Goal: Task Accomplishment & Management: Use online tool/utility

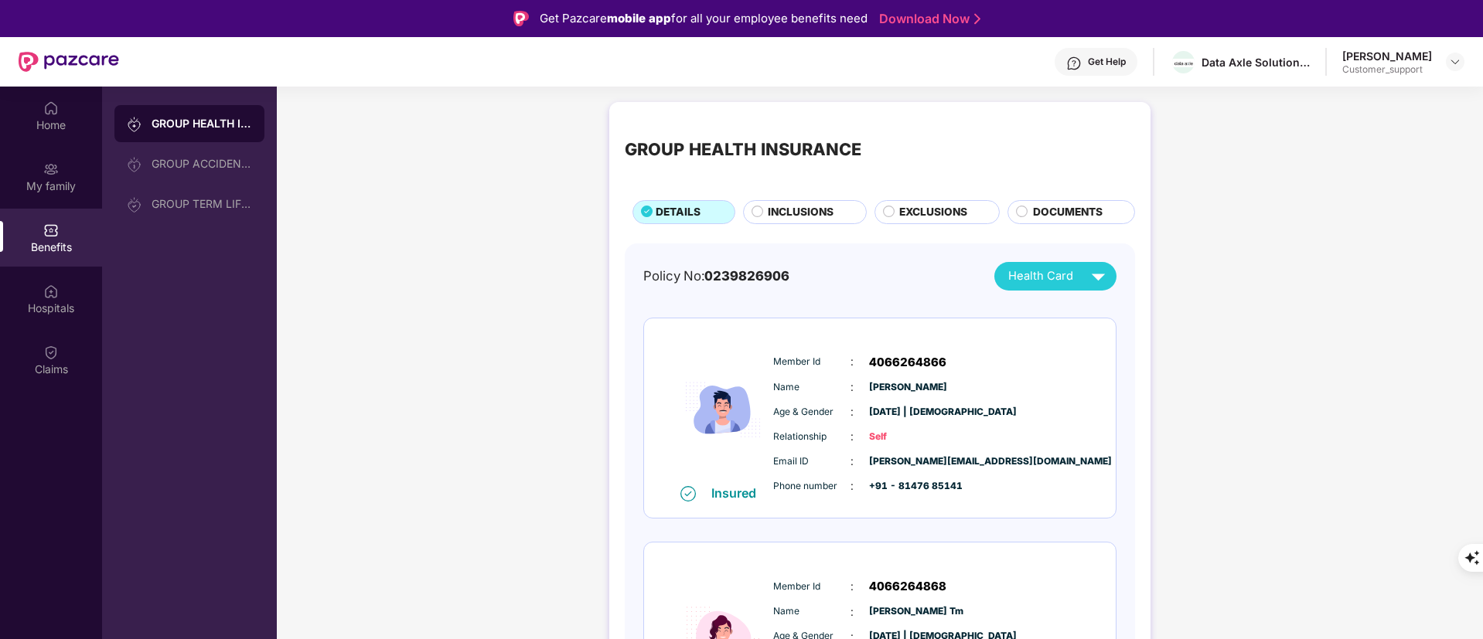
scroll to position [10, 0]
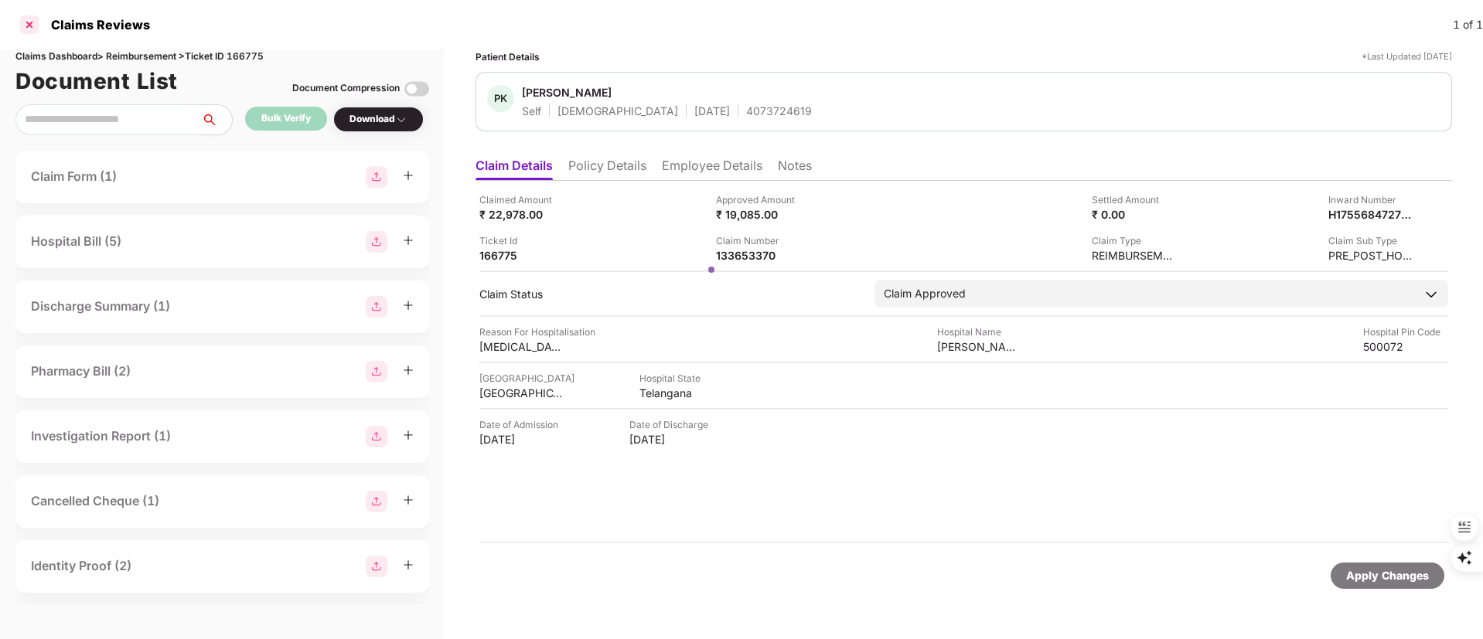
click at [25, 26] on div at bounding box center [29, 24] width 25 height 25
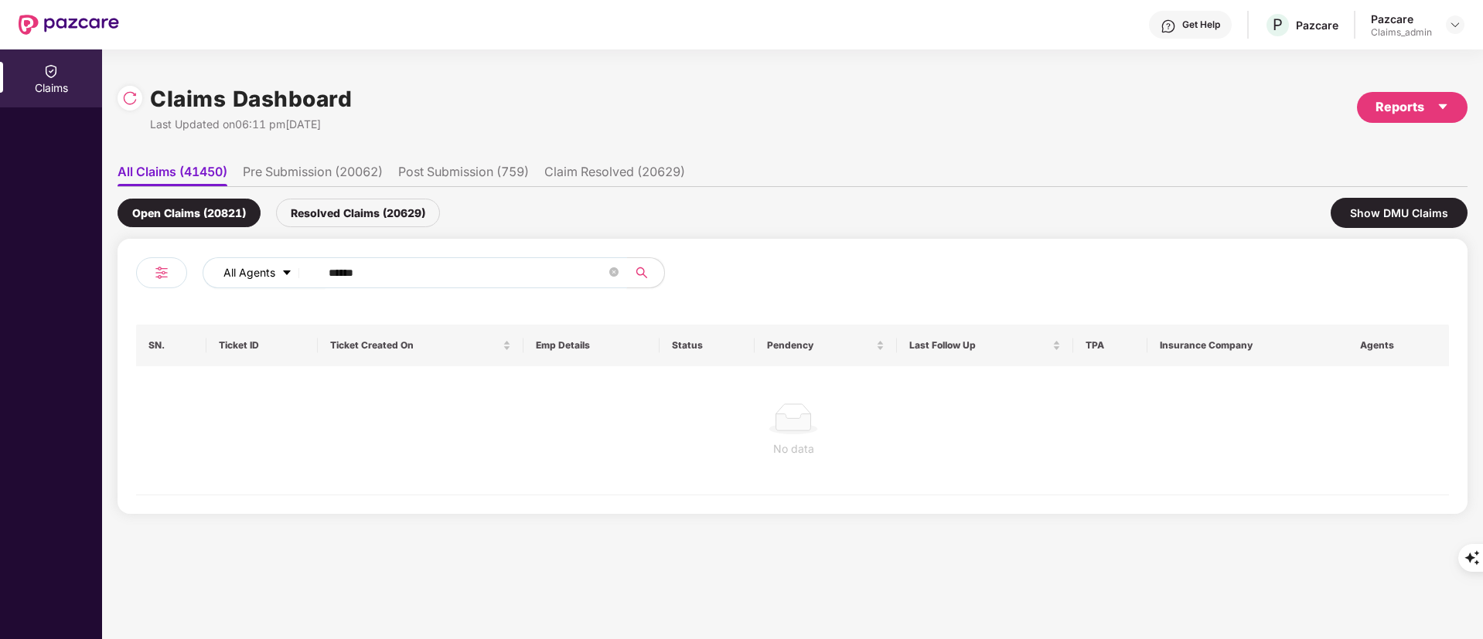
drag, startPoint x: 390, startPoint y: 265, endPoint x: 213, endPoint y: 267, distance: 177.8
click at [214, 269] on div "All Agents ******" at bounding box center [597, 272] width 788 height 31
paste input "text"
type input "******"
click at [355, 207] on div "Resolved Claims (20629)" at bounding box center [358, 213] width 164 height 29
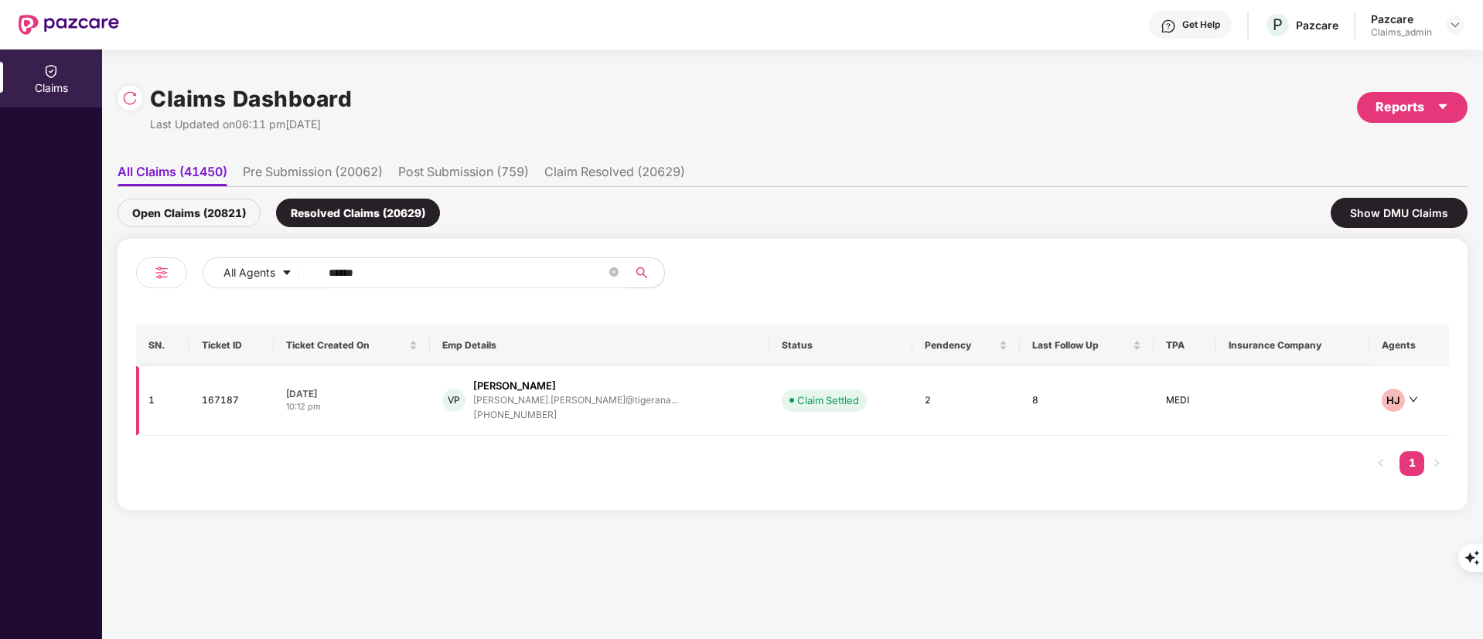
click at [578, 404] on div "venkata.pasam@tigerana..." at bounding box center [575, 400] width 205 height 10
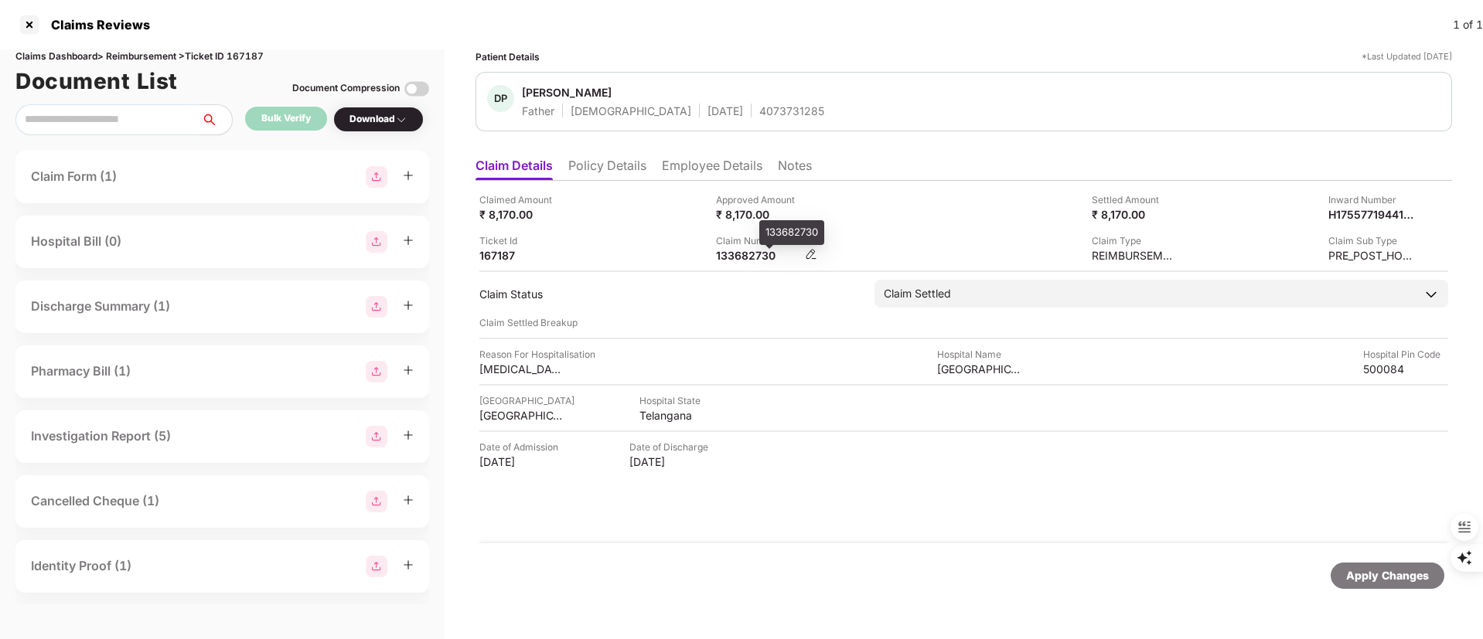
click at [734, 261] on div "133682730" at bounding box center [758, 255] width 85 height 15
copy div "133682730"
click at [770, 27] on div "Claims Reviews 1 of 1" at bounding box center [741, 24] width 1483 height 49
click at [669, 160] on li "Employee Details" at bounding box center [712, 169] width 101 height 22
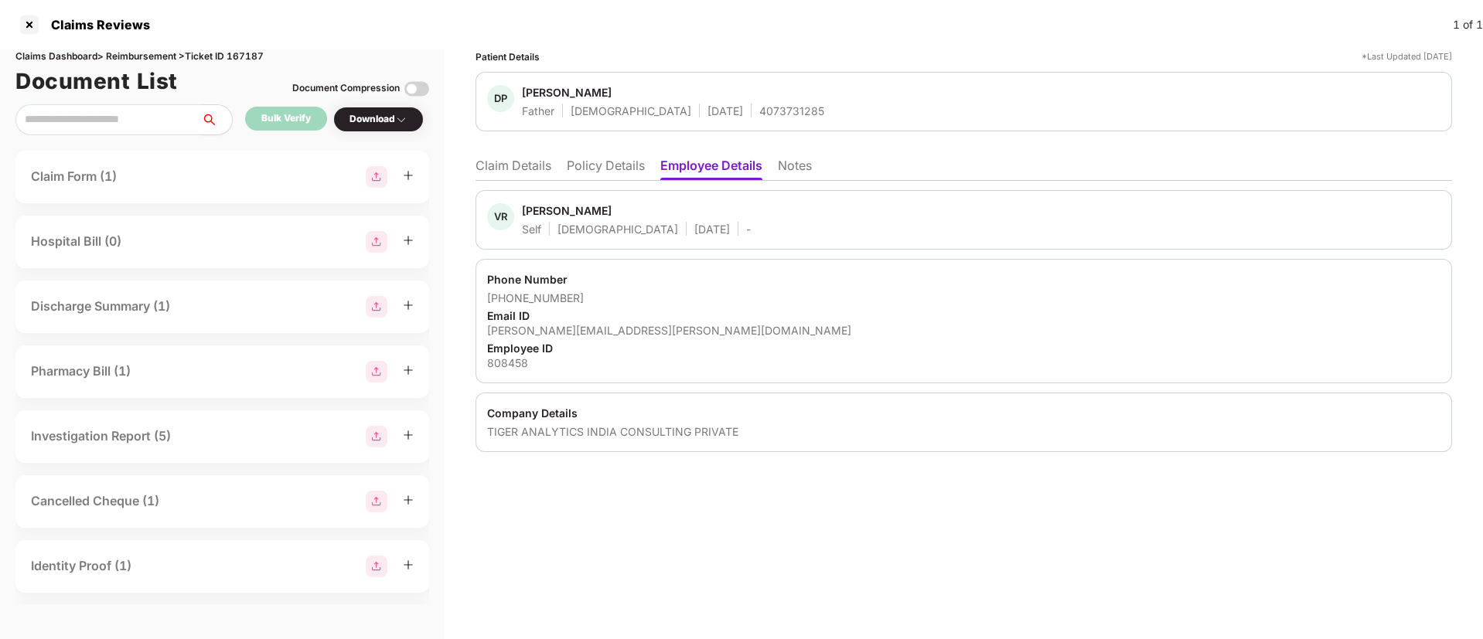
drag, startPoint x: 523, startPoint y: 213, endPoint x: 607, endPoint y: 206, distance: 84.5
click at [607, 206] on div "Venkata Ramesh Pasam" at bounding box center [567, 210] width 90 height 15
copy div "Venkata Ramesh"
click at [486, 161] on li "Claim Details" at bounding box center [514, 169] width 76 height 22
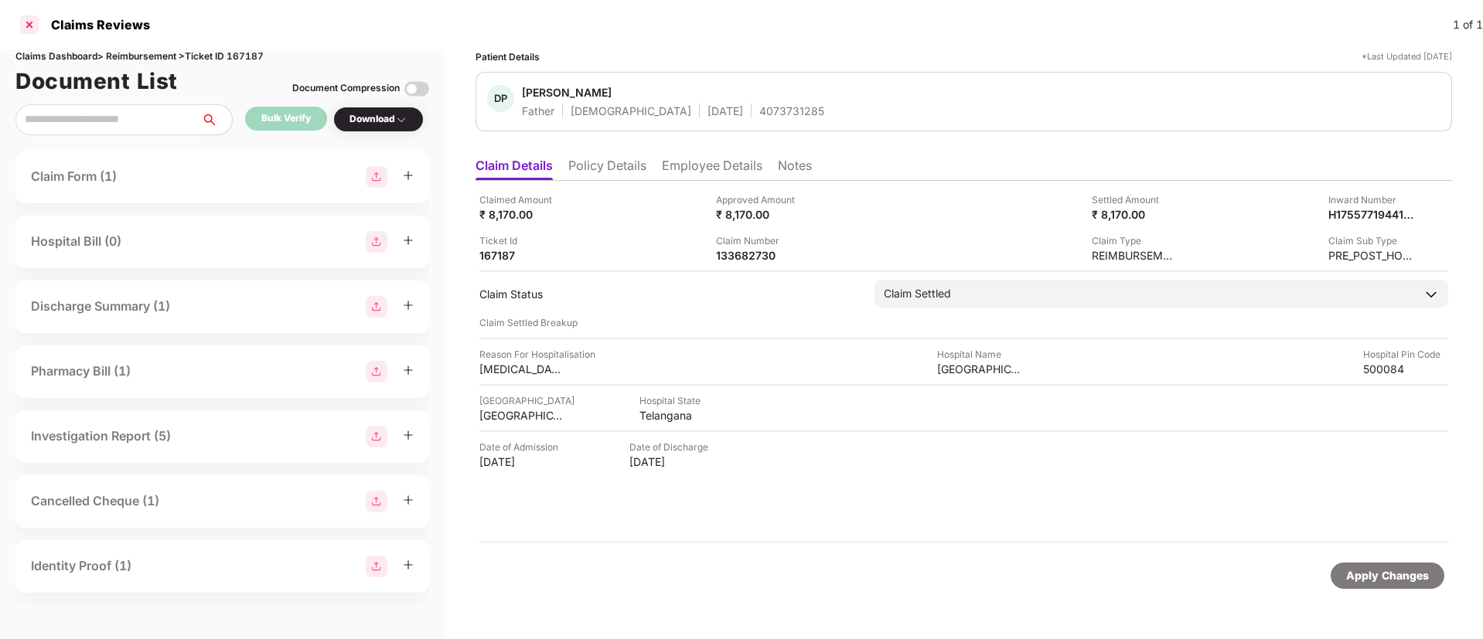
click at [29, 24] on div at bounding box center [29, 24] width 25 height 25
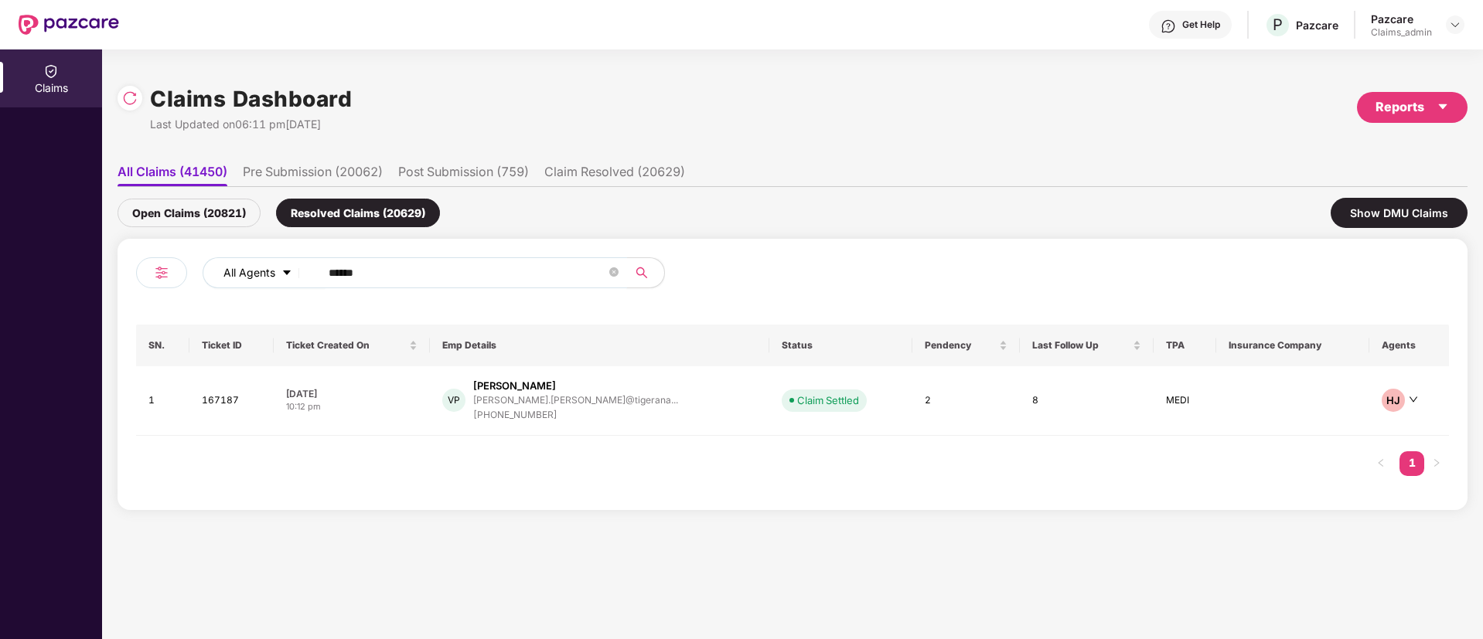
drag, startPoint x: 410, startPoint y: 276, endPoint x: 206, endPoint y: 274, distance: 204.1
click at [206, 274] on div "All Agents ******" at bounding box center [597, 272] width 788 height 31
paste input "text"
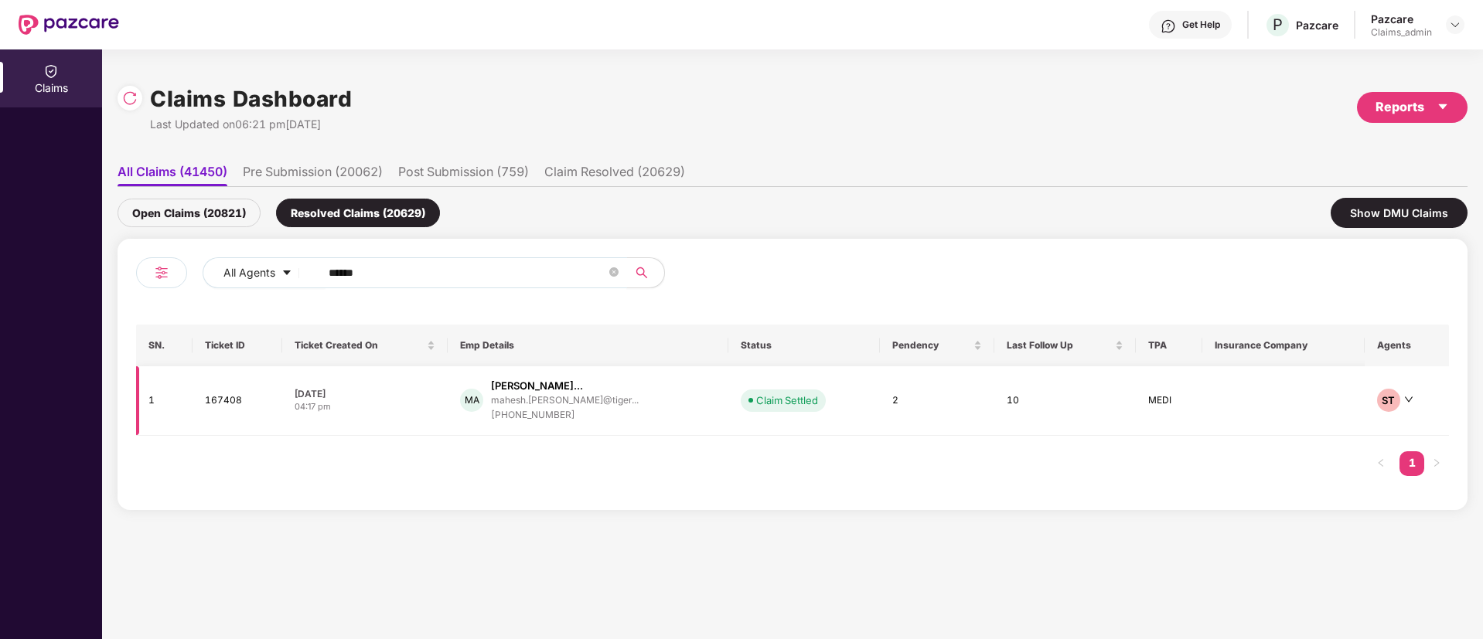
type input "******"
click at [581, 414] on div "[PHONE_NUMBER]" at bounding box center [565, 415] width 148 height 15
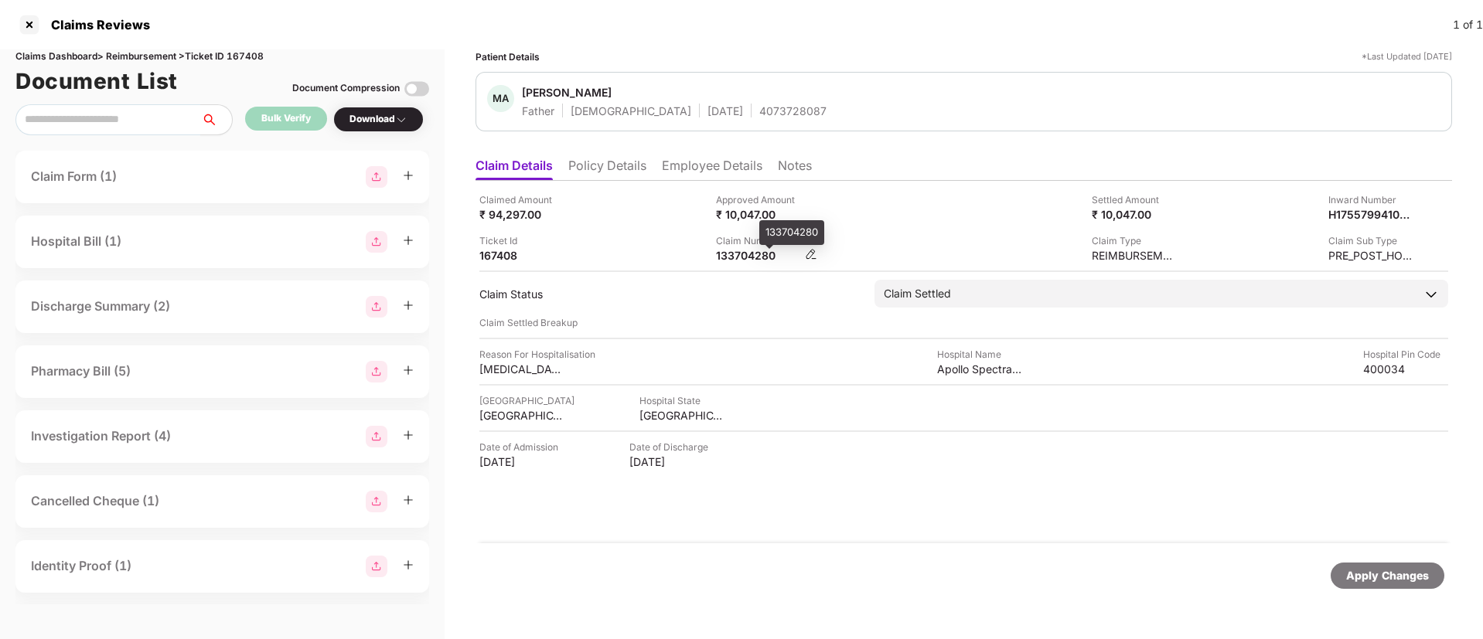
click at [738, 254] on div "133704280" at bounding box center [758, 255] width 85 height 15
click at [739, 254] on div "133704280" at bounding box center [758, 255] width 85 height 15
copy div "133704280"
click at [26, 29] on div at bounding box center [29, 24] width 25 height 25
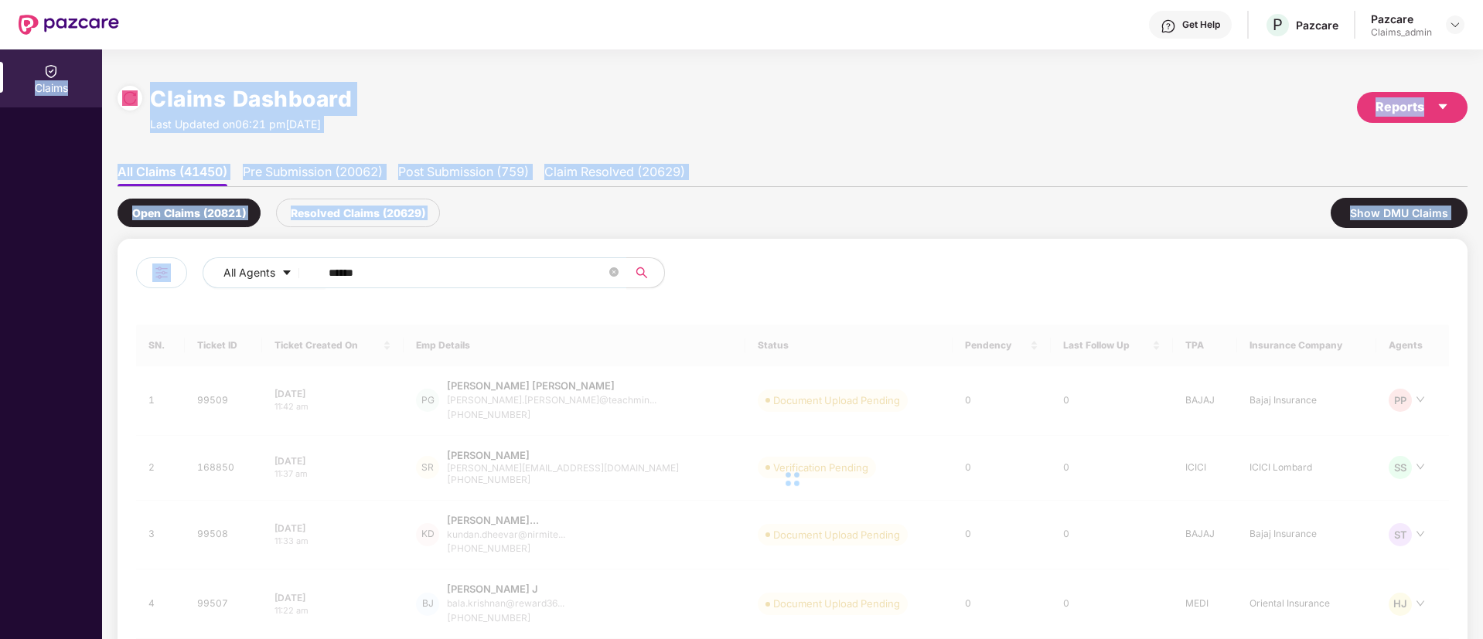
drag, startPoint x: 472, startPoint y: 285, endPoint x: 0, endPoint y: 312, distance: 472.4
click at [0, 312] on div "Claims Claims Dashboard Last Updated on 06:21 pm, 29 Aug 2025 Reports All Claim…" at bounding box center [741, 344] width 1483 height 590
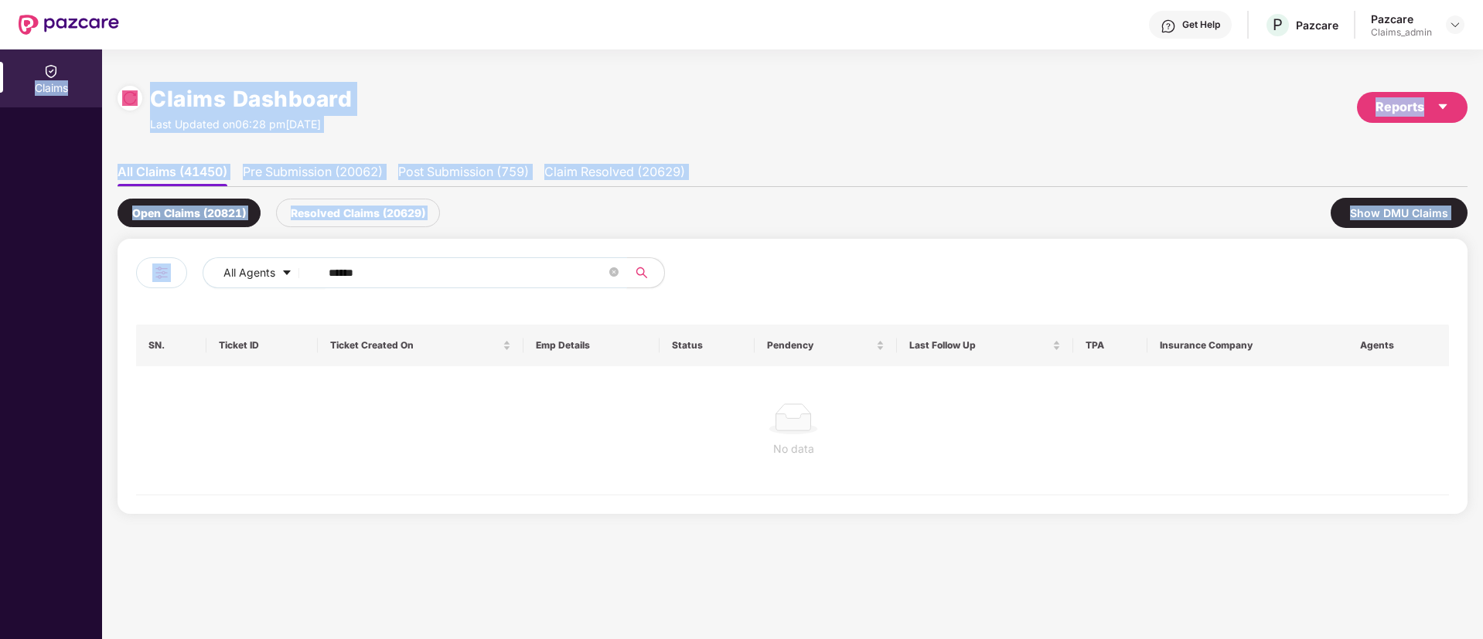
click at [389, 278] on input "******" at bounding box center [468, 272] width 278 height 23
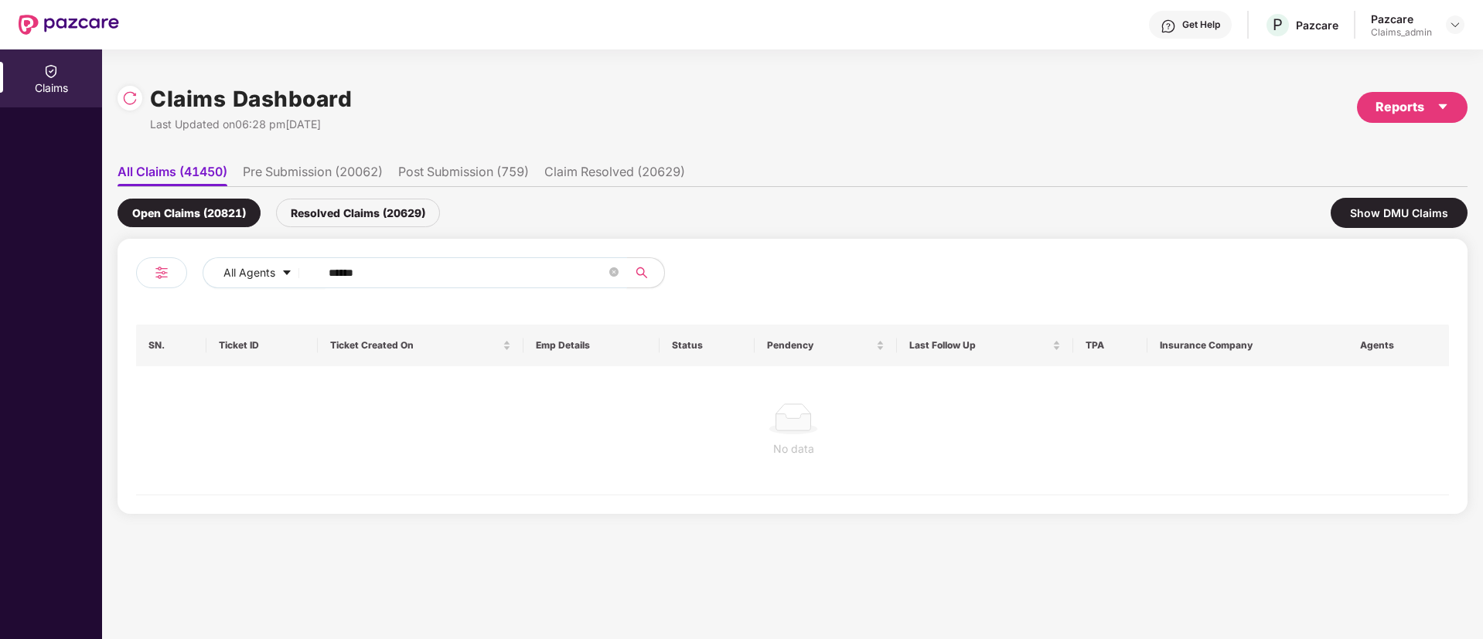
drag, startPoint x: 389, startPoint y: 278, endPoint x: 316, endPoint y: 291, distance: 73.9
click at [316, 291] on div "All Agents ******" at bounding box center [464, 278] width 656 height 43
paste input "text"
type input "******"
click at [387, 219] on div "Resolved Claims (20629)" at bounding box center [358, 213] width 164 height 29
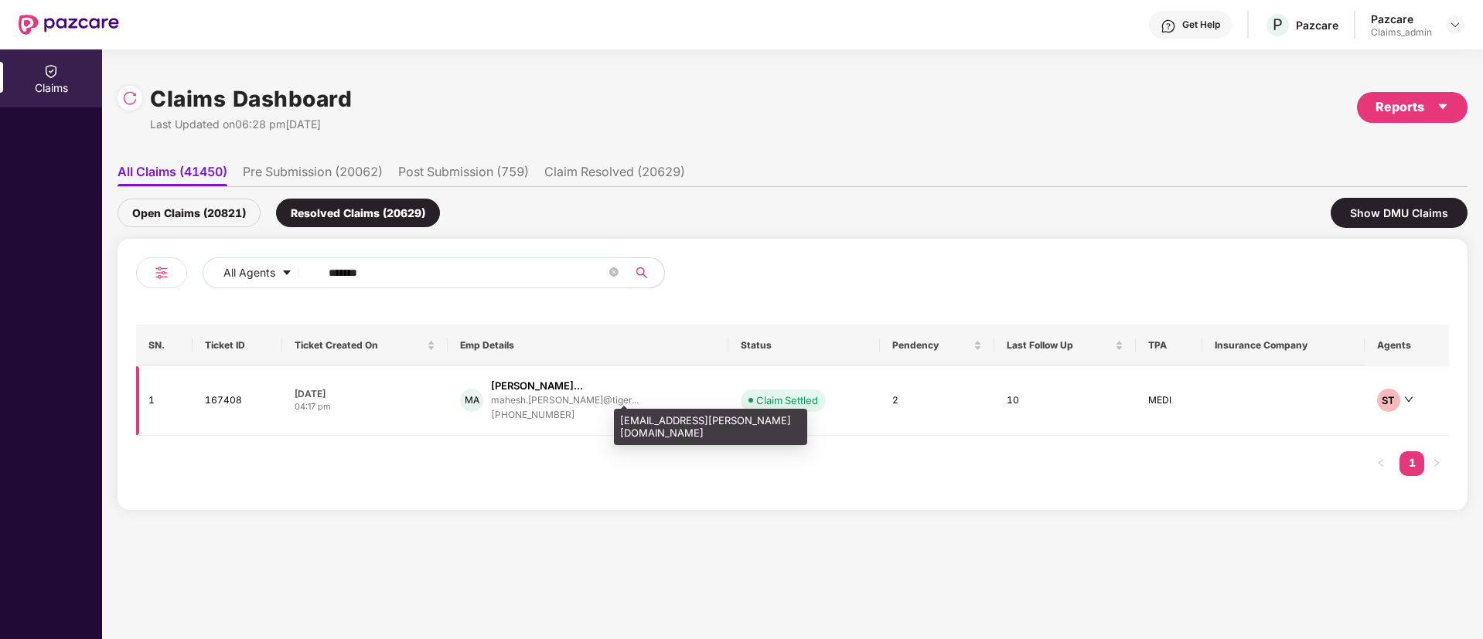
click at [515, 402] on div "mahesh.[PERSON_NAME]@tiger..." at bounding box center [565, 400] width 148 height 10
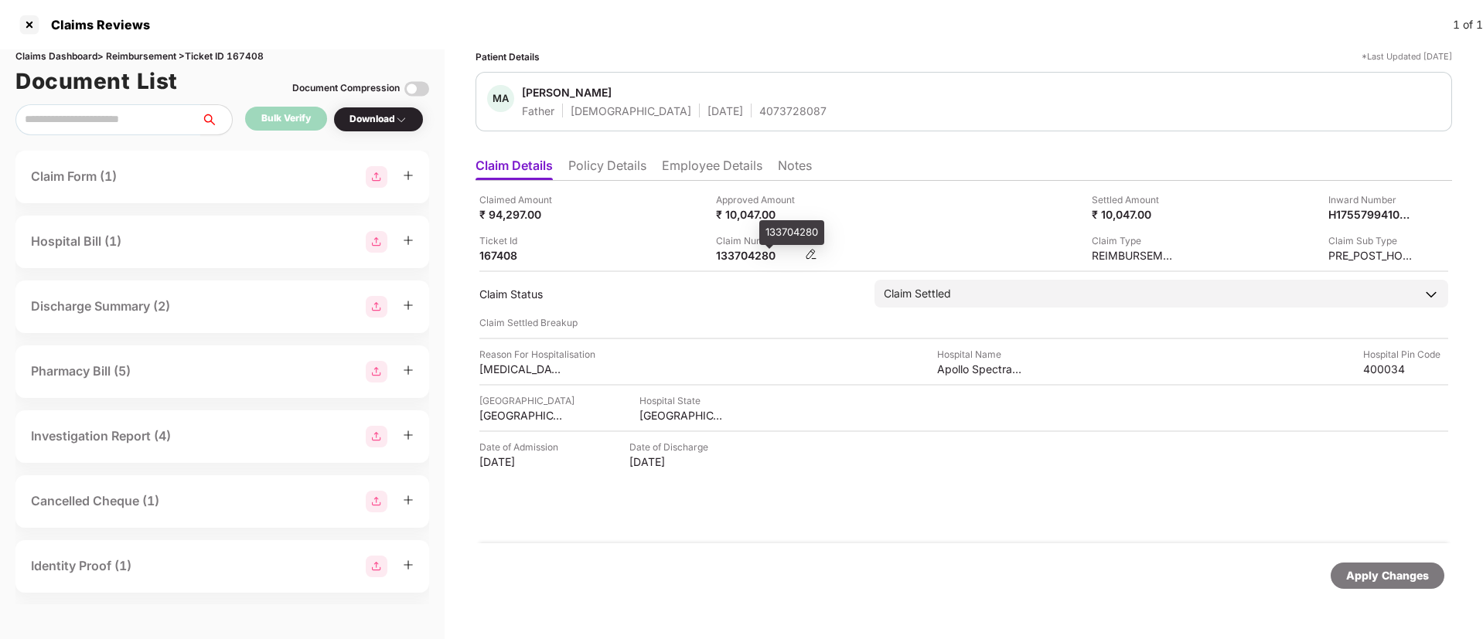
click at [751, 258] on div "133704280" at bounding box center [758, 255] width 85 height 15
click at [750, 259] on div "133704280" at bounding box center [758, 255] width 85 height 15
copy div "133704280"
click at [736, 250] on div "133704280" at bounding box center [758, 255] width 85 height 15
click at [736, 256] on div "133704280" at bounding box center [758, 255] width 85 height 15
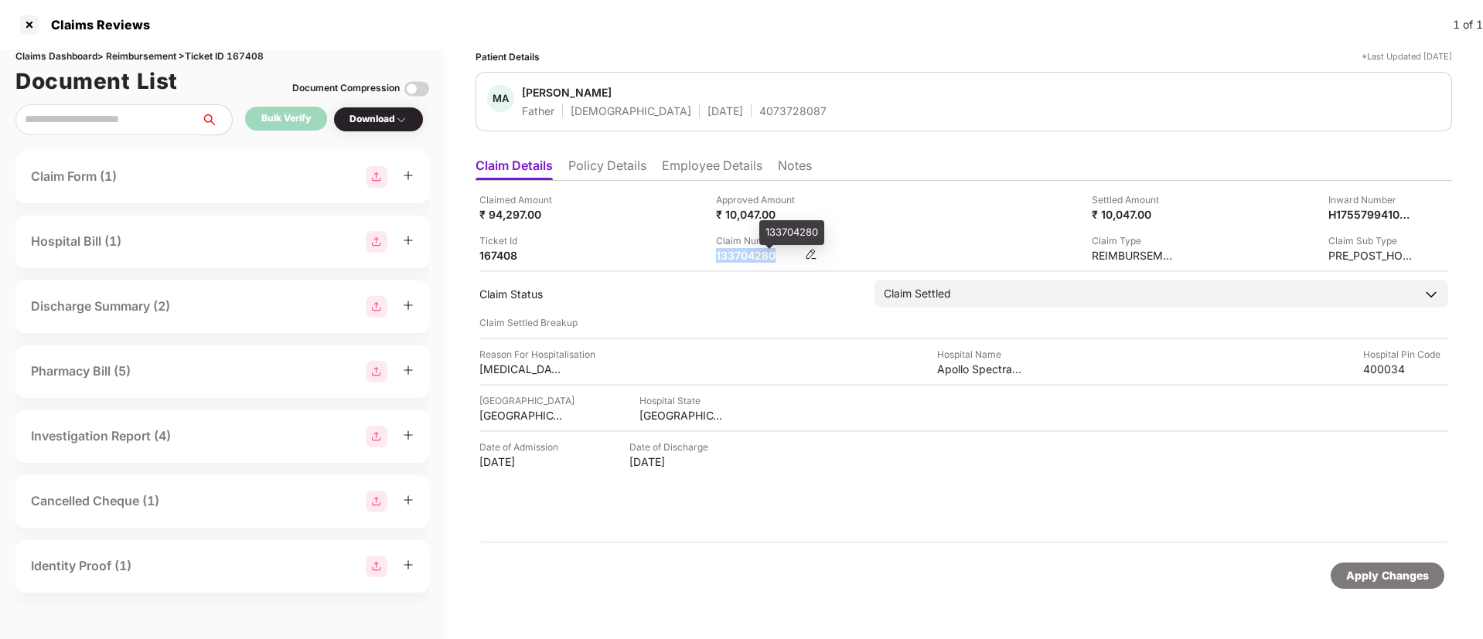
click at [736, 256] on div "133704280" at bounding box center [758, 255] width 85 height 15
copy div "133704280"
click at [36, 22] on div at bounding box center [29, 24] width 25 height 25
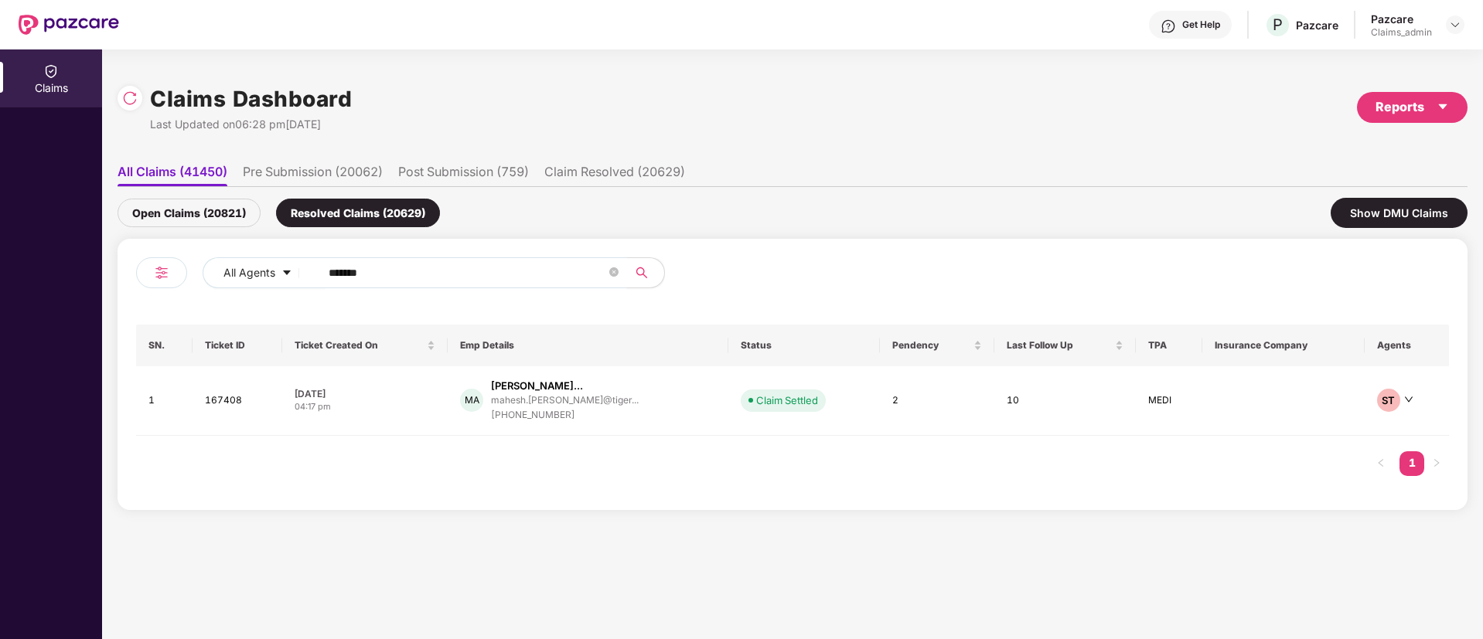
drag, startPoint x: 380, startPoint y: 270, endPoint x: 131, endPoint y: 282, distance: 249.3
click at [136, 282] on div "All Agents ******" at bounding box center [464, 278] width 656 height 43
paste input "text"
type input "******"
click at [577, 423] on td "HV Hema Viswanath hema.viswanath@tigeran... +919940636900" at bounding box center [588, 401] width 282 height 70
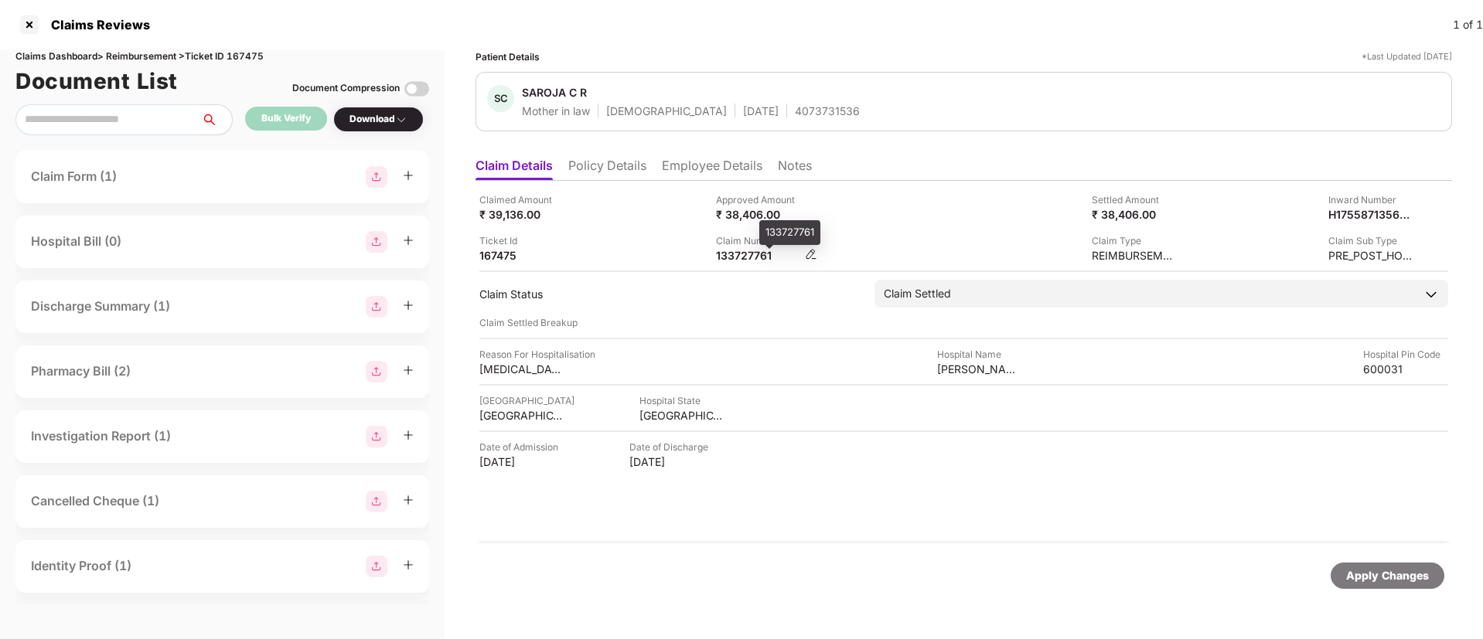
click at [760, 259] on div "133727761" at bounding box center [758, 255] width 85 height 15
copy div "133727761"
click at [690, 166] on li "Employee Details" at bounding box center [712, 169] width 101 height 22
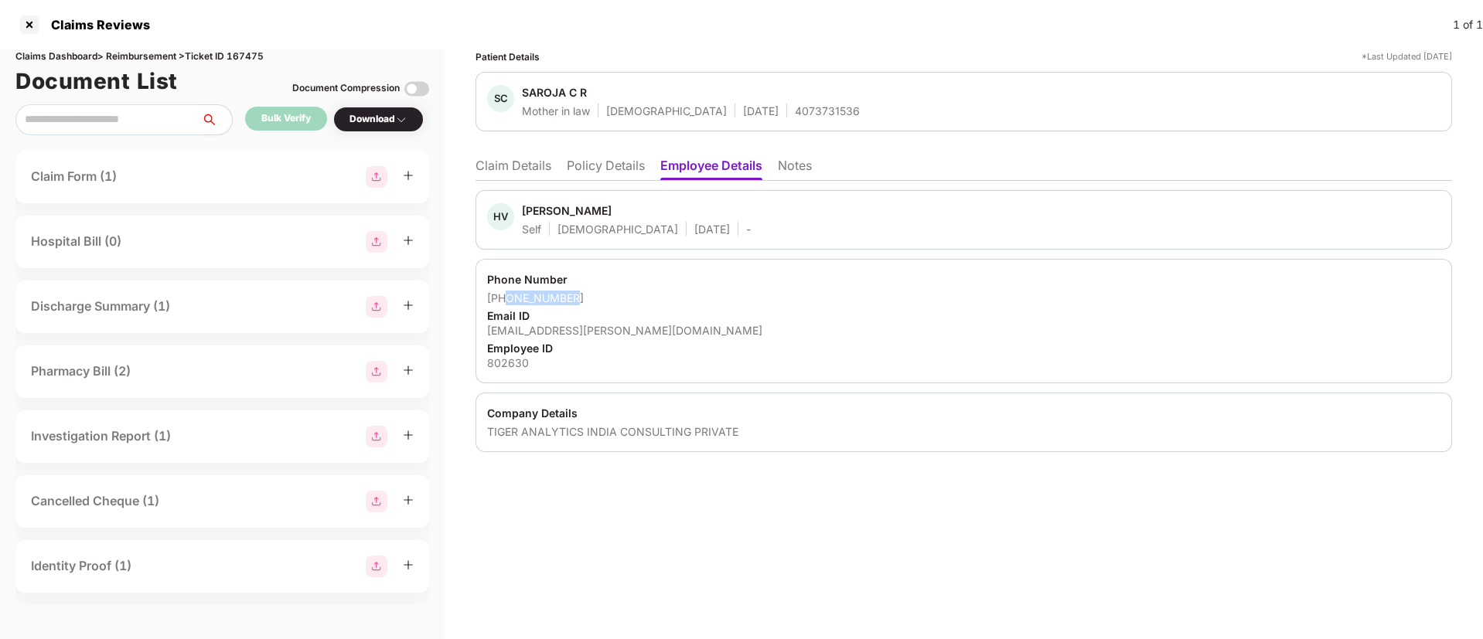
drag, startPoint x: 581, startPoint y: 300, endPoint x: 507, endPoint y: 301, distance: 74.2
click at [507, 301] on div "+919940636900" at bounding box center [963, 298] width 953 height 15
click at [498, 166] on li "Claim Details" at bounding box center [514, 169] width 76 height 22
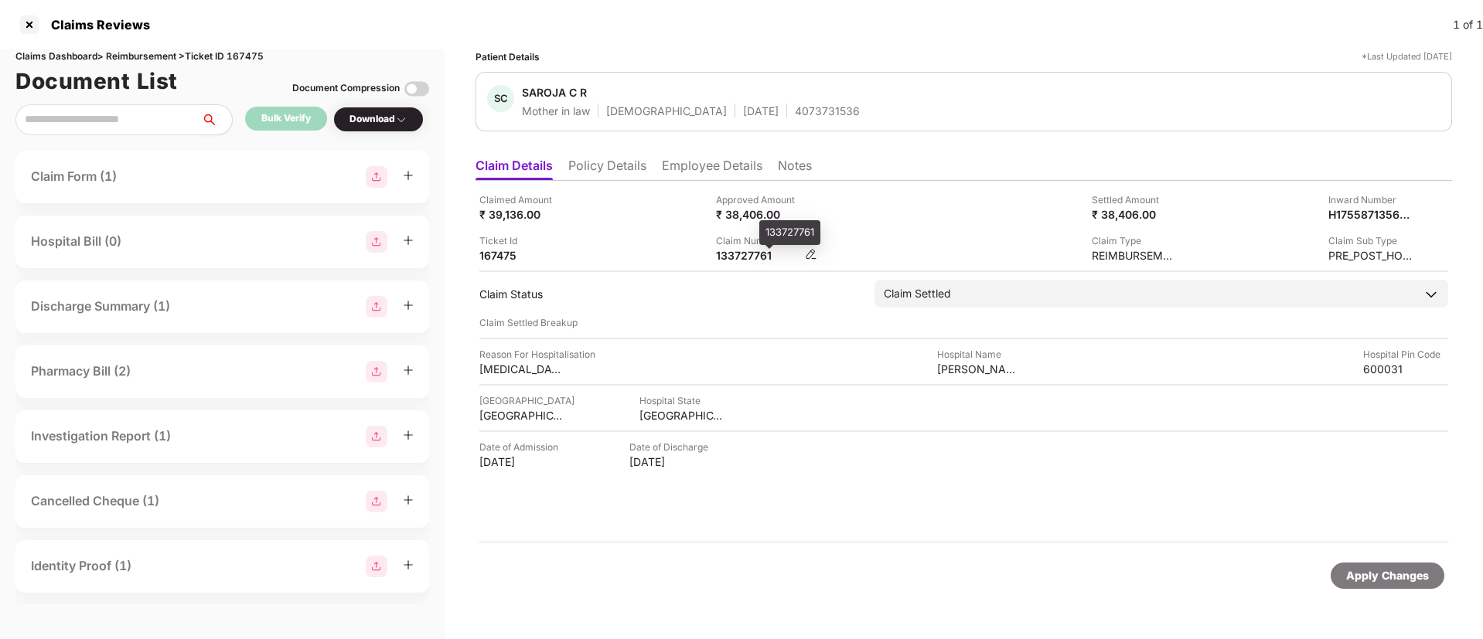
click at [738, 251] on div "133727761" at bounding box center [758, 255] width 85 height 15
click at [741, 251] on div "133727761" at bounding box center [758, 255] width 85 height 15
copy div "133727761"
click at [31, 24] on div at bounding box center [29, 24] width 25 height 25
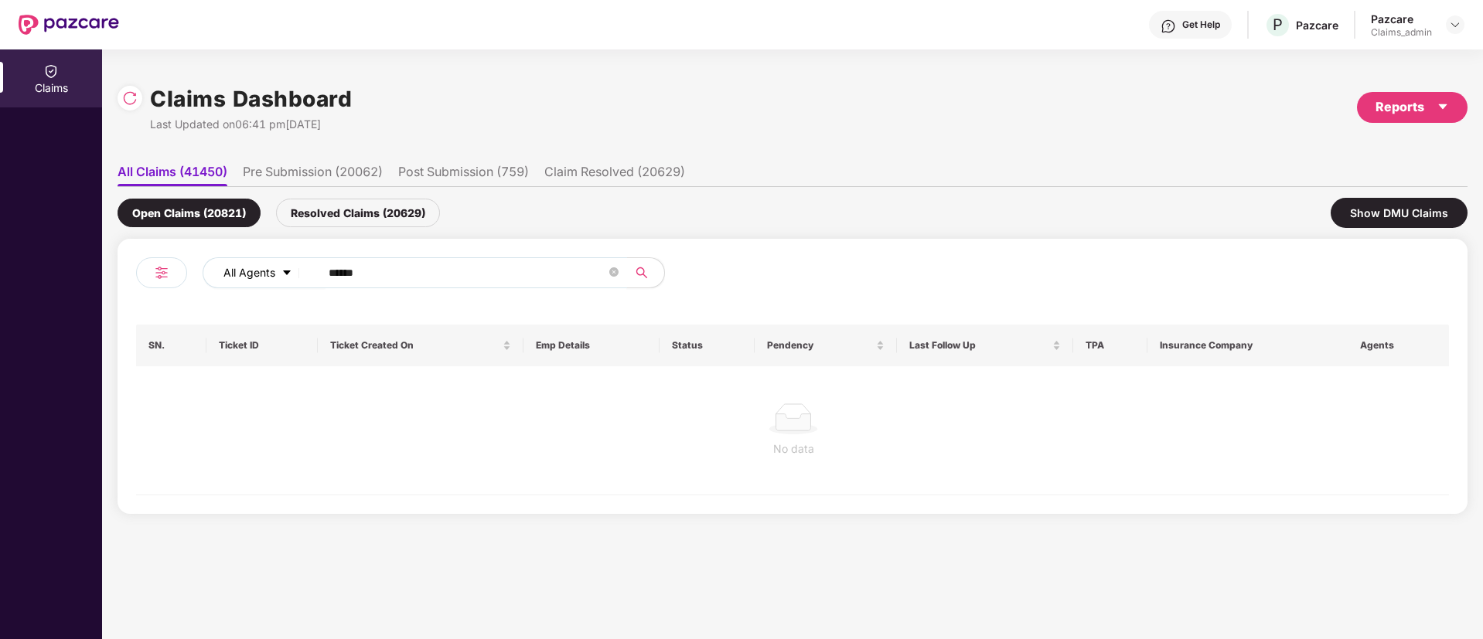
drag, startPoint x: 444, startPoint y: 271, endPoint x: 237, endPoint y: 279, distance: 207.4
click at [237, 279] on div "All Agents ******" at bounding box center [597, 272] width 788 height 31
paste input "text"
type input "******"
click at [377, 199] on div "Resolved Claims (20629)" at bounding box center [358, 213] width 164 height 29
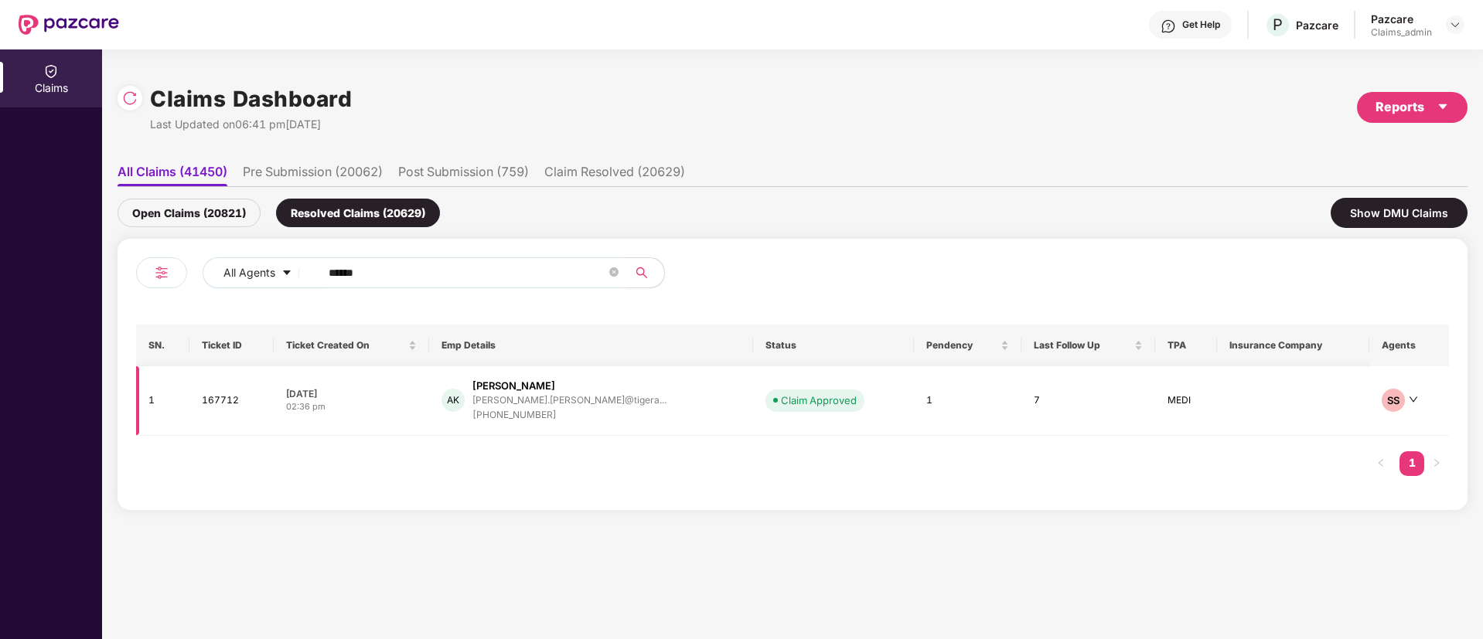
click at [564, 411] on div "+919868477922" at bounding box center [569, 415] width 194 height 15
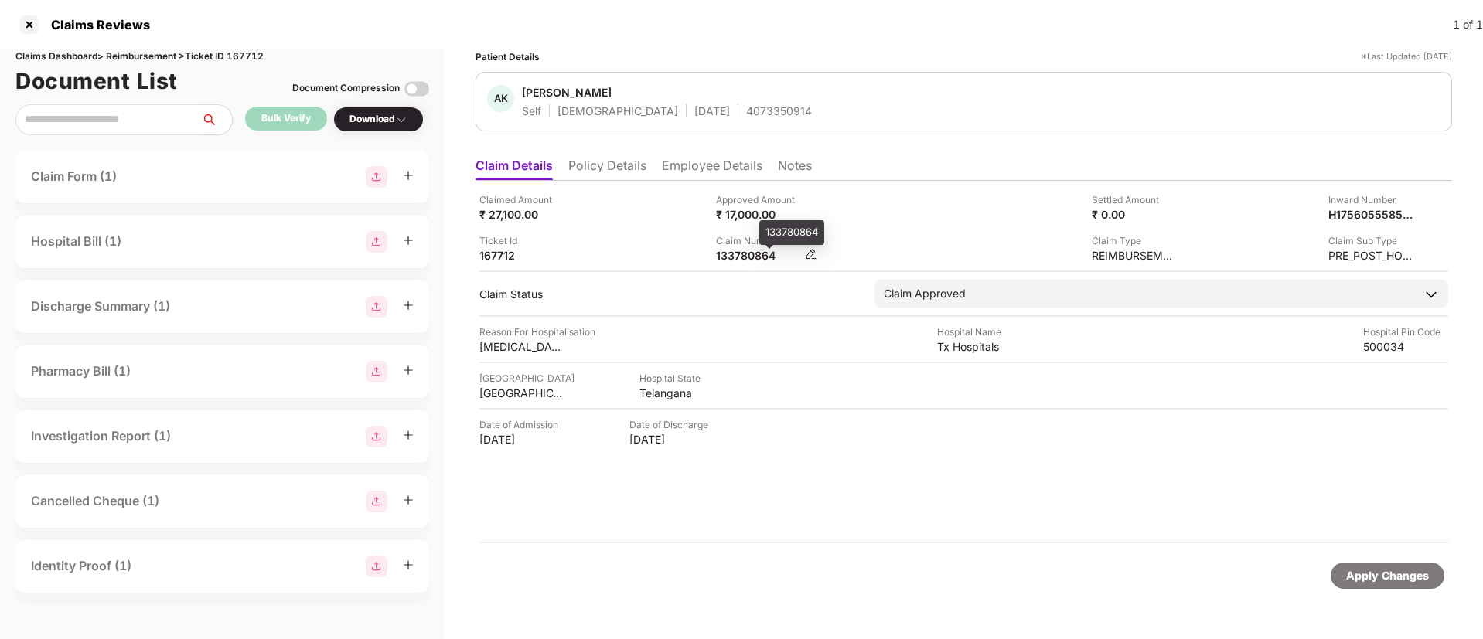
click at [741, 261] on div "133780864" at bounding box center [758, 255] width 85 height 15
copy div "133780864"
click at [30, 24] on div at bounding box center [29, 24] width 25 height 25
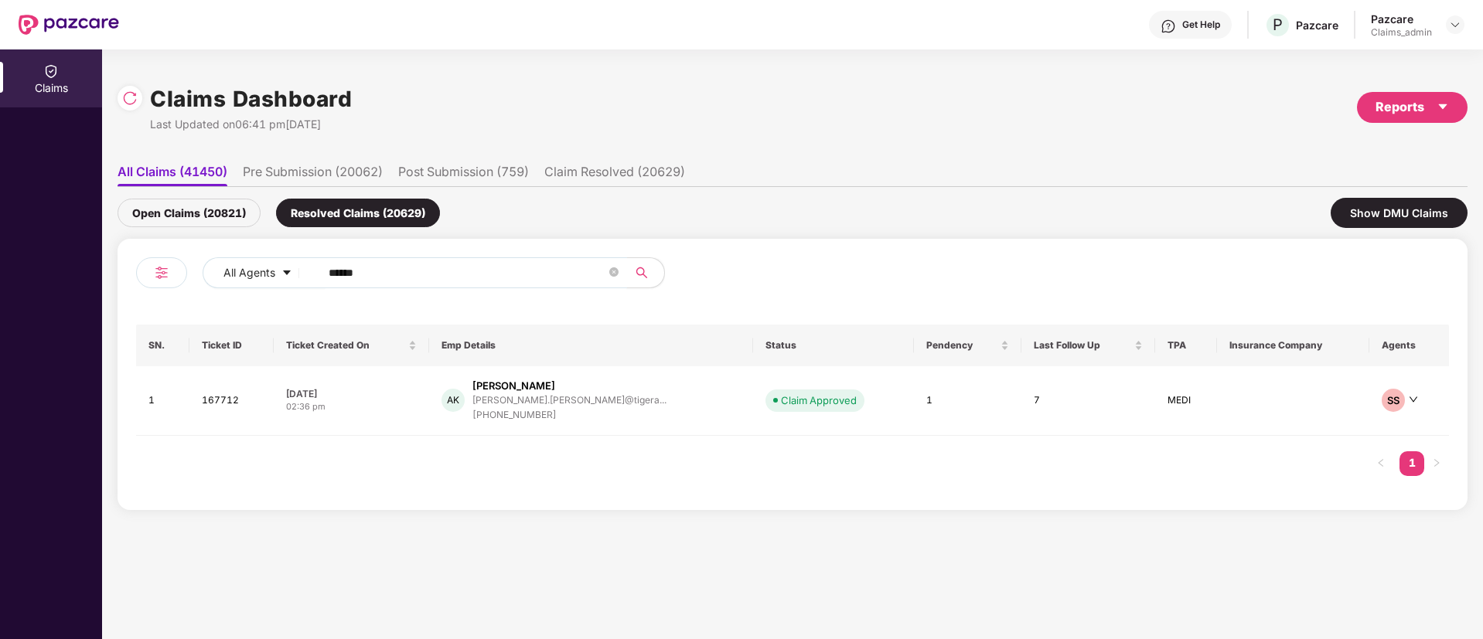
drag, startPoint x: 454, startPoint y: 271, endPoint x: 143, endPoint y: 277, distance: 310.9
click at [143, 277] on div "All Agents ******" at bounding box center [464, 278] width 656 height 43
click at [520, 395] on div "archit.khanduja@tigera..." at bounding box center [569, 400] width 194 height 10
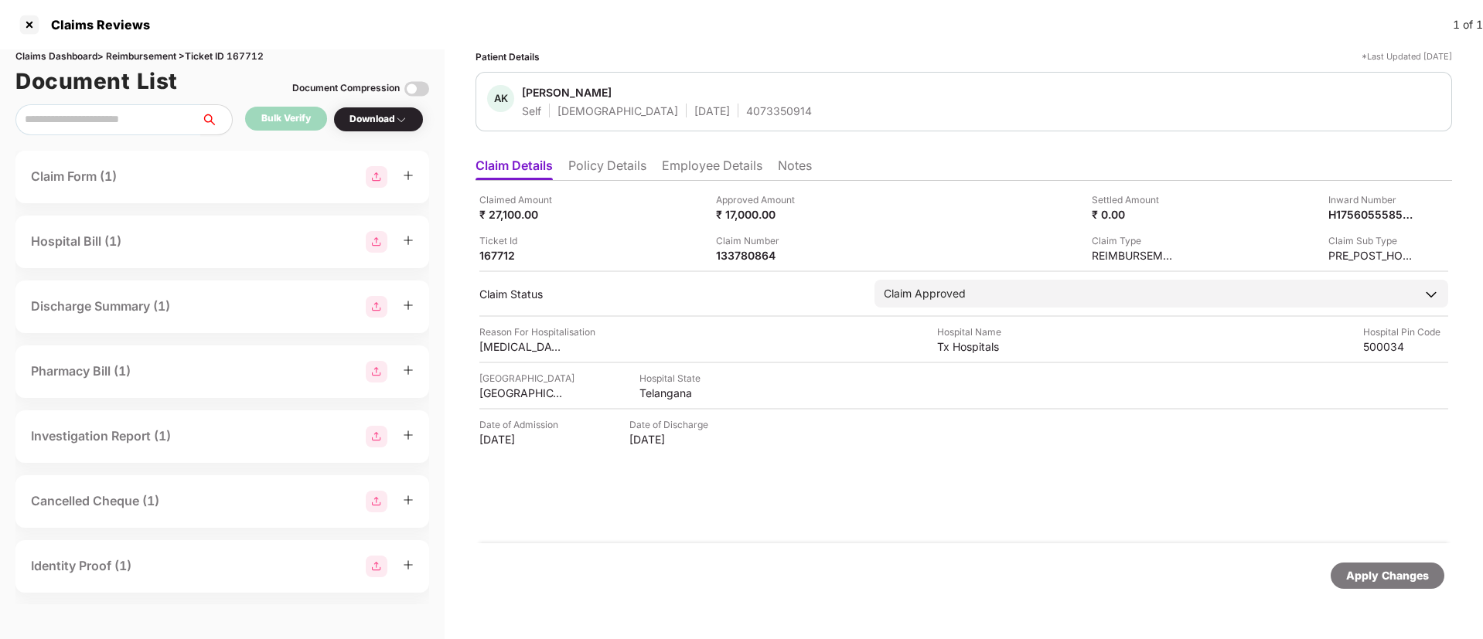
click at [688, 166] on li "Employee Details" at bounding box center [712, 169] width 101 height 22
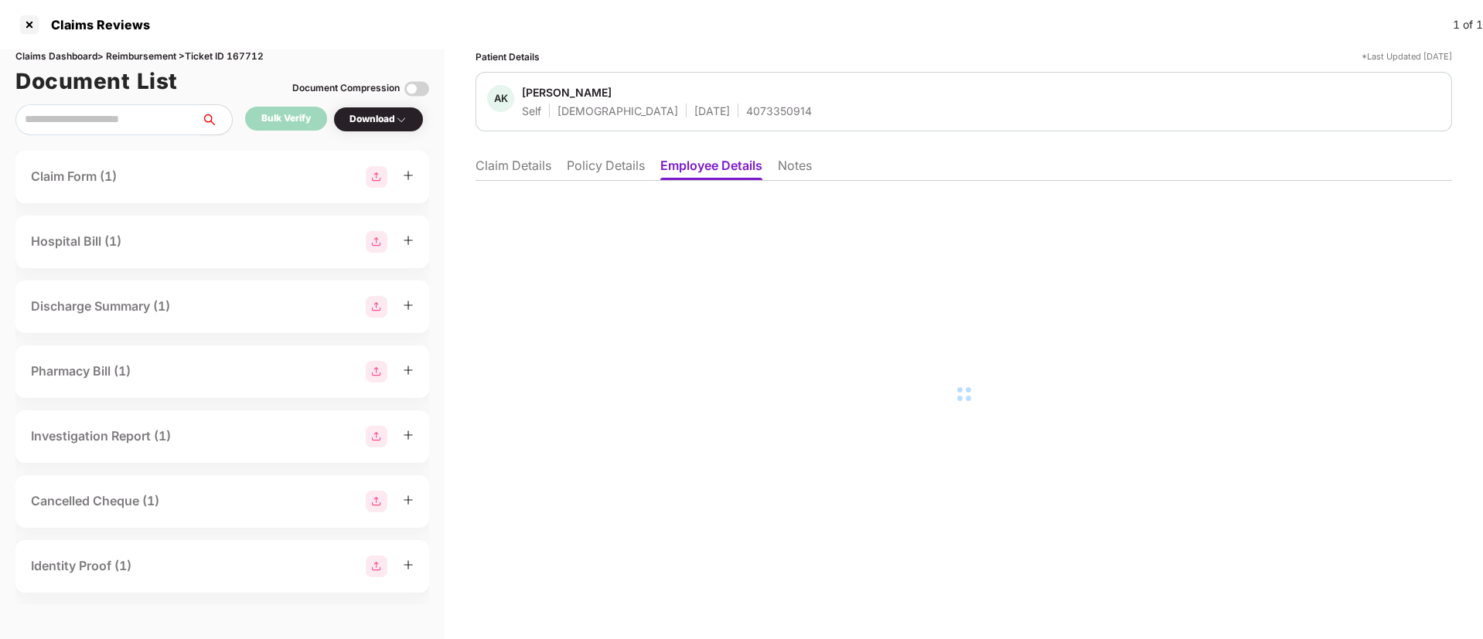
click at [559, 165] on ul "Claim Details Policy Details Employee Details Notes" at bounding box center [964, 165] width 977 height 31
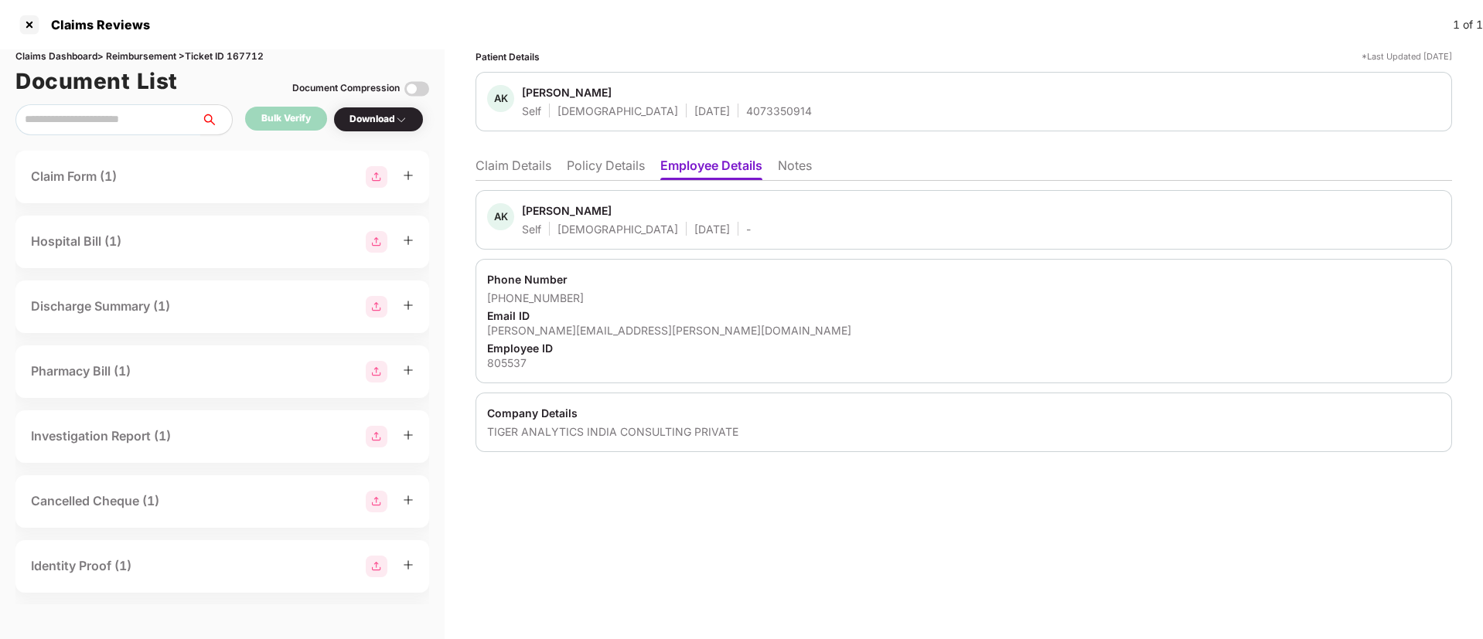
click at [517, 167] on li "Claim Details" at bounding box center [514, 169] width 76 height 22
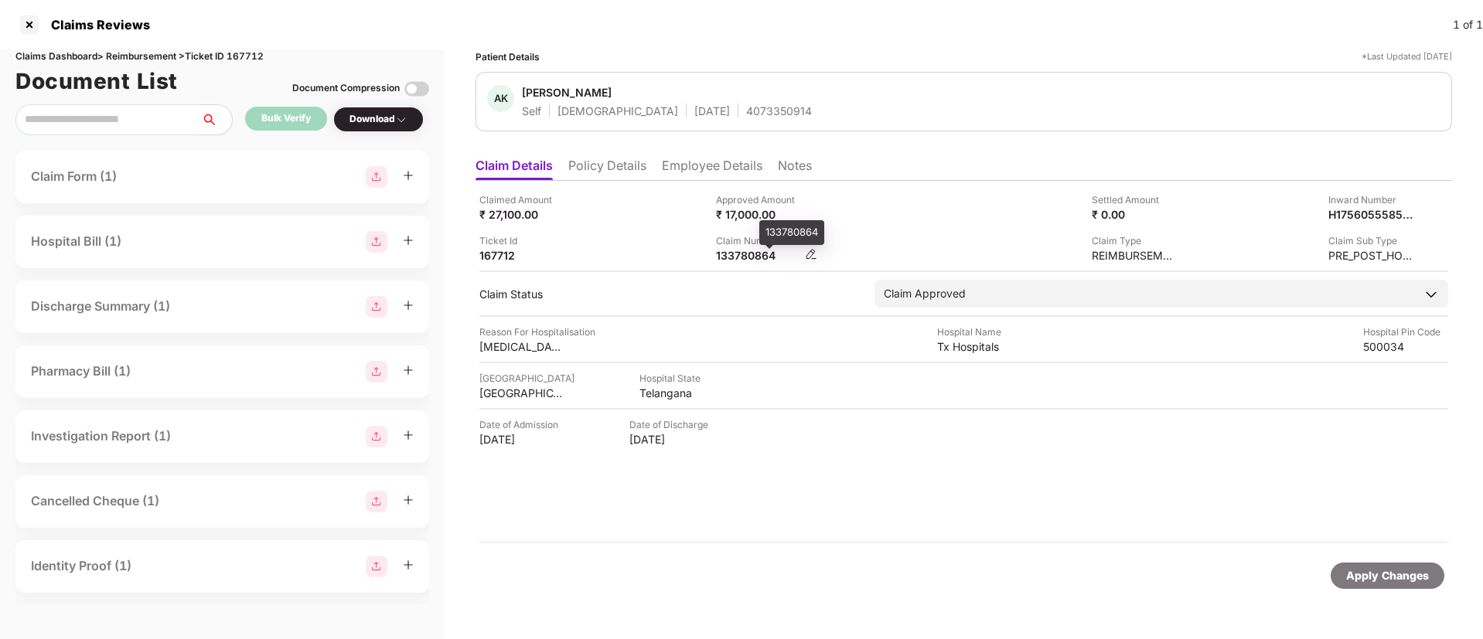
click at [741, 252] on div "133780864" at bounding box center [758, 255] width 85 height 15
click at [740, 251] on div "133780864" at bounding box center [758, 255] width 85 height 15
copy div "133780864"
click at [757, 253] on div "133780864" at bounding box center [758, 255] width 85 height 15
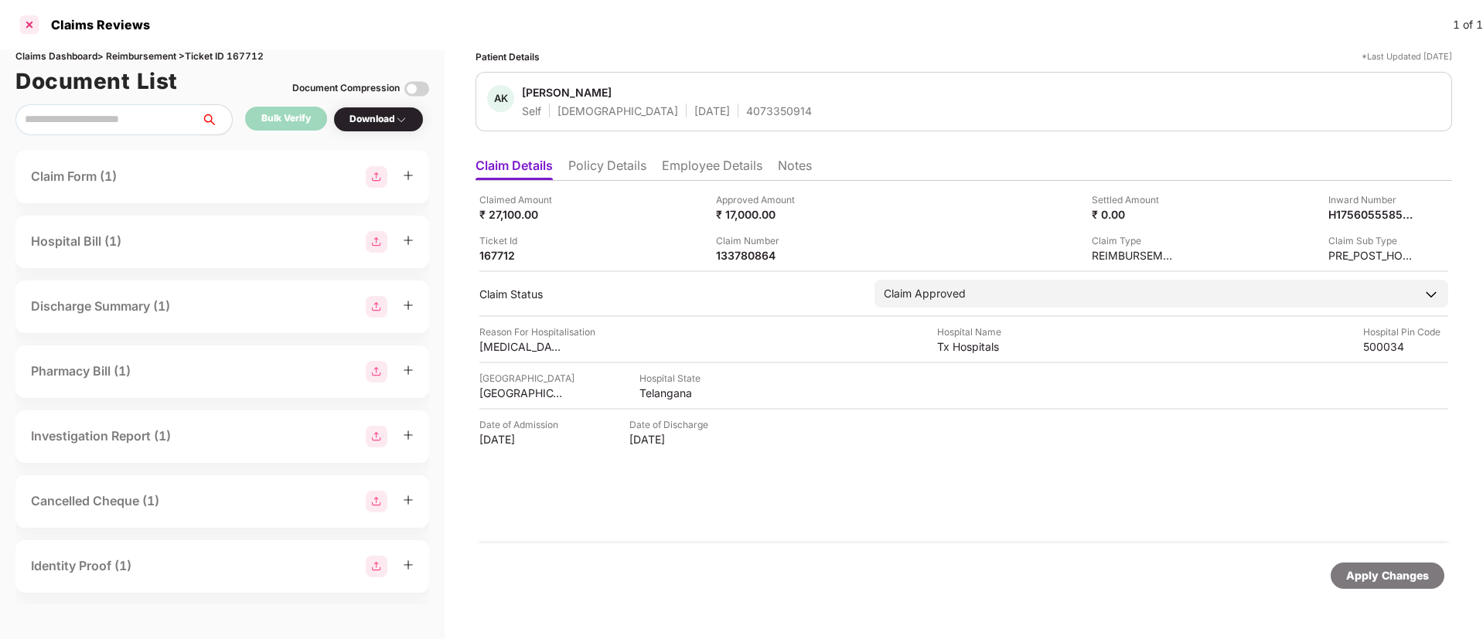
click at [29, 29] on div at bounding box center [29, 24] width 25 height 25
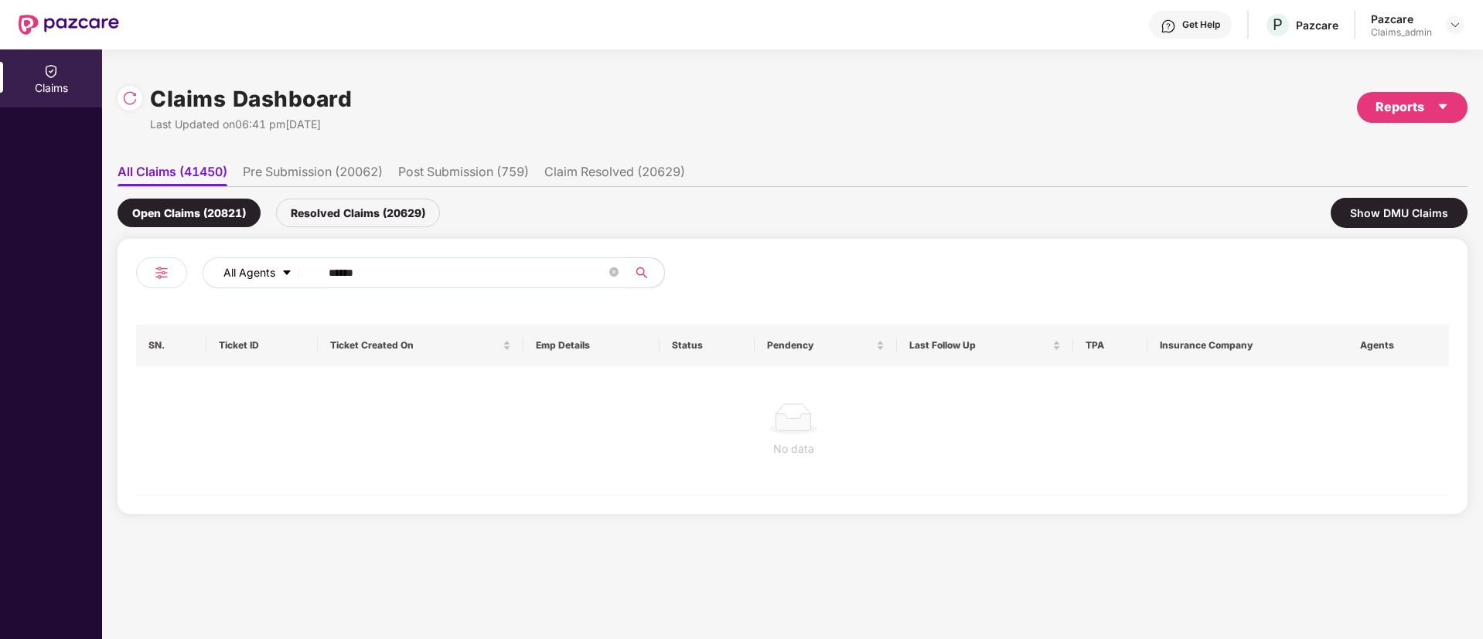
drag, startPoint x: 476, startPoint y: 281, endPoint x: 227, endPoint y: 281, distance: 249.0
click at [227, 281] on div "All Agents ******" at bounding box center [597, 272] width 788 height 31
paste input "text"
type input "******"
click at [366, 207] on div "Resolved Claims (20629)" at bounding box center [358, 213] width 164 height 29
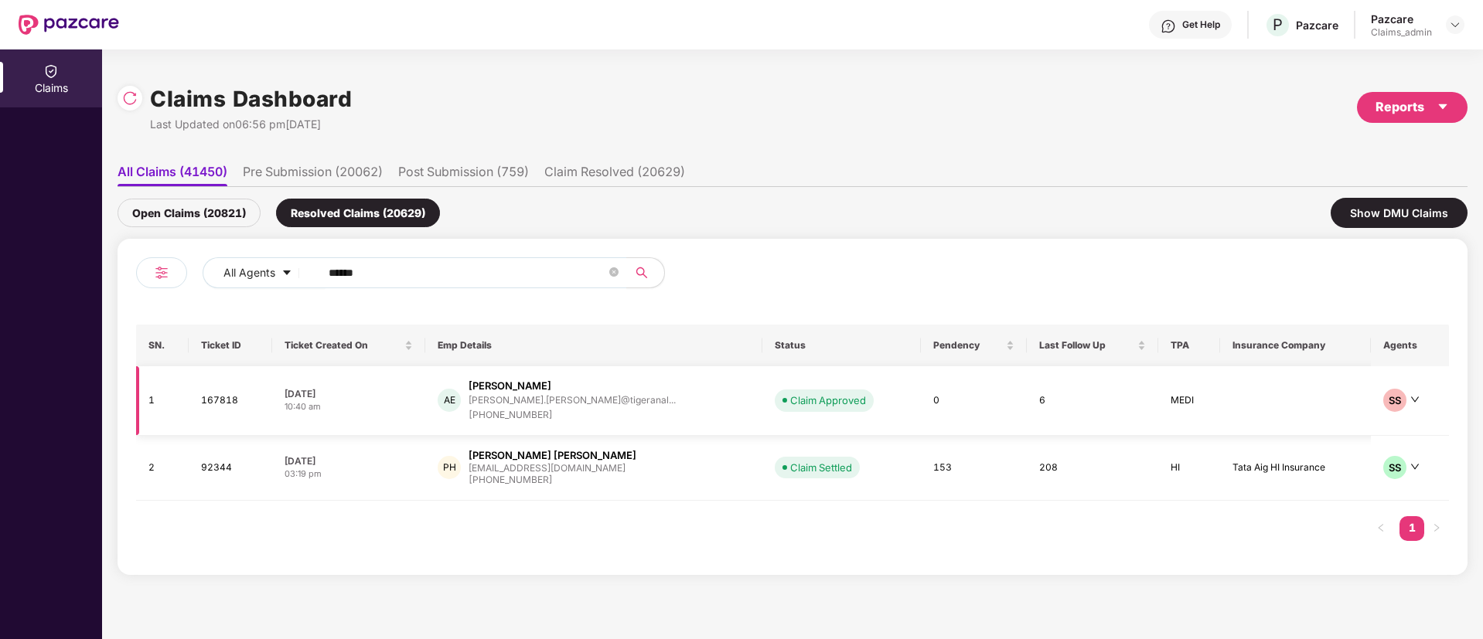
click at [620, 392] on div "AE Akhil Elluru akhil.elluru@tigeranal... +918500300616" at bounding box center [594, 401] width 312 height 44
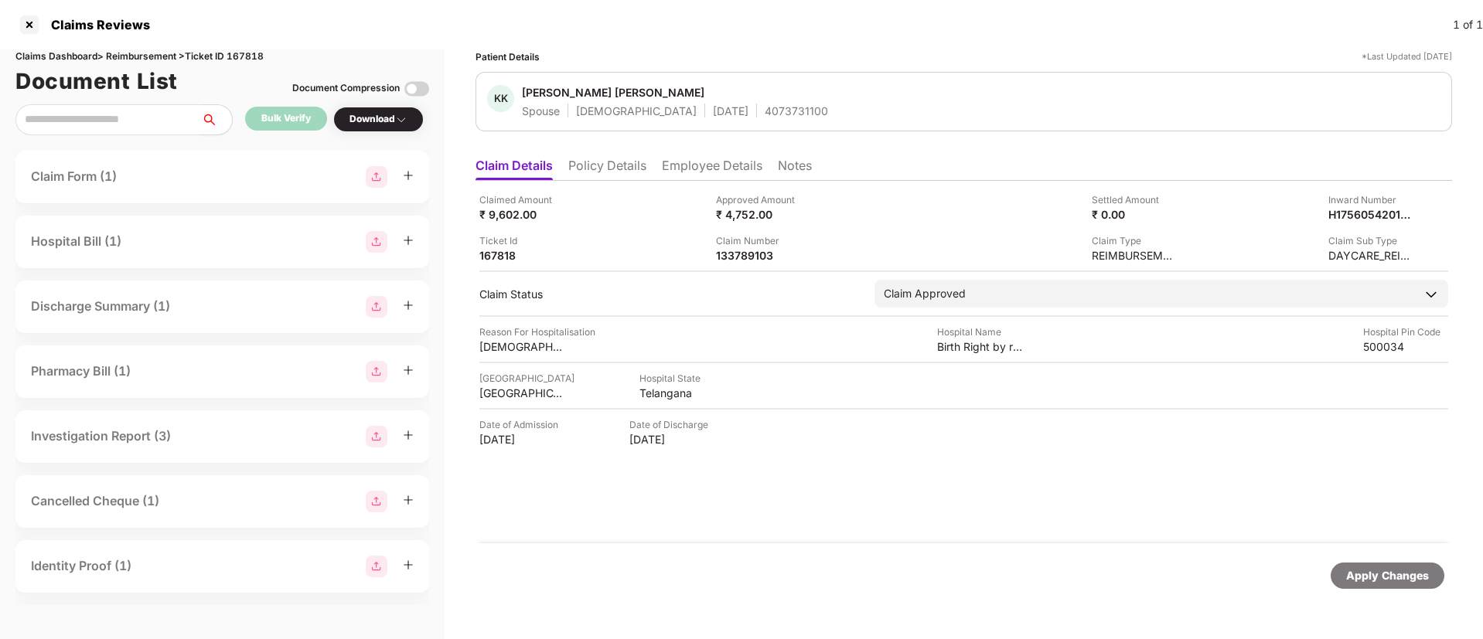
click at [597, 160] on li "Policy Details" at bounding box center [607, 169] width 78 height 22
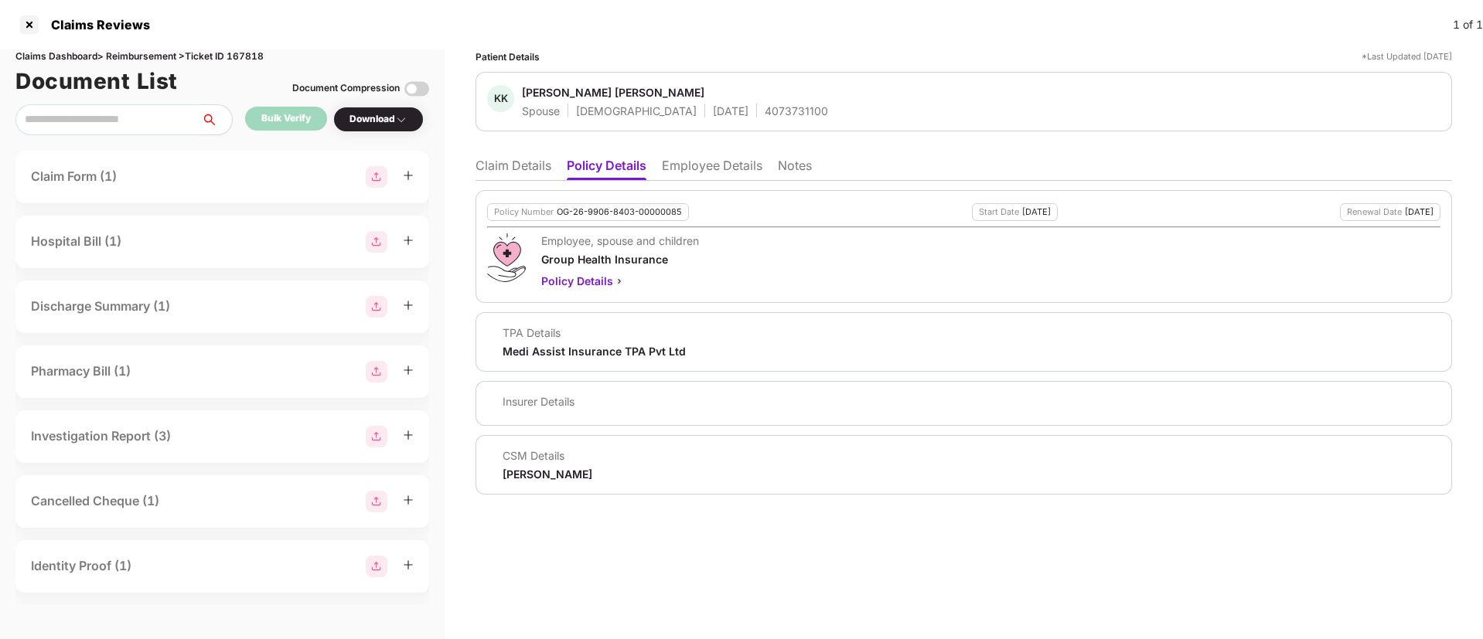
drag, startPoint x: 509, startPoint y: 166, endPoint x: 520, endPoint y: 179, distance: 17.0
click at [506, 171] on li "Claim Details" at bounding box center [514, 169] width 76 height 22
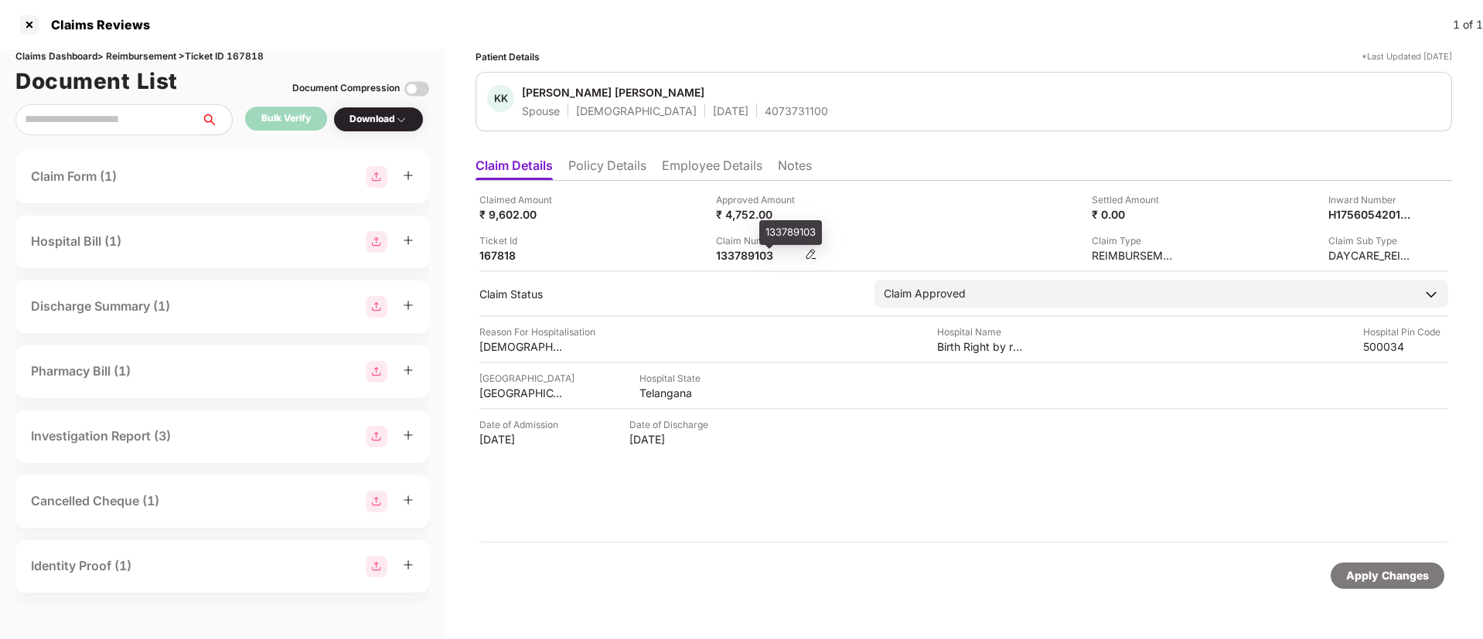
click at [745, 260] on div "133789103" at bounding box center [758, 255] width 85 height 15
click at [742, 260] on div "133789103" at bounding box center [758, 255] width 85 height 15
click at [741, 260] on div "133789103" at bounding box center [758, 255] width 85 height 15
click at [30, 28] on div at bounding box center [29, 24] width 25 height 25
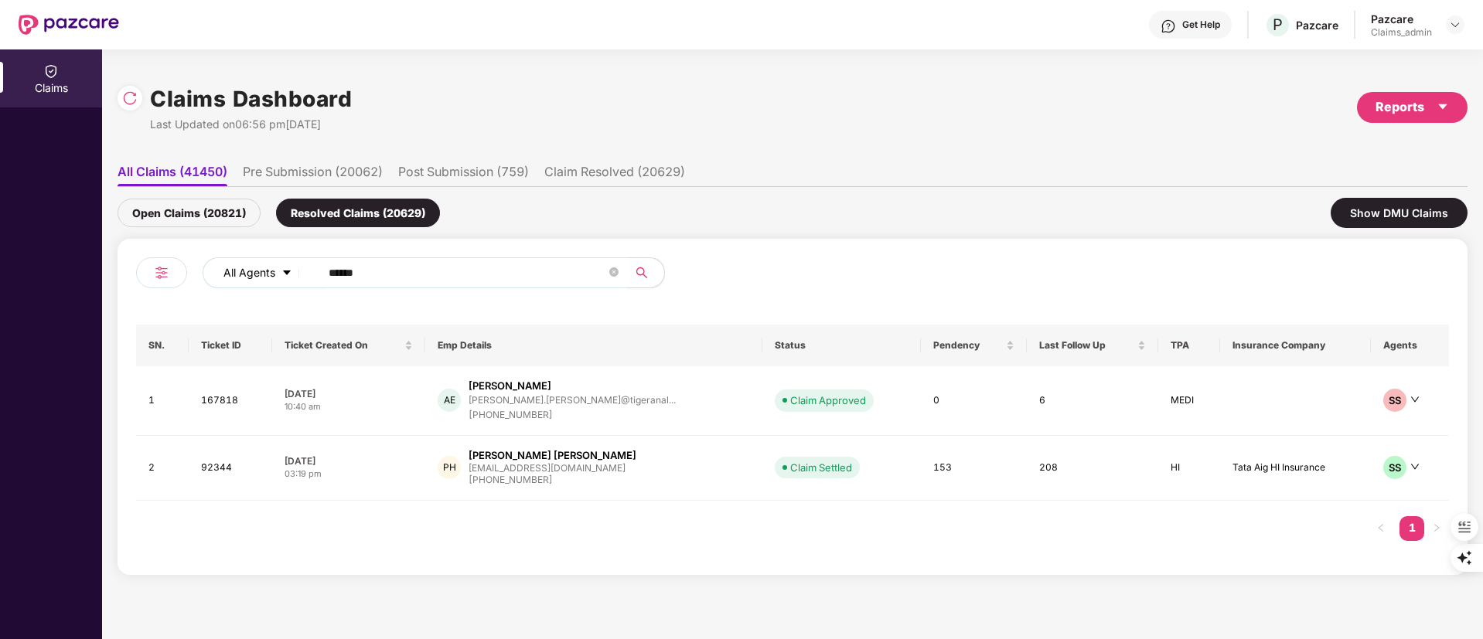
drag, startPoint x: 383, startPoint y: 265, endPoint x: 234, endPoint y: 264, distance: 149.2
click at [234, 264] on div "All Agents ******" at bounding box center [597, 272] width 788 height 31
paste input "text"
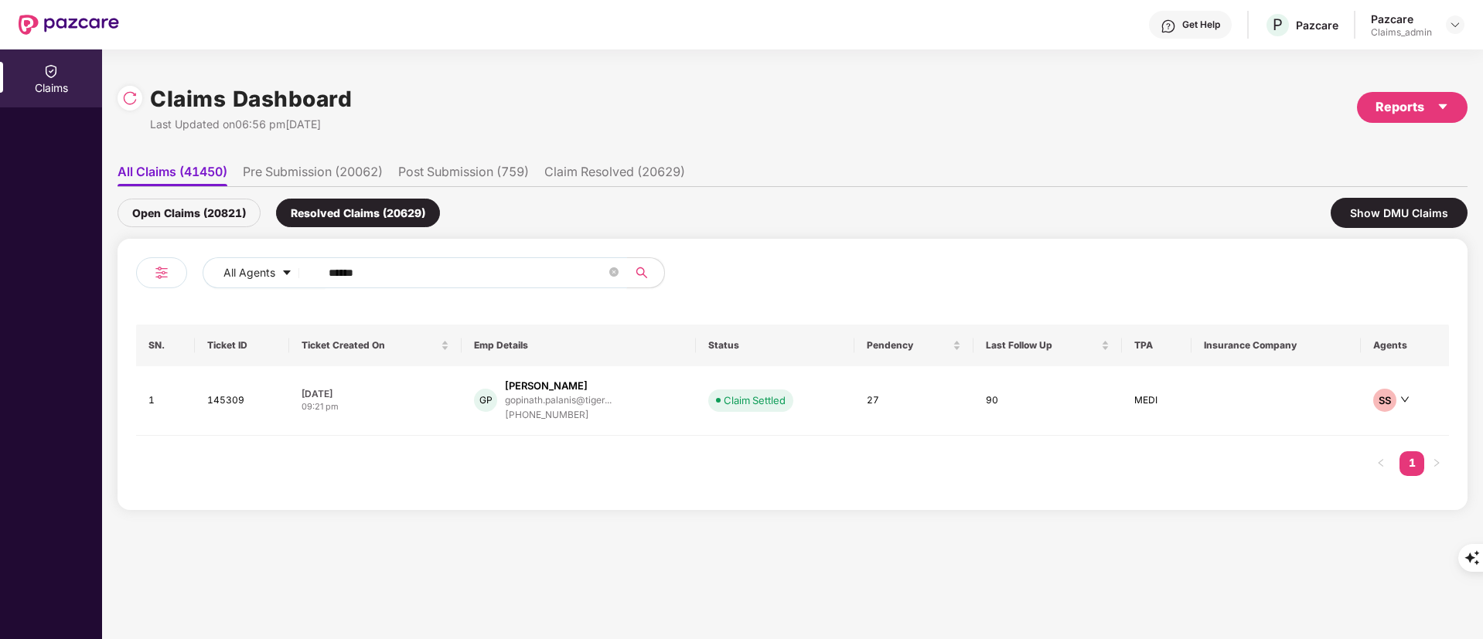
type input "******"
click at [536, 442] on div "SN. Ticket ID Ticket Created On Emp Details Status Pendency Last Follow Up TPA …" at bounding box center [792, 408] width 1313 height 167
click at [645, 387] on div "GP [PERSON_NAME] gopinath.palanis@tiger... [PHONE_NUMBER]" at bounding box center [579, 401] width 210 height 44
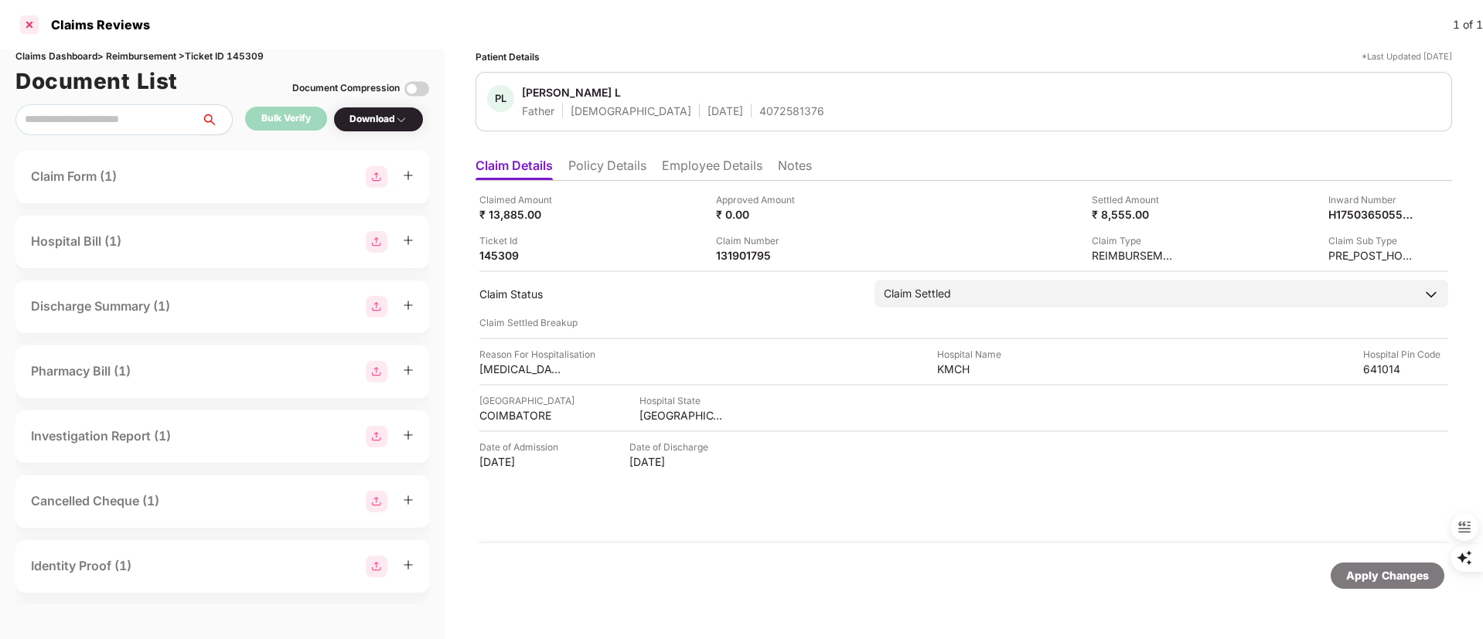
click at [27, 23] on div at bounding box center [29, 24] width 25 height 25
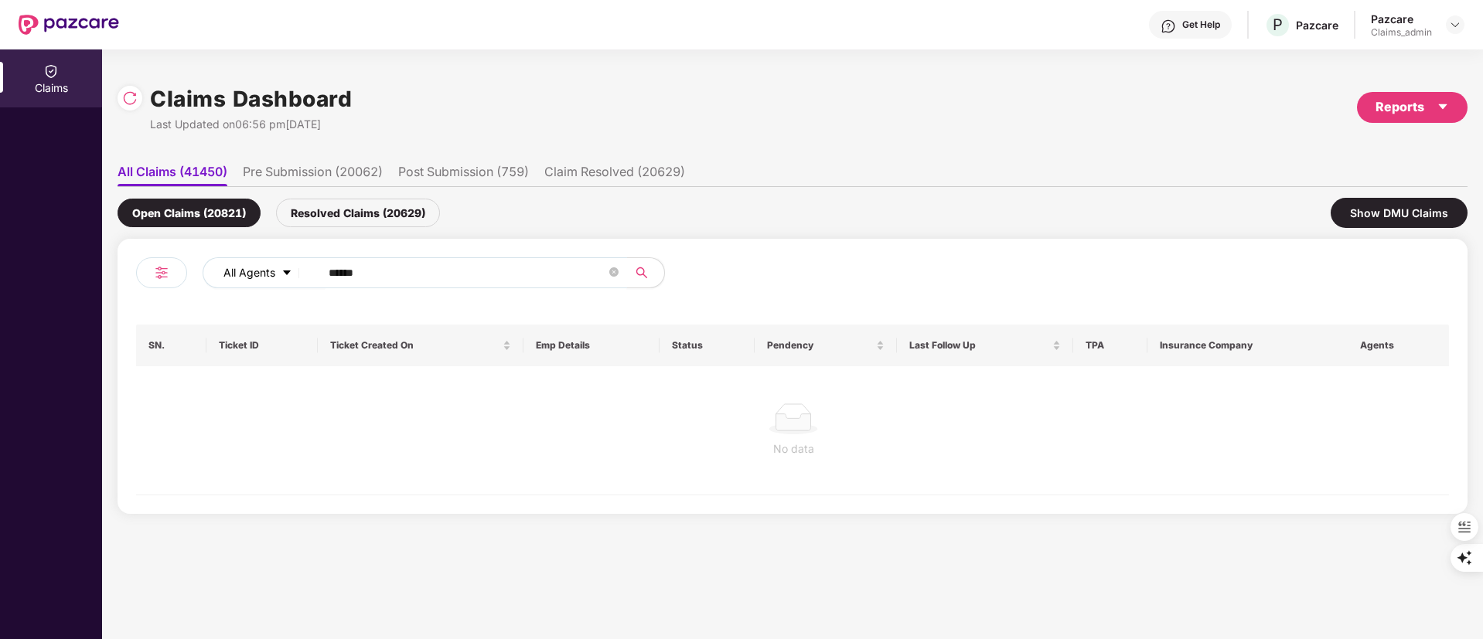
drag, startPoint x: 402, startPoint y: 267, endPoint x: 237, endPoint y: 270, distance: 164.7
click at [238, 270] on div "All Agents ******" at bounding box center [597, 272] width 788 height 31
paste input "text"
click at [371, 215] on div "Resolved Claims (20629)" at bounding box center [358, 213] width 164 height 29
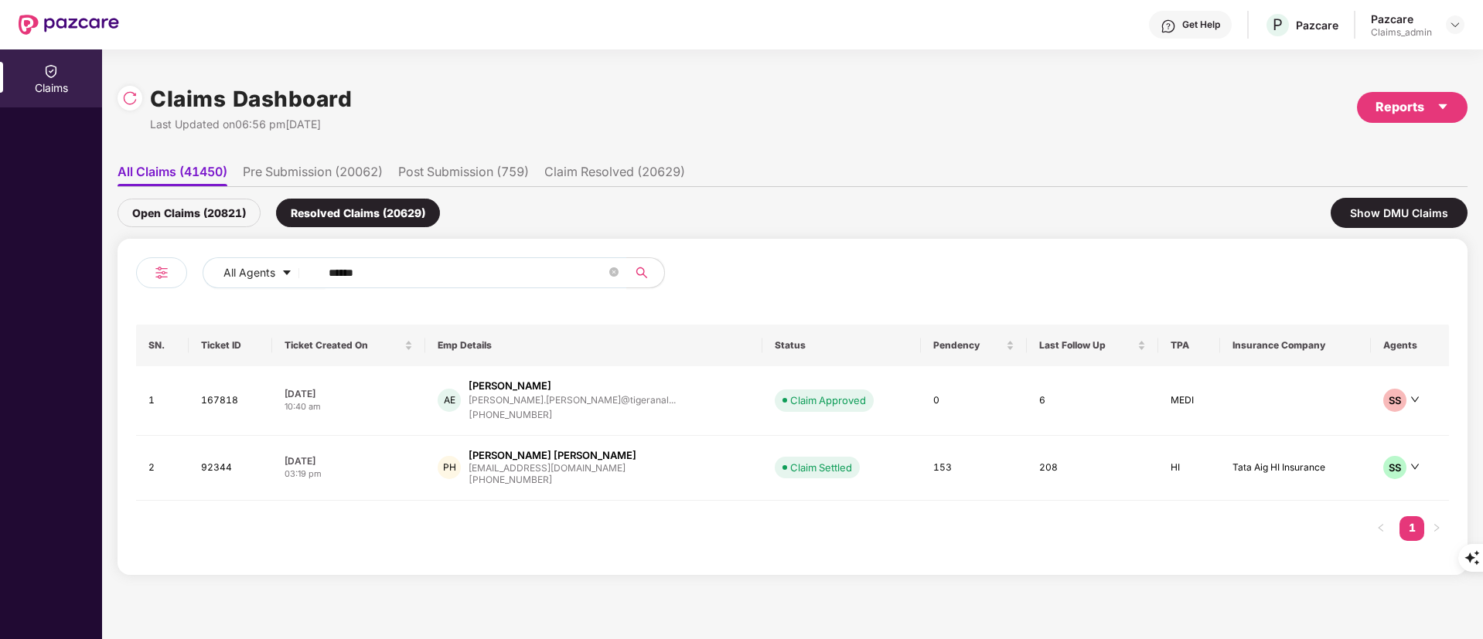
drag, startPoint x: 78, startPoint y: 407, endPoint x: 157, endPoint y: 280, distance: 150.0
click at [77, 407] on div "Claims" at bounding box center [51, 344] width 102 height 590
drag, startPoint x: 384, startPoint y: 271, endPoint x: 202, endPoint y: 263, distance: 182.6
click at [193, 267] on div "All Agents ******" at bounding box center [464, 278] width 656 height 43
paste input "text"
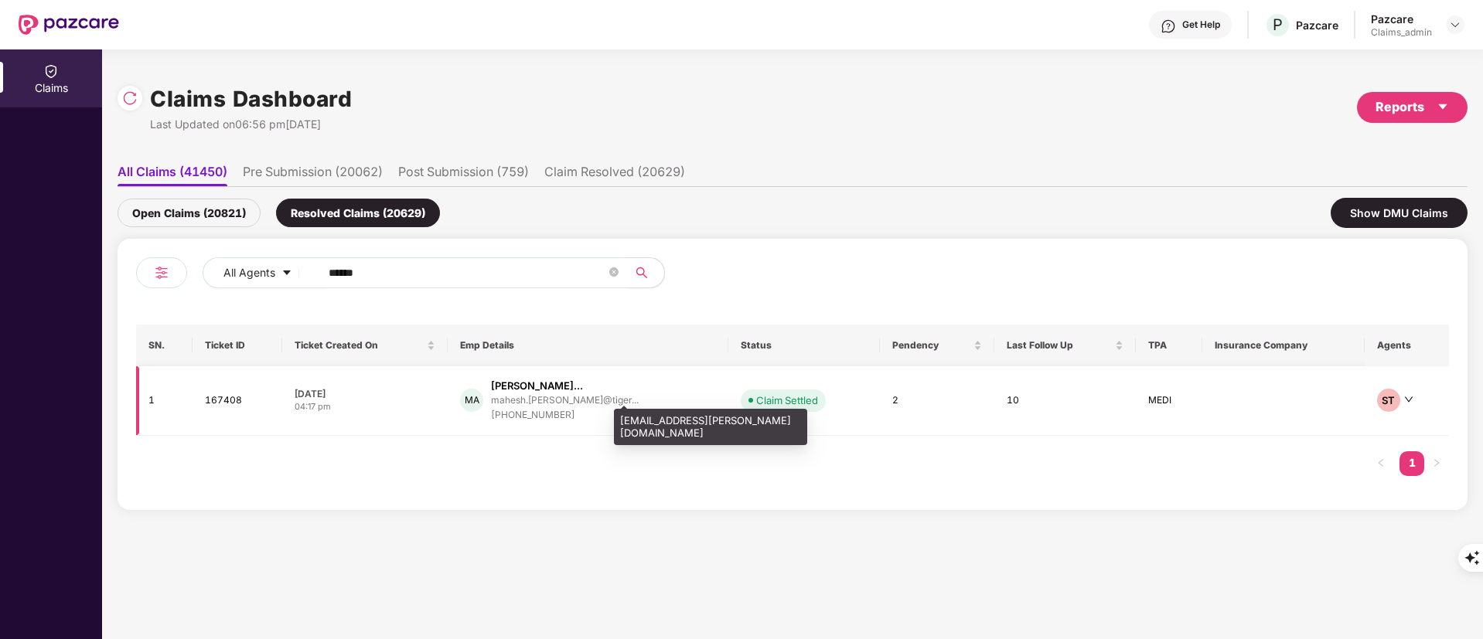
type input "******"
click at [527, 395] on div "mahesh.[PERSON_NAME]@tiger..." at bounding box center [565, 400] width 148 height 10
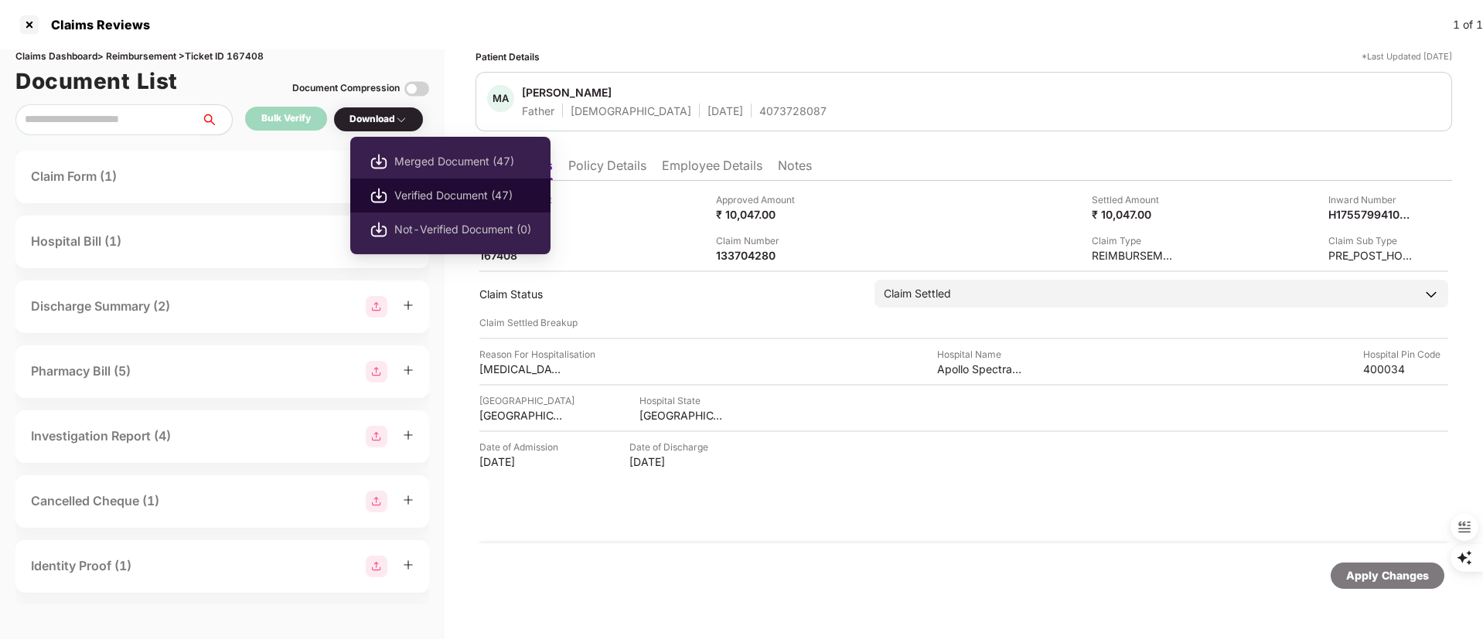
click at [448, 195] on span "Verified Document (47)" at bounding box center [462, 195] width 137 height 17
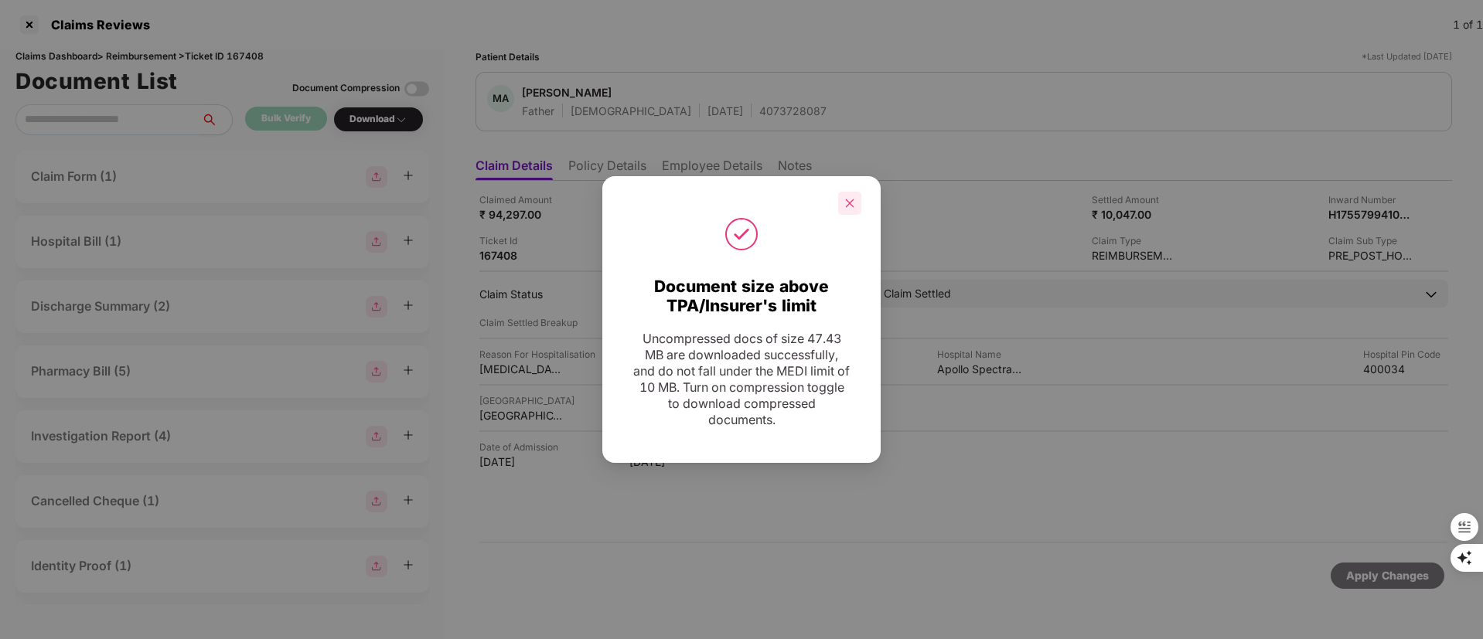
click at [854, 208] on icon "close" at bounding box center [849, 203] width 11 height 11
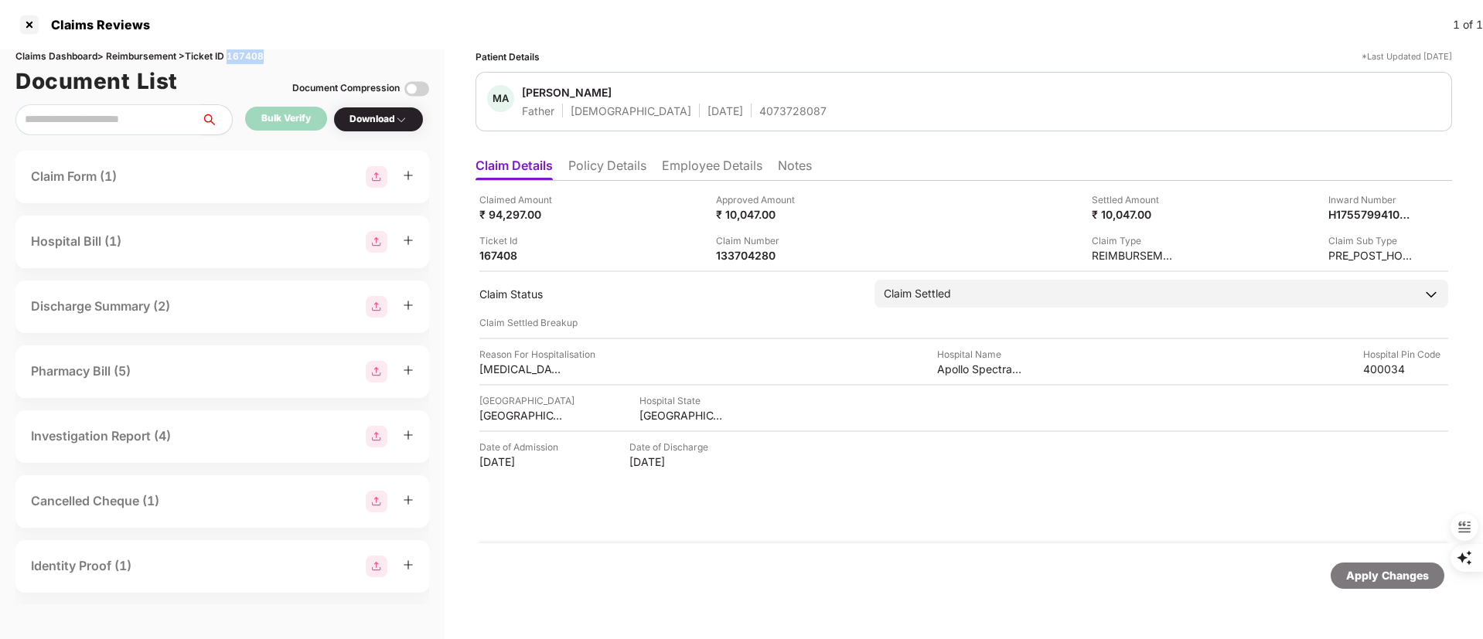
drag, startPoint x: 277, startPoint y: 56, endPoint x: 235, endPoint y: 56, distance: 41.8
click at [235, 56] on div "Claims Dashboard > Reimbursement > Ticket ID 167408" at bounding box center [222, 56] width 414 height 15
copy div "167408"
click at [33, 29] on div at bounding box center [29, 24] width 25 height 25
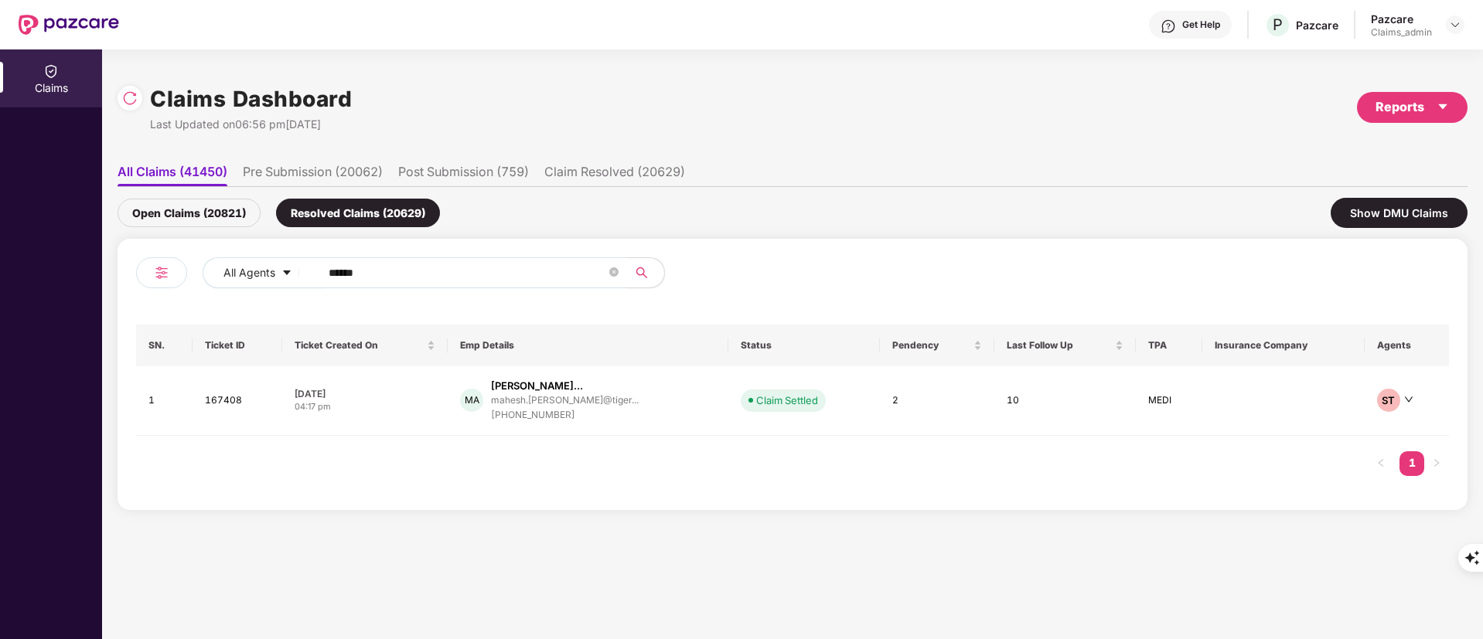
drag, startPoint x: 385, startPoint y: 273, endPoint x: 247, endPoint y: 254, distance: 139.6
click at [240, 257] on div "All Agents ******" at bounding box center [597, 272] width 788 height 31
paste input "text"
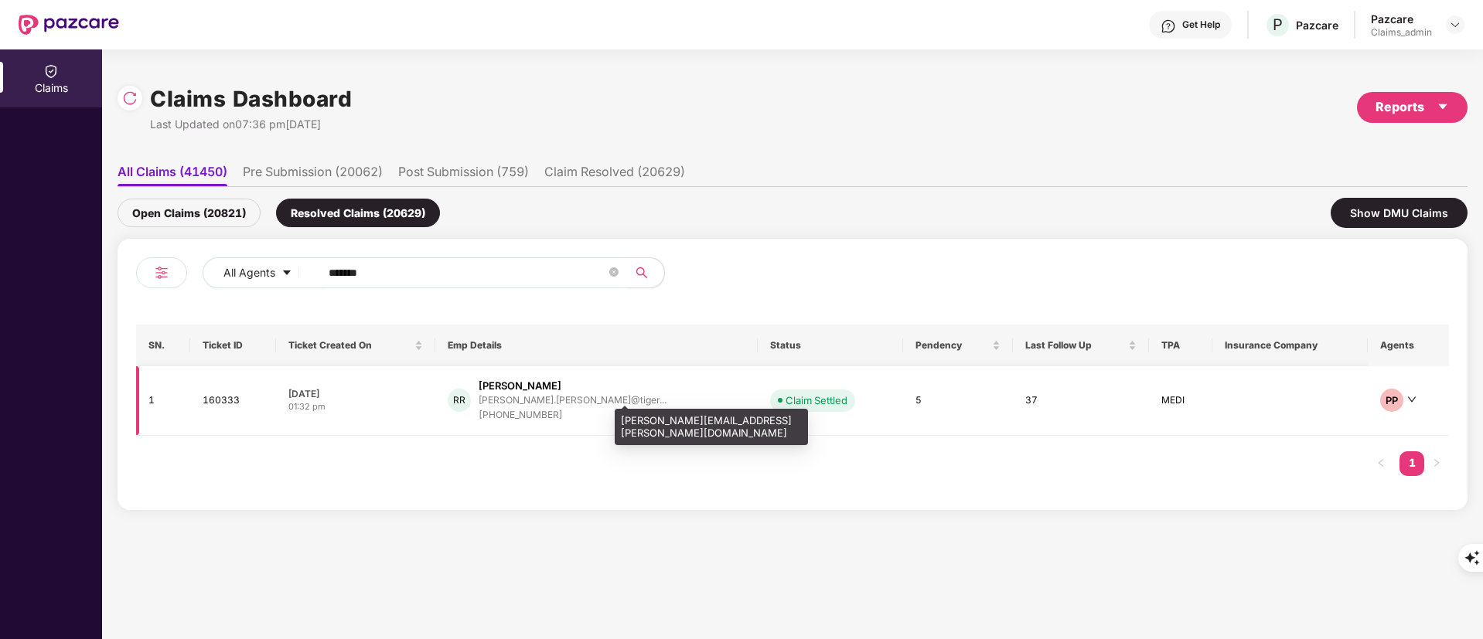
type input "******"
click at [574, 395] on div "[PERSON_NAME].[PERSON_NAME]@tiger..." at bounding box center [573, 400] width 188 height 10
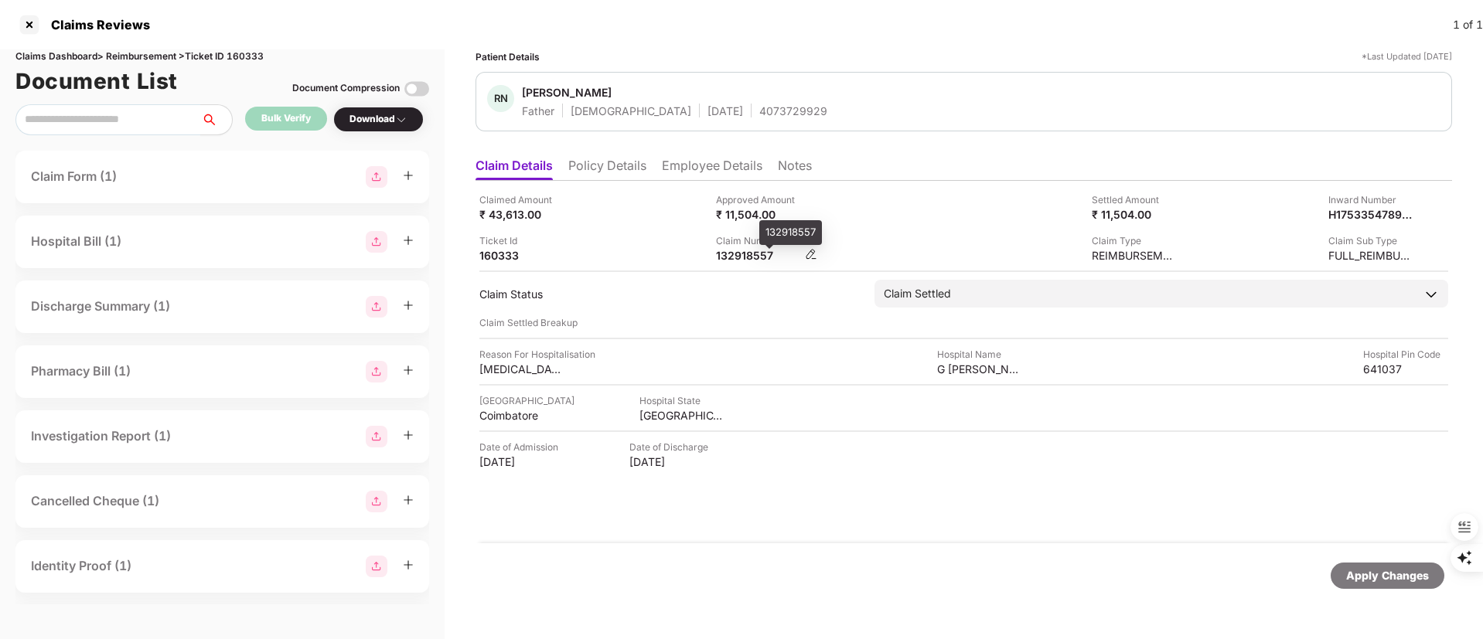
click at [755, 257] on div "132918557" at bounding box center [758, 255] width 85 height 15
copy div "132918557"
click at [32, 25] on div at bounding box center [29, 24] width 25 height 25
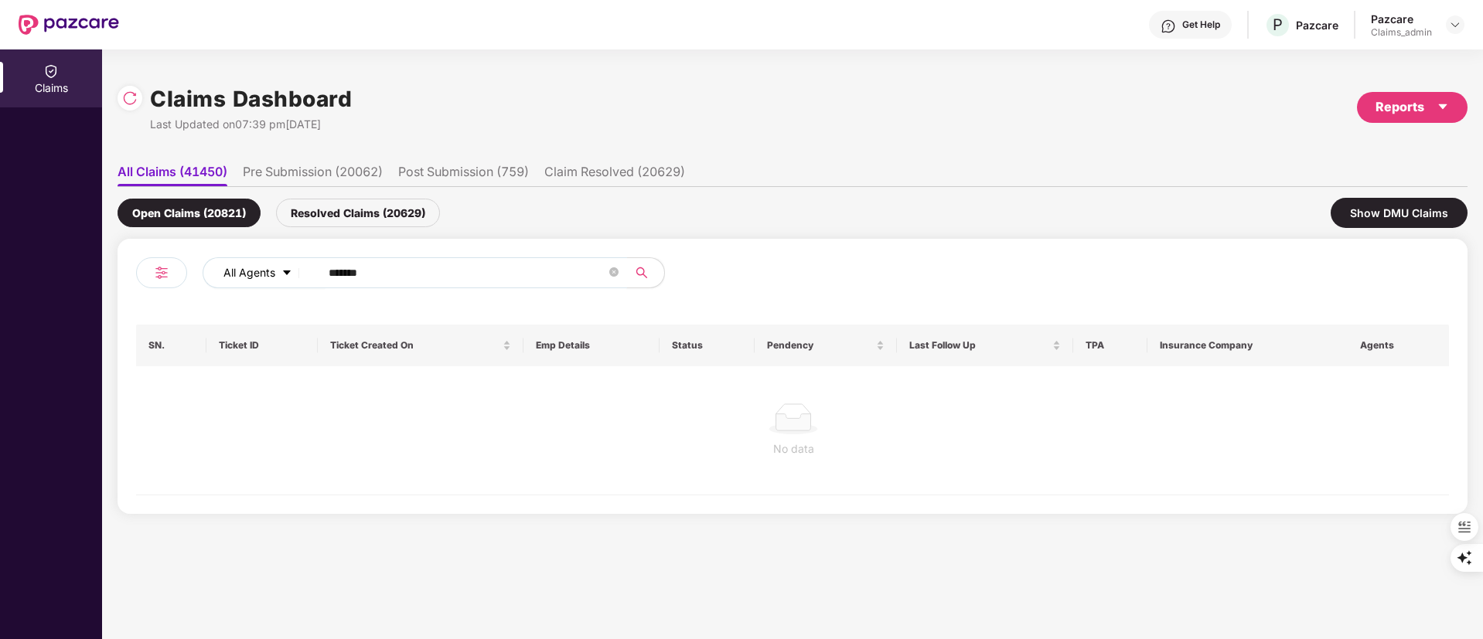
drag, startPoint x: 407, startPoint y: 270, endPoint x: 272, endPoint y: 285, distance: 135.4
click at [272, 285] on div "All Agents ******" at bounding box center [597, 272] width 788 height 31
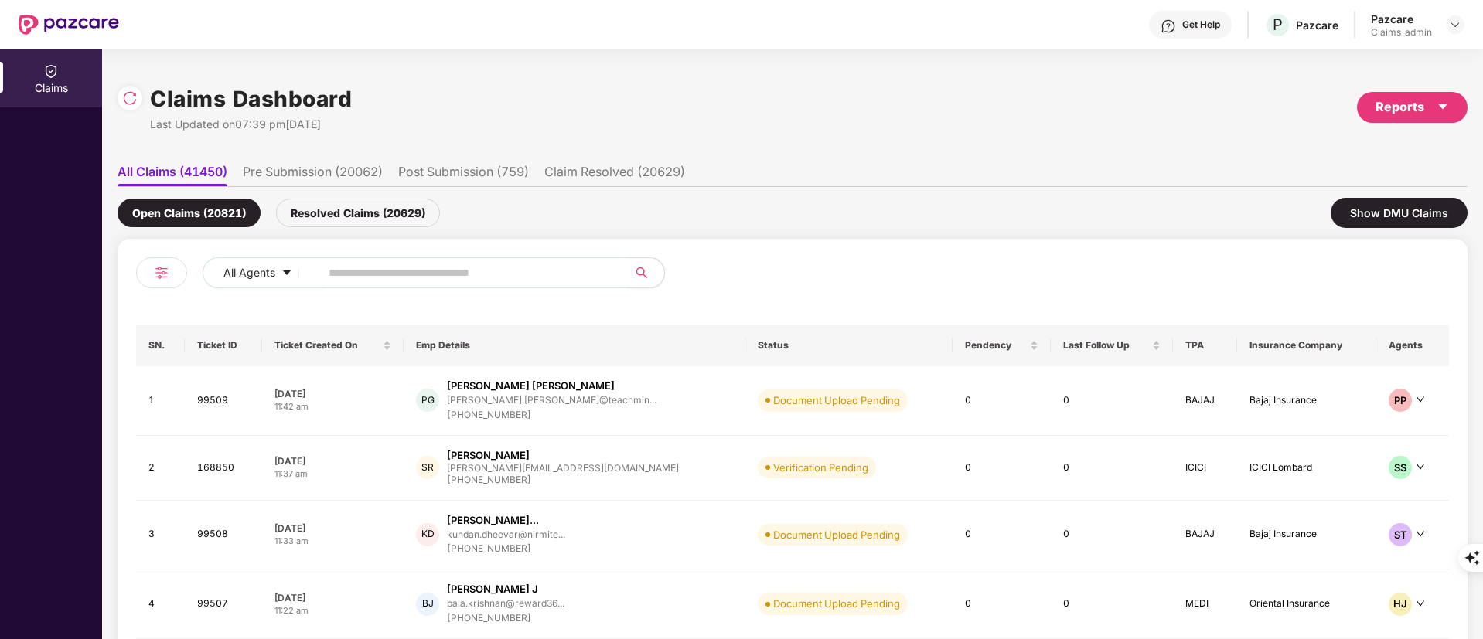
click at [463, 274] on input "text" at bounding box center [468, 272] width 278 height 23
paste input "******"
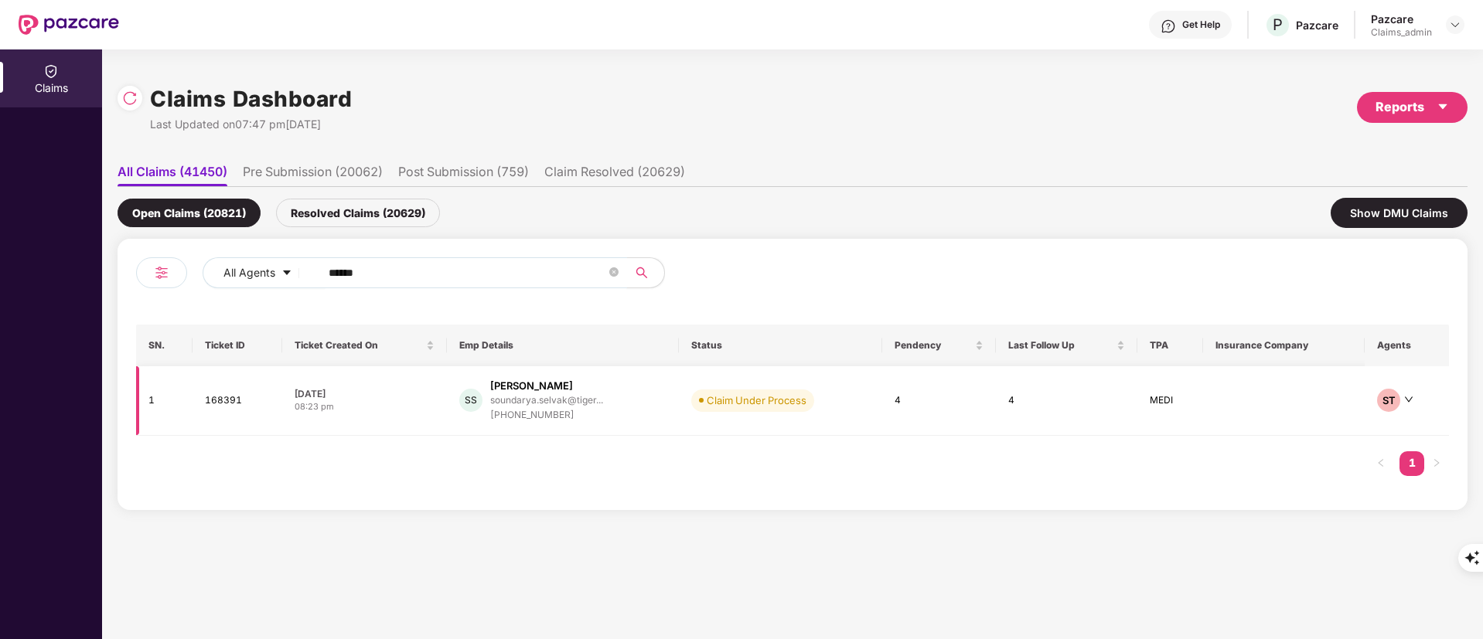
type input "******"
click at [530, 390] on div "[PERSON_NAME]" at bounding box center [531, 386] width 83 height 15
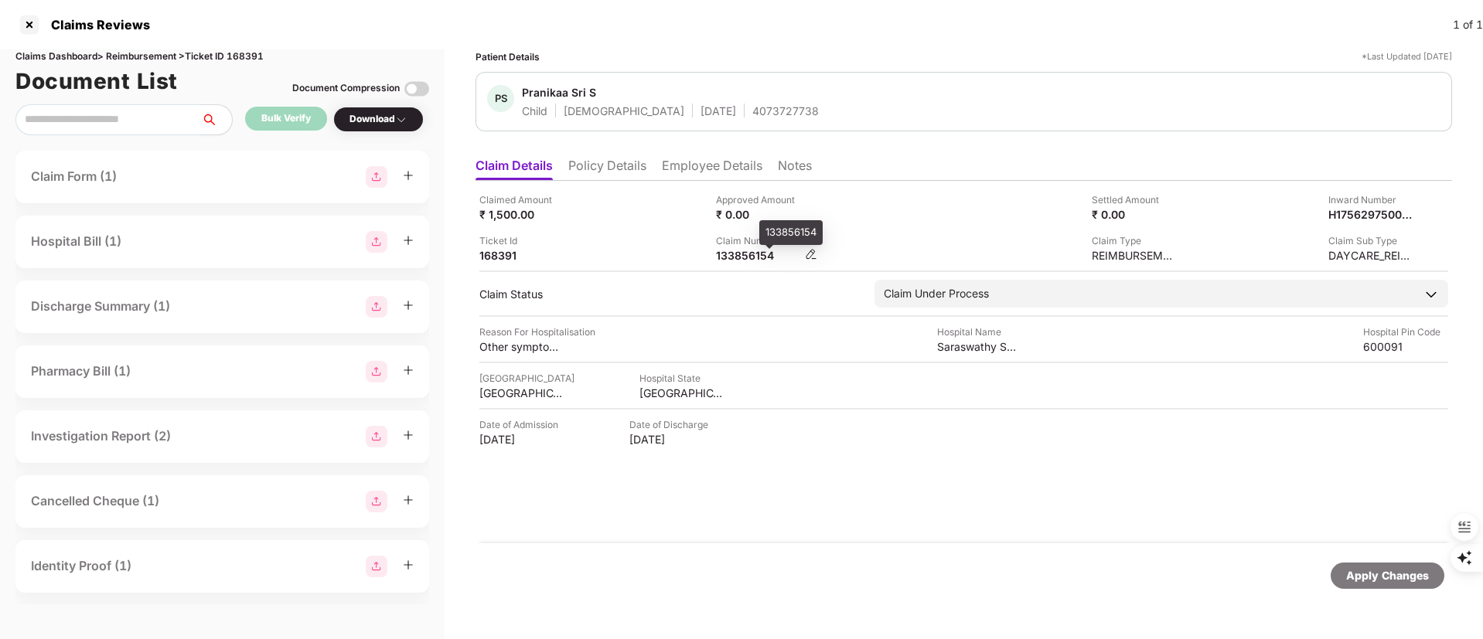
click at [731, 251] on div "133856154" at bounding box center [758, 255] width 85 height 15
copy div "133856154"
click at [29, 32] on div at bounding box center [29, 24] width 25 height 25
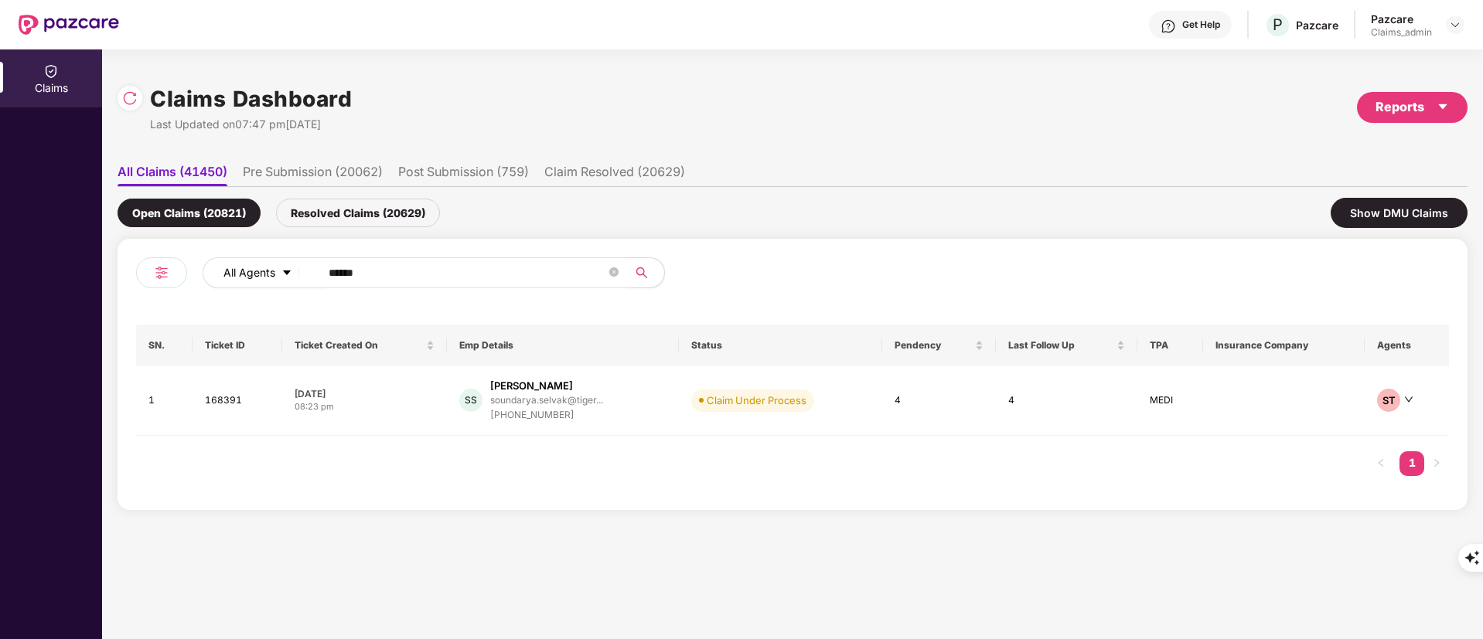
drag, startPoint x: 403, startPoint y: 271, endPoint x: 203, endPoint y: 272, distance: 200.3
click at [211, 272] on div "All Agents ******" at bounding box center [597, 272] width 788 height 31
paste input "text"
type input "******"
click at [571, 424] on td "PS Praveen S praveen.suresh@tigeran... [PHONE_NUMBER]" at bounding box center [563, 401] width 234 height 70
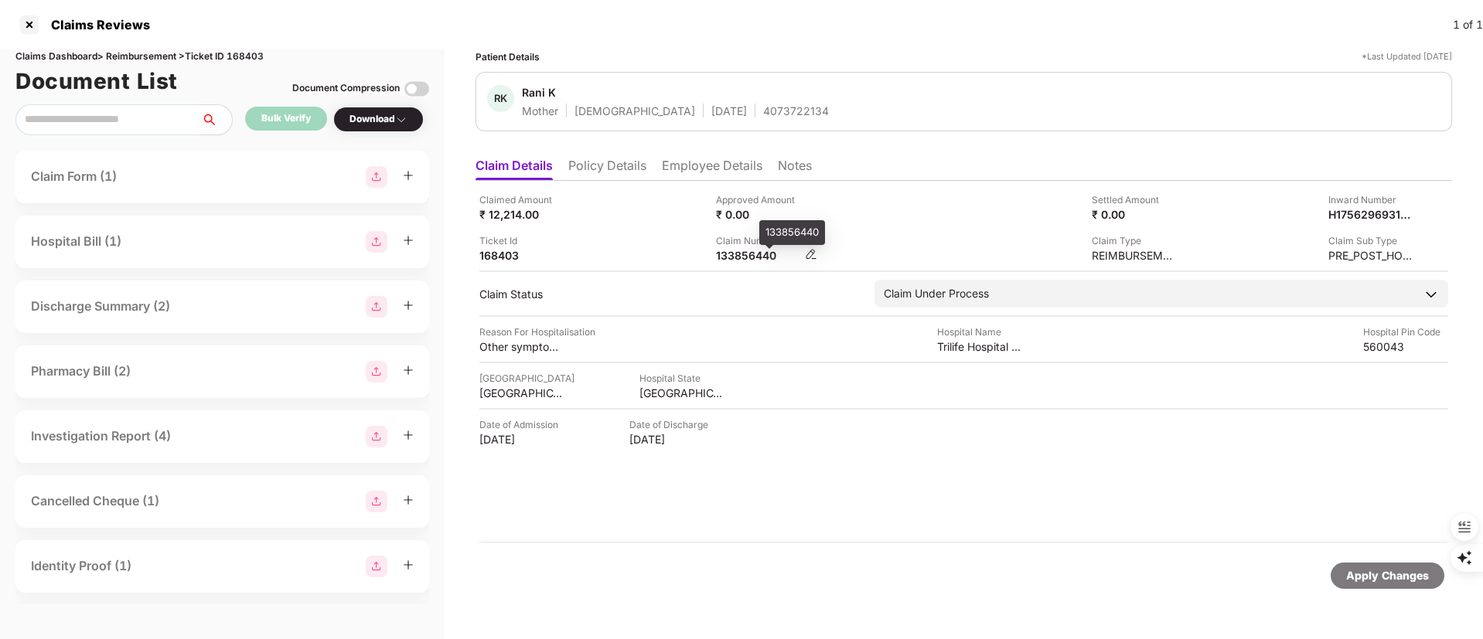
click at [750, 261] on div "133856440" at bounding box center [758, 255] width 85 height 15
copy div "133856440"
click at [28, 22] on div at bounding box center [29, 24] width 25 height 25
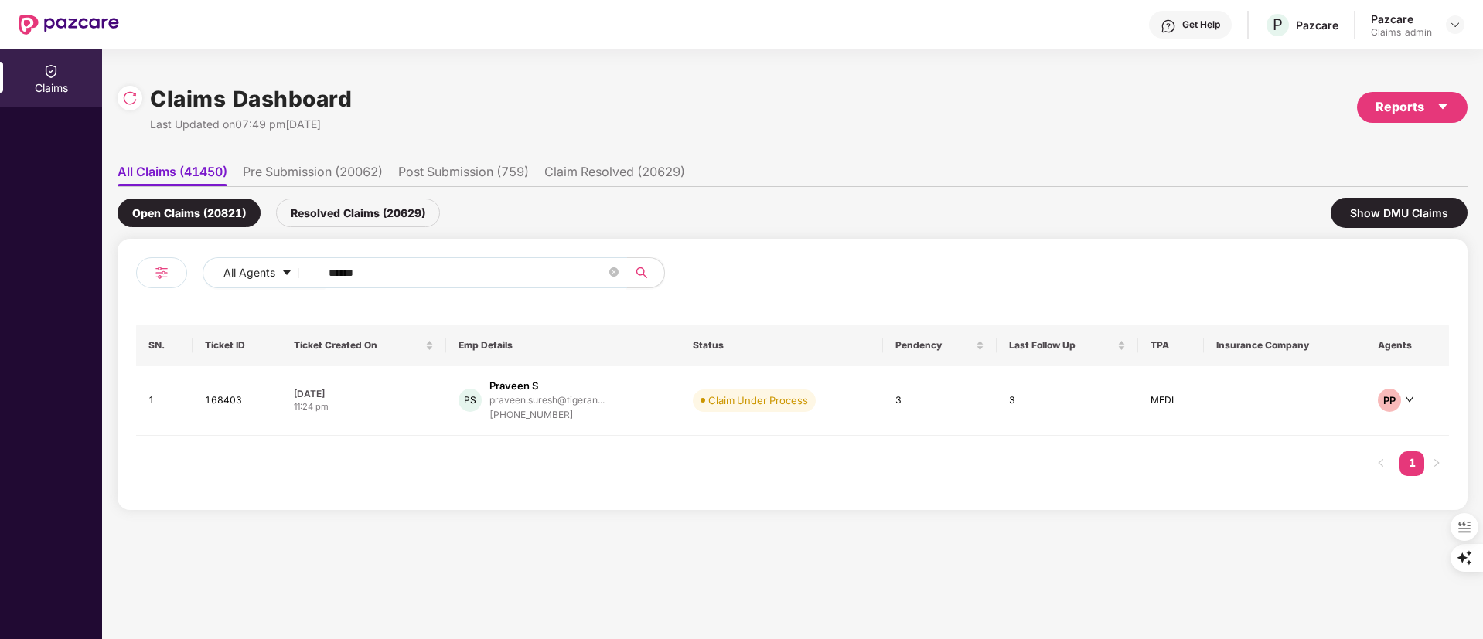
drag, startPoint x: 439, startPoint y: 271, endPoint x: 18, endPoint y: 271, distance: 421.4
click at [26, 275] on div "Claims Claims Dashboard Last Updated on 07:49 pm[DATE] Reports All Claims (4145…" at bounding box center [741, 344] width 1483 height 590
paste input "text"
type input "******"
click at [591, 417] on div "[PHONE_NUMBER]" at bounding box center [554, 415] width 157 height 15
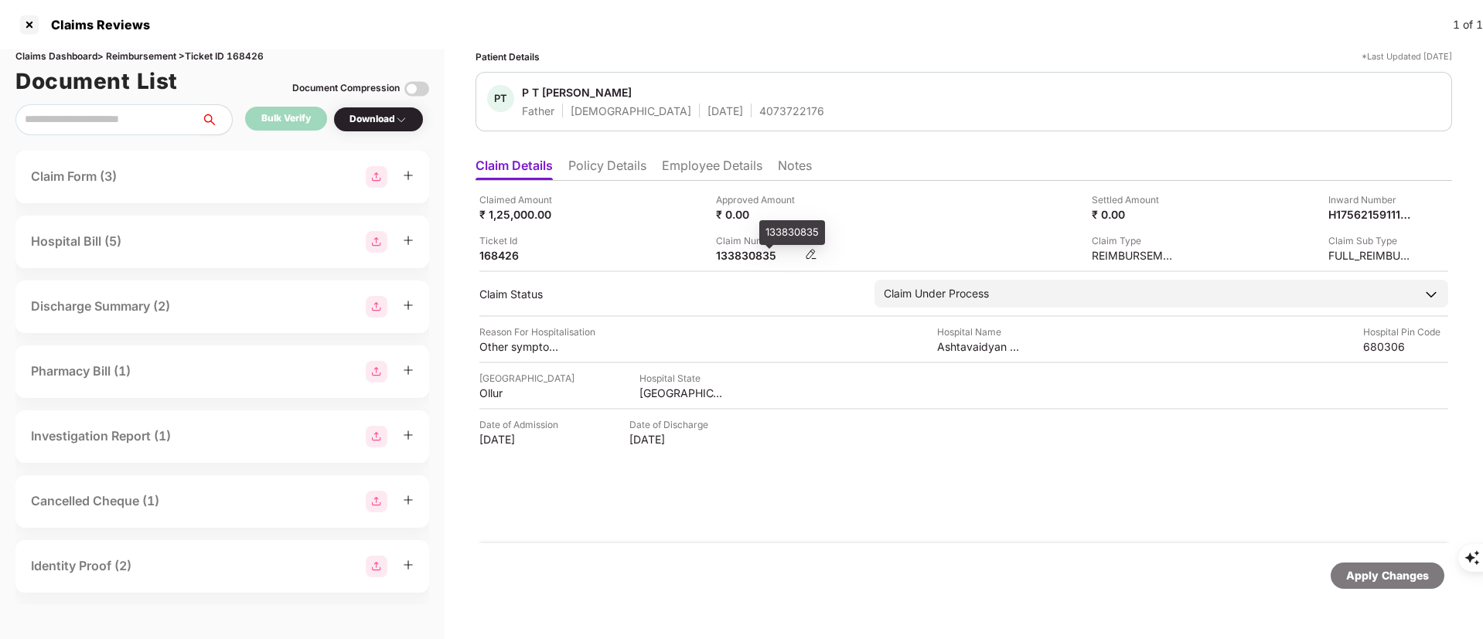
click at [724, 254] on div "133830835" at bounding box center [758, 255] width 85 height 15
copy div "133830835"
click at [12, 30] on div "Claims Reviews 1 of 1" at bounding box center [741, 24] width 1483 height 49
click at [26, 27] on div at bounding box center [29, 24] width 25 height 25
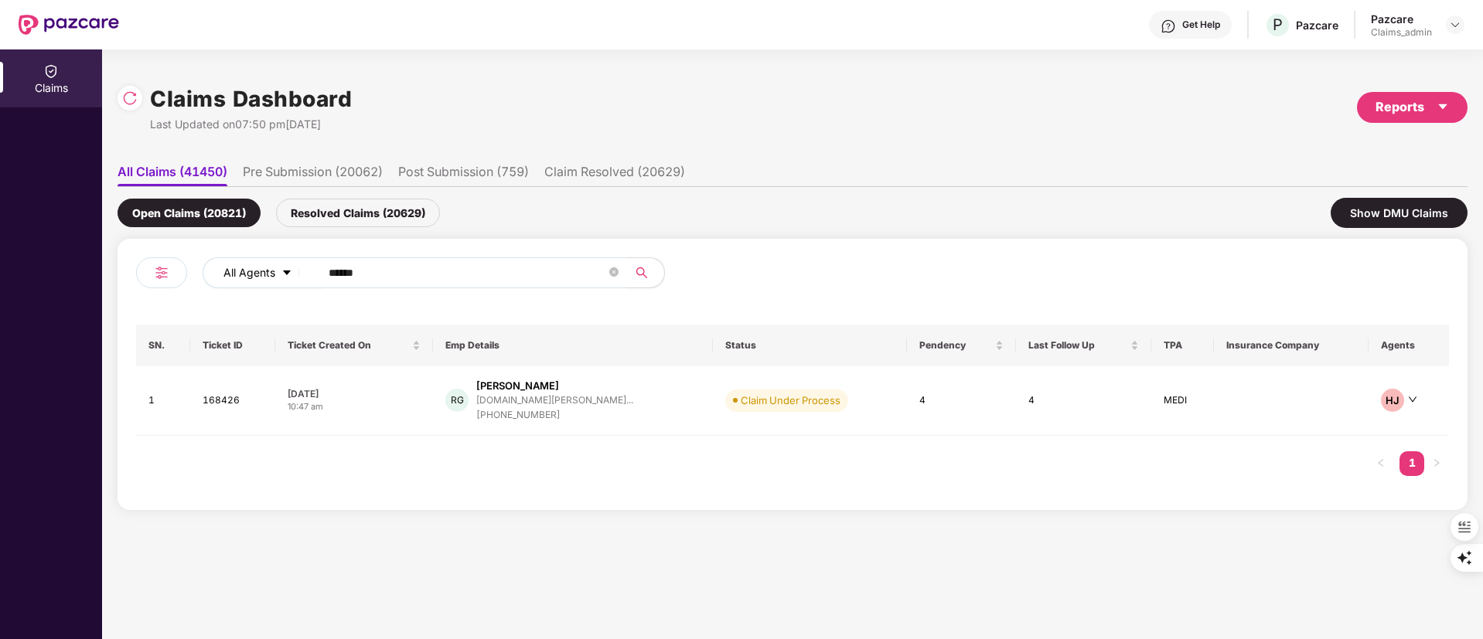
drag, startPoint x: 498, startPoint y: 281, endPoint x: 260, endPoint y: 257, distance: 239.3
click at [133, 254] on div "All Agents ****** SN. Ticket ID Ticket Created On Emp Details Status Pendency L…" at bounding box center [793, 374] width 1350 height 271
paste input "text"
type input "******"
click at [562, 421] on div "[PHONE_NUMBER]" at bounding box center [551, 415] width 141 height 15
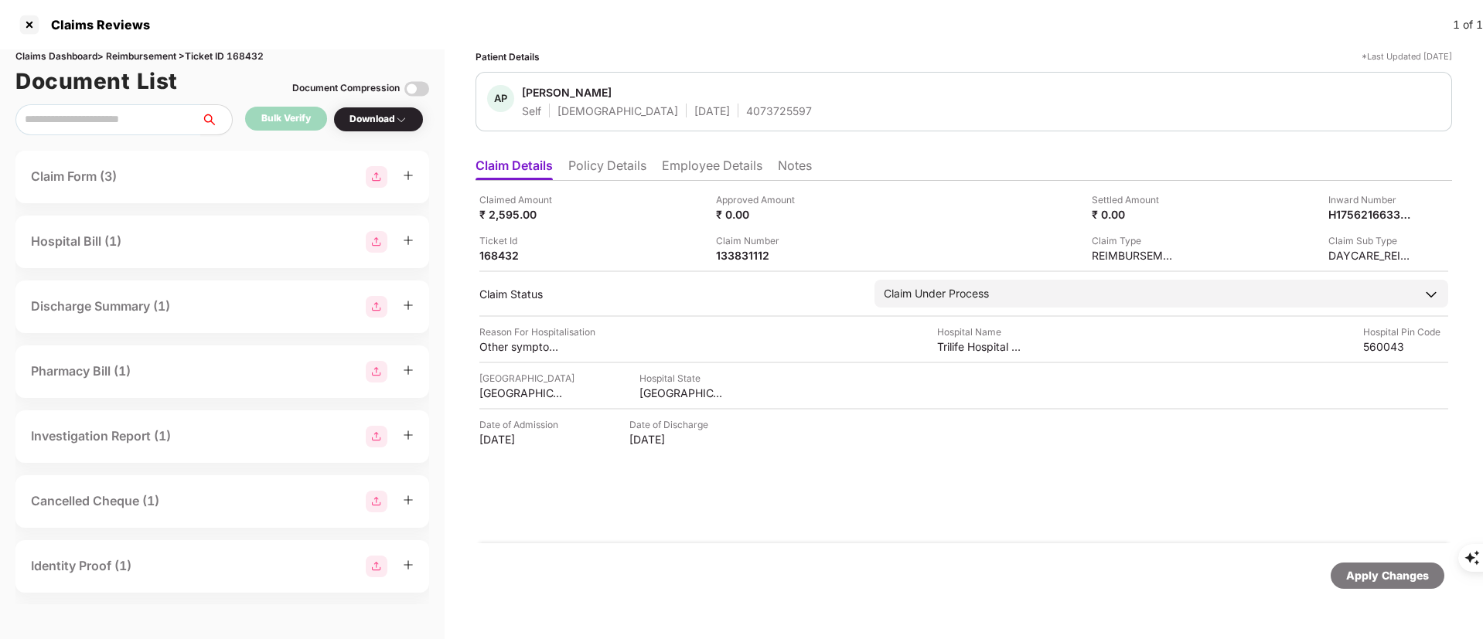
drag, startPoint x: 561, startPoint y: 421, endPoint x: 1085, endPoint y: 476, distance: 526.2
click at [1085, 476] on div "Claimed Amount ₹ 2,595.00 Approved Amount ₹ 0.00 Settled Amount ₹ 0.00 Inward N…" at bounding box center [964, 362] width 977 height 363
click at [726, 260] on div "133831112" at bounding box center [758, 255] width 85 height 15
copy div "133831112"
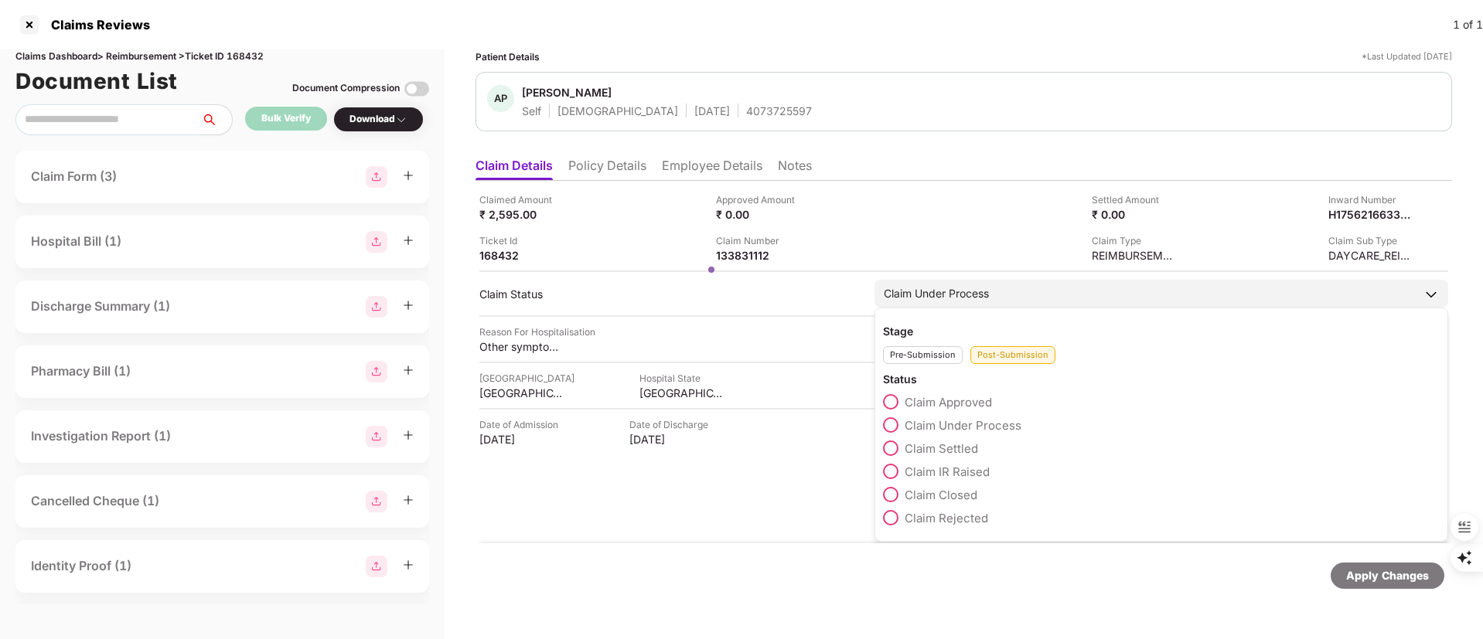
click at [953, 471] on span "Claim IR Raised" at bounding box center [947, 472] width 85 height 15
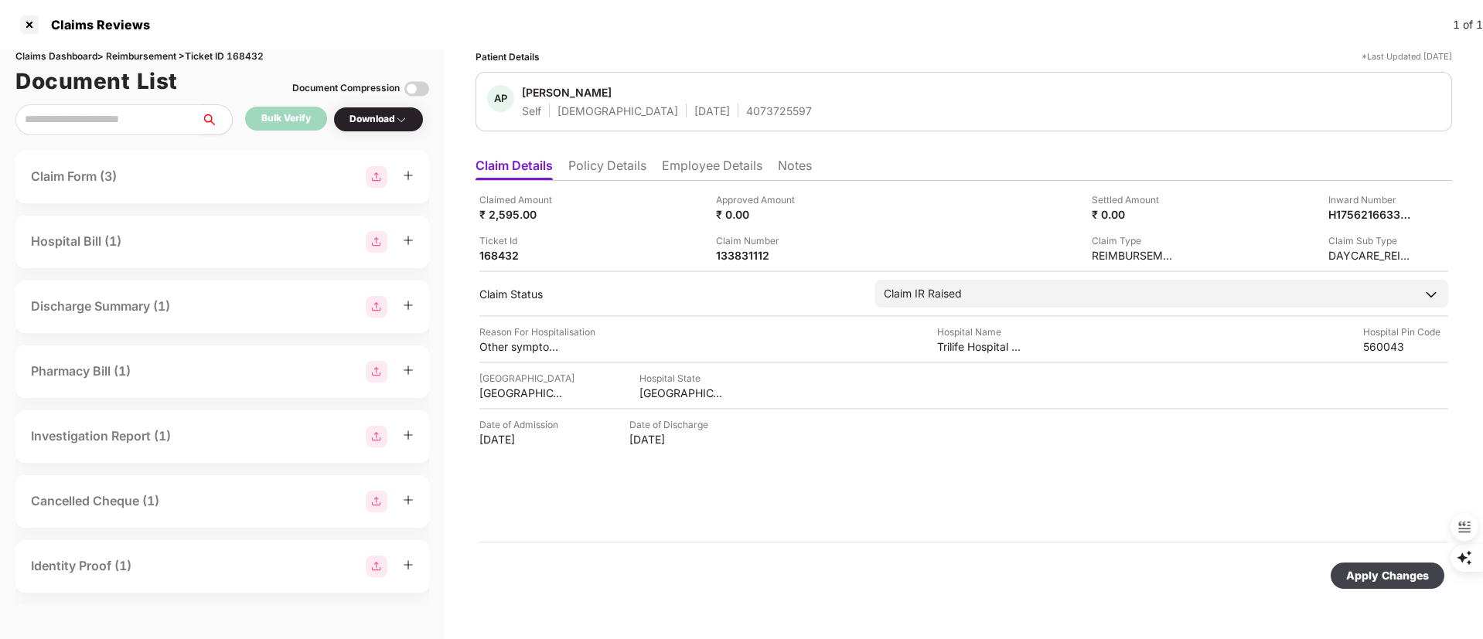
click at [1369, 578] on div "Apply Changes" at bounding box center [1387, 576] width 83 height 17
click at [1112, 432] on div "Date of Admission [DATE] Date of Discharge [DATE]" at bounding box center [963, 432] width 969 height 29
click at [22, 27] on div at bounding box center [29, 24] width 25 height 25
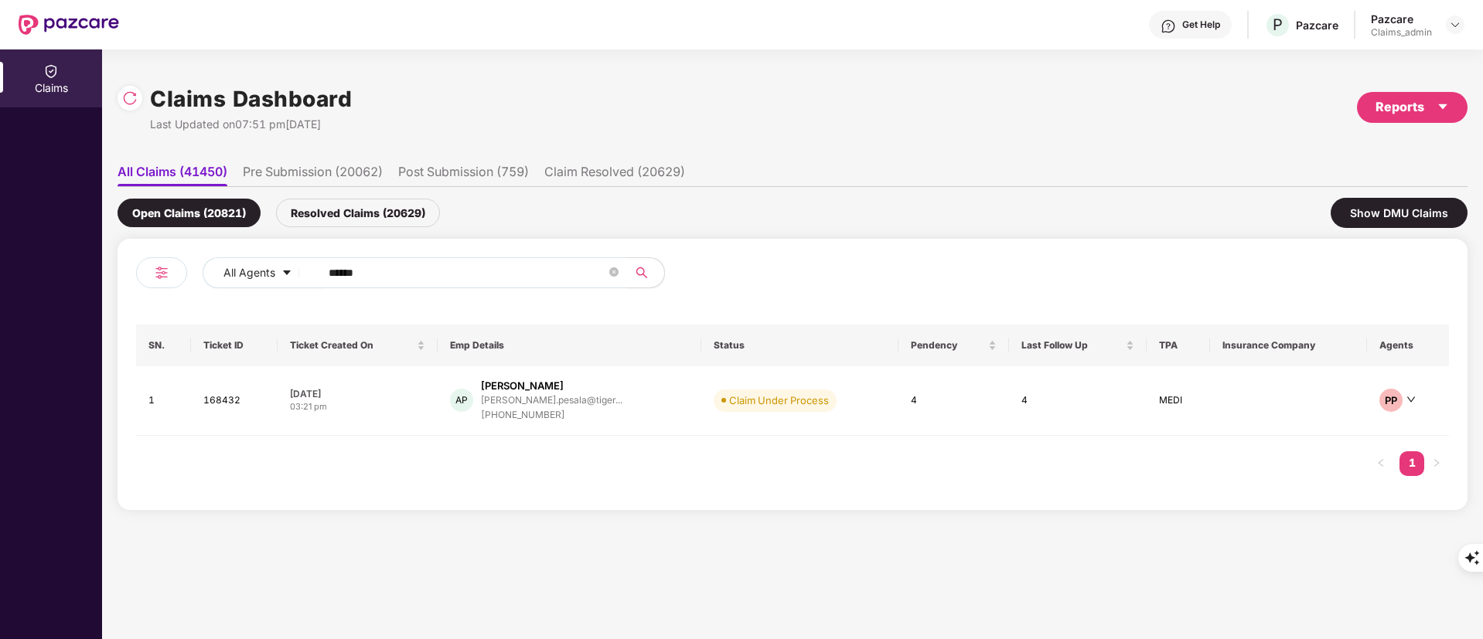
drag, startPoint x: 377, startPoint y: 274, endPoint x: 319, endPoint y: 254, distance: 62.4
click at [279, 264] on div "All Agents ******" at bounding box center [597, 272] width 788 height 31
paste input "text"
type input "******"
click at [362, 211] on div "Resolved Claims (20629)" at bounding box center [358, 213] width 164 height 29
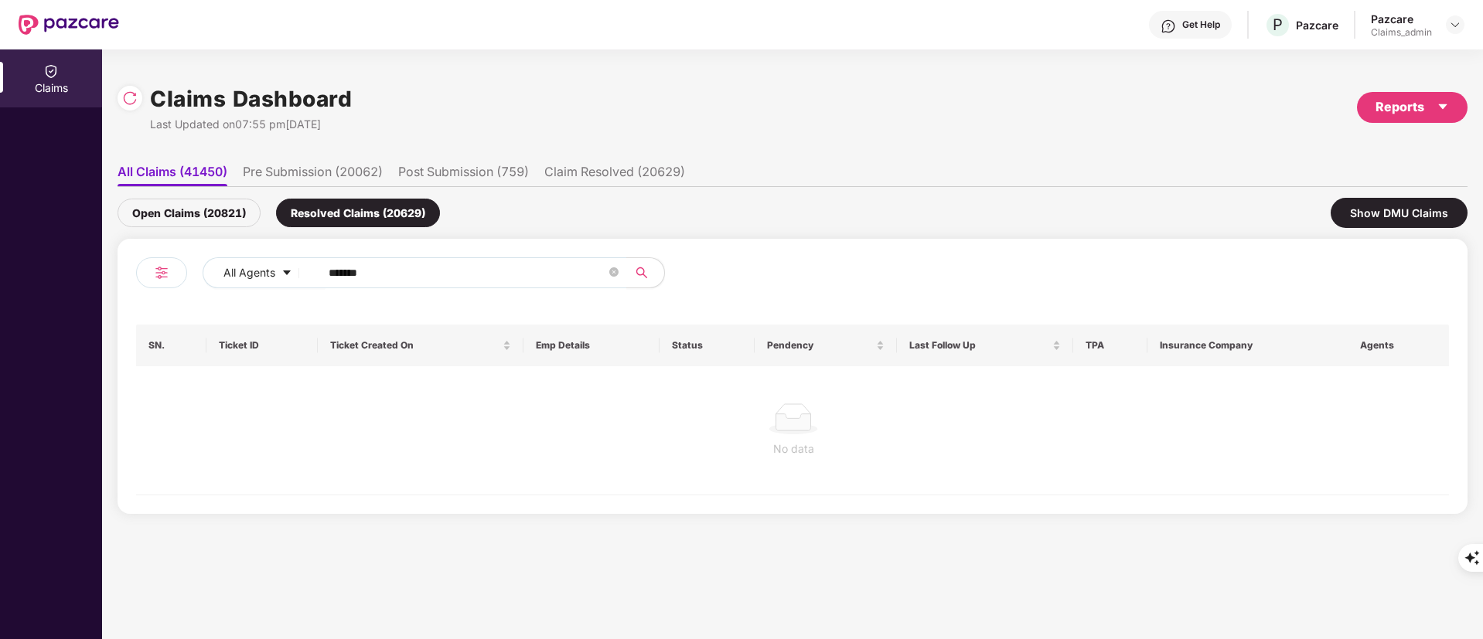
click at [186, 210] on div "Open Claims (20821)" at bounding box center [189, 213] width 143 height 29
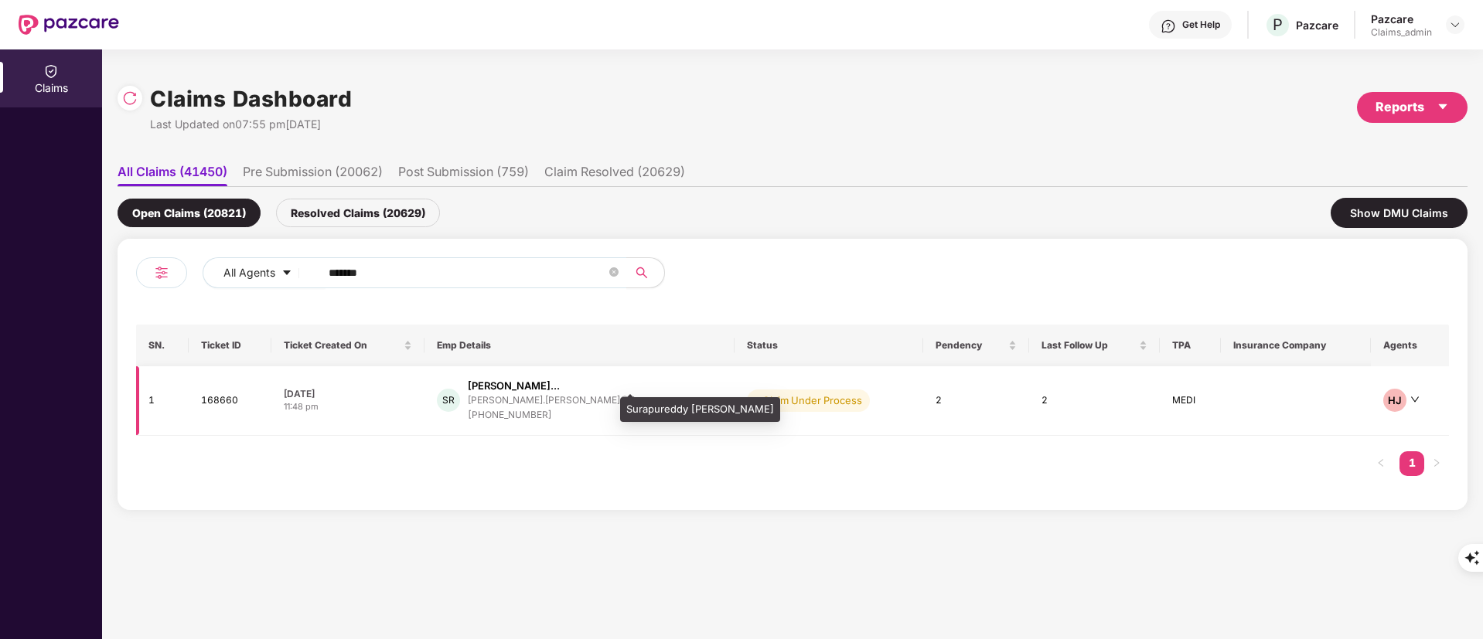
click at [534, 388] on div "[PERSON_NAME]..." at bounding box center [514, 386] width 92 height 15
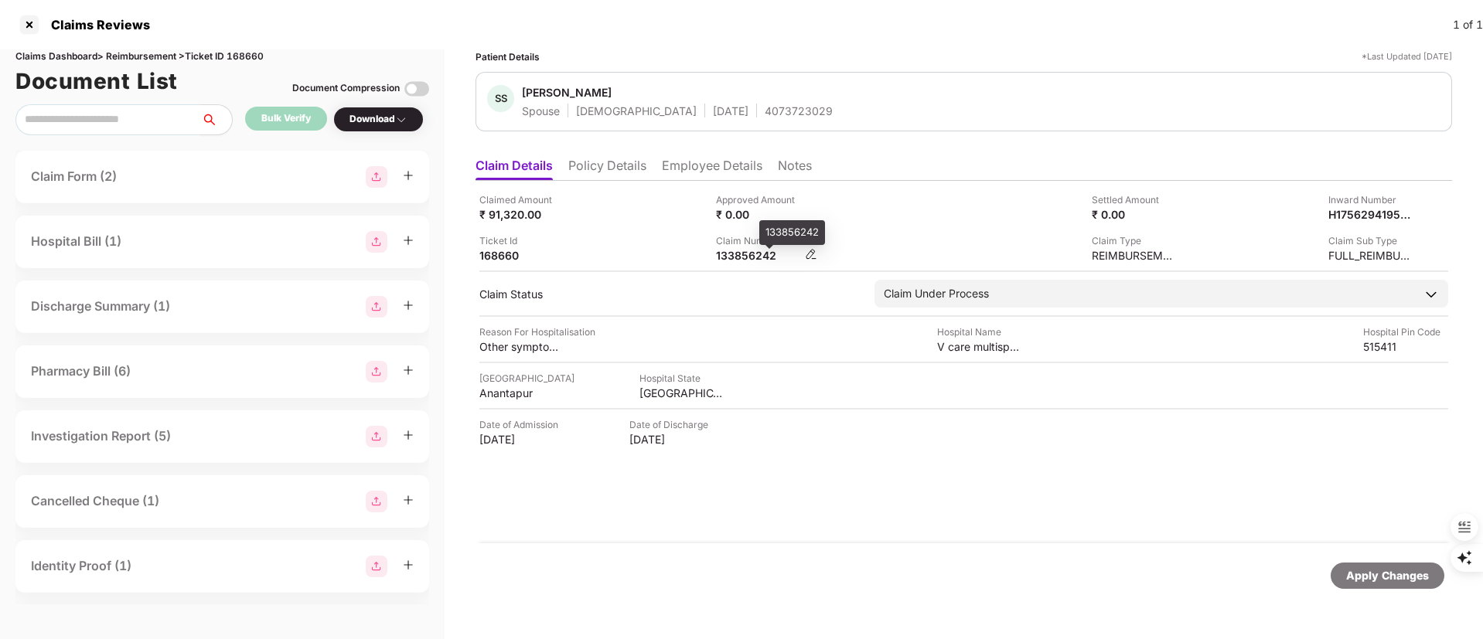
click at [737, 254] on div "133856242" at bounding box center [758, 255] width 85 height 15
copy div "133856242"
click at [33, 19] on div at bounding box center [29, 24] width 25 height 25
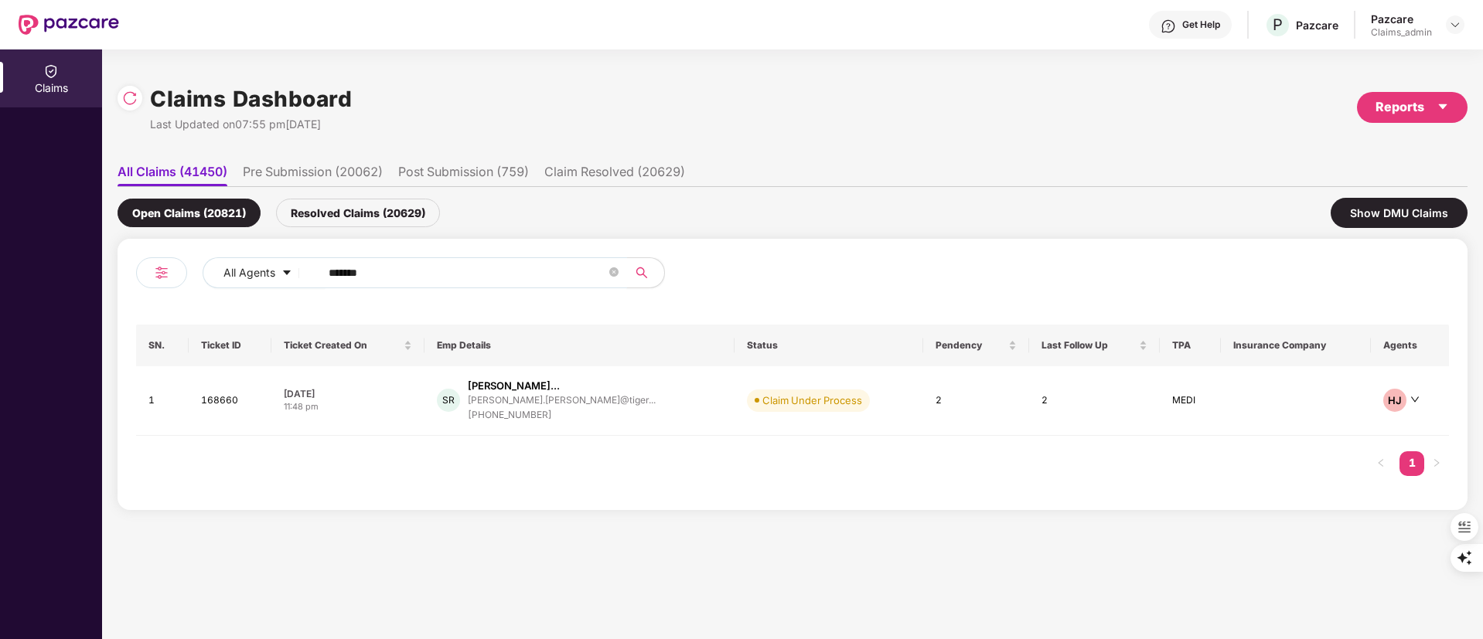
drag, startPoint x: 418, startPoint y: 263, endPoint x: 186, endPoint y: 279, distance: 232.5
click at [188, 279] on div "All Agents ******" at bounding box center [464, 278] width 656 height 43
paste input "text"
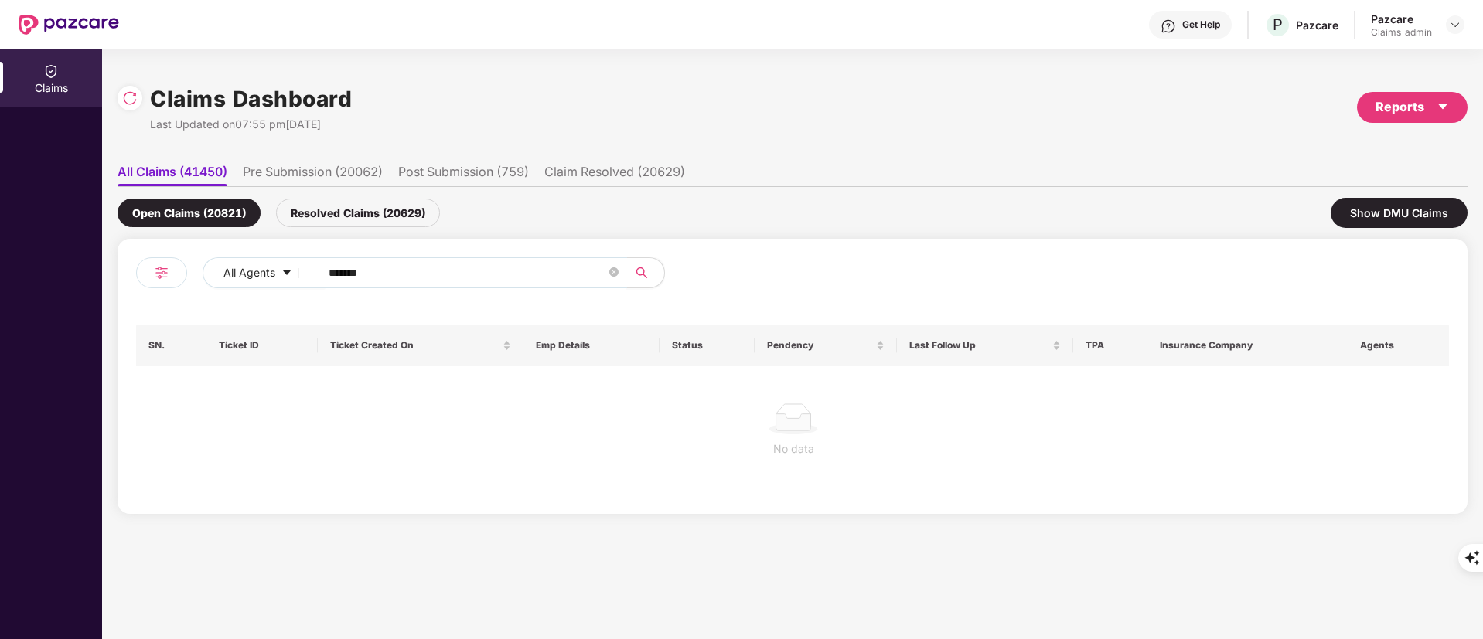
type input "******"
click at [351, 216] on div "Resolved Claims (20629)" at bounding box center [358, 213] width 164 height 29
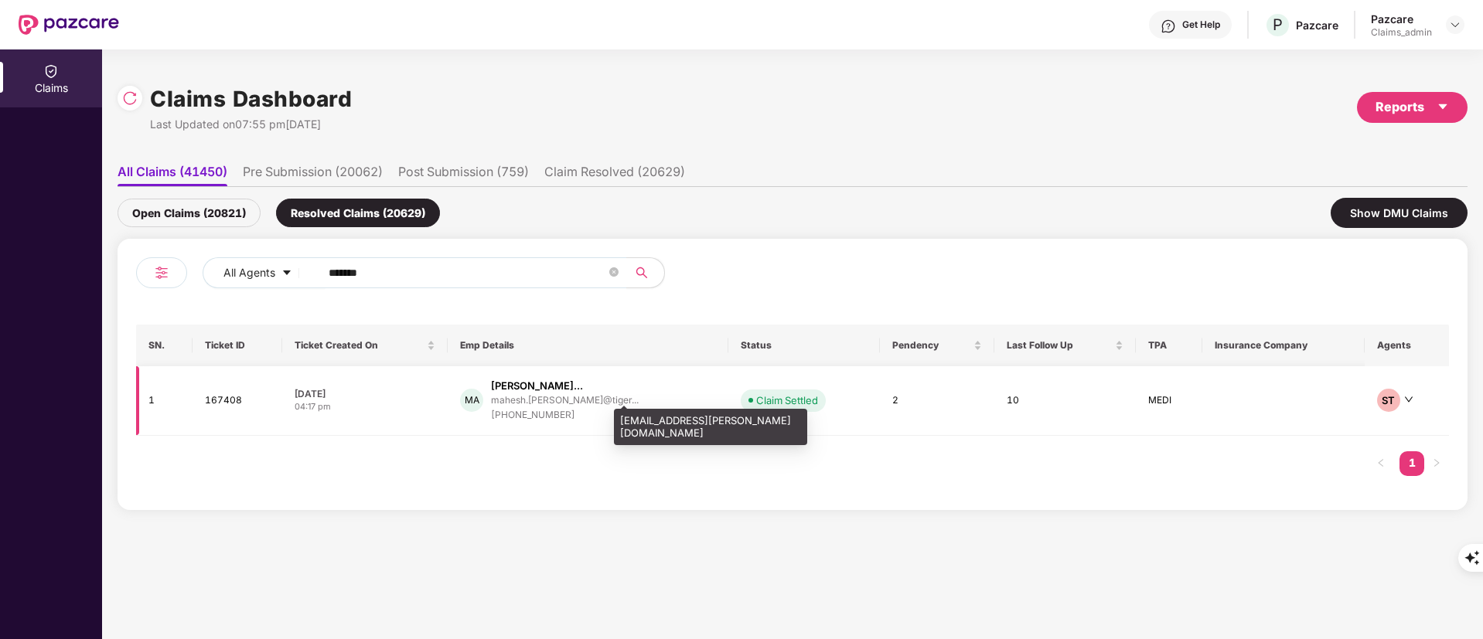
click at [595, 404] on div "mahesh.[PERSON_NAME]@tiger..." at bounding box center [565, 400] width 148 height 10
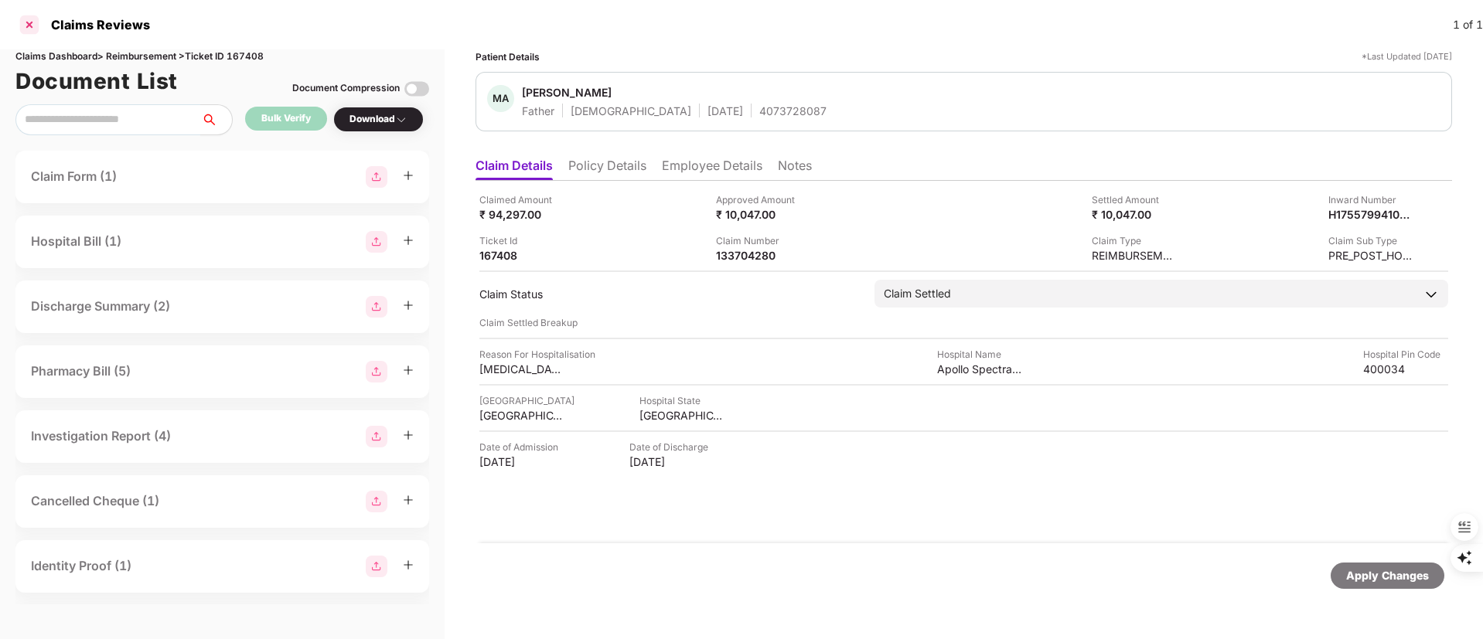
click at [23, 28] on div at bounding box center [29, 24] width 25 height 25
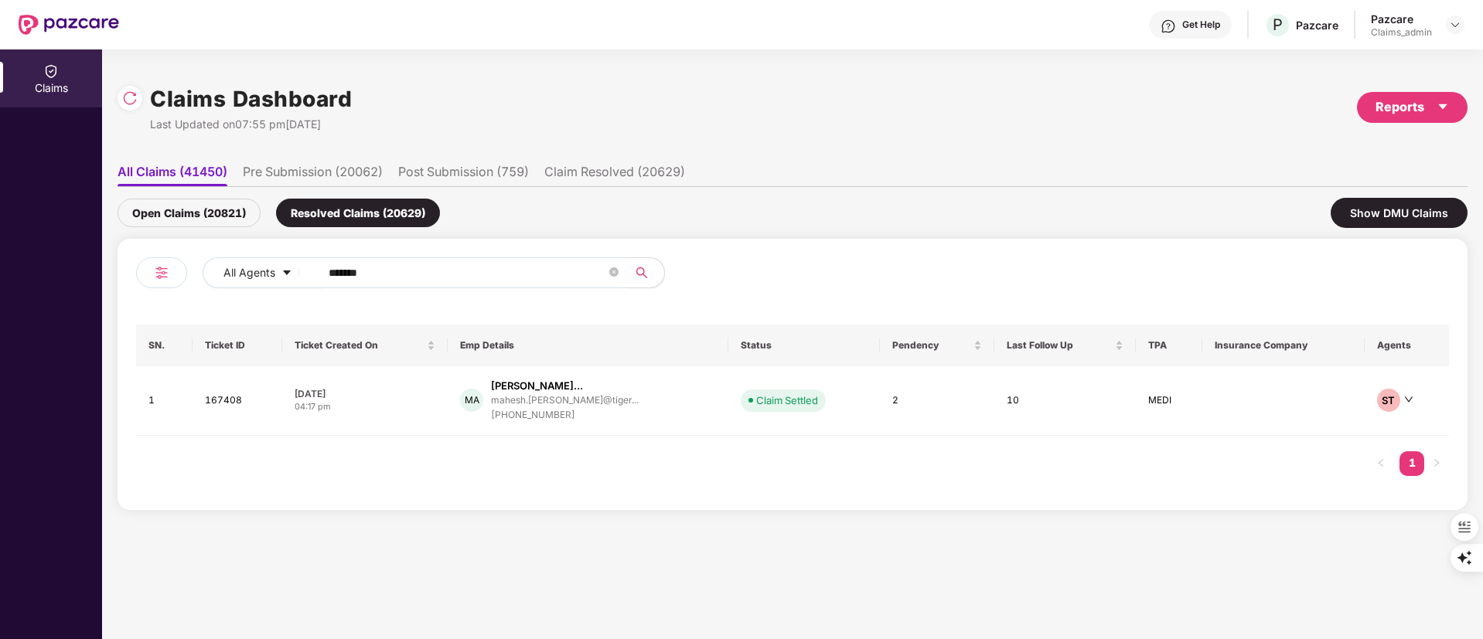
drag, startPoint x: 453, startPoint y: 281, endPoint x: 331, endPoint y: 267, distance: 123.0
click at [231, 273] on div "All Agents ******" at bounding box center [597, 272] width 788 height 31
paste input "text"
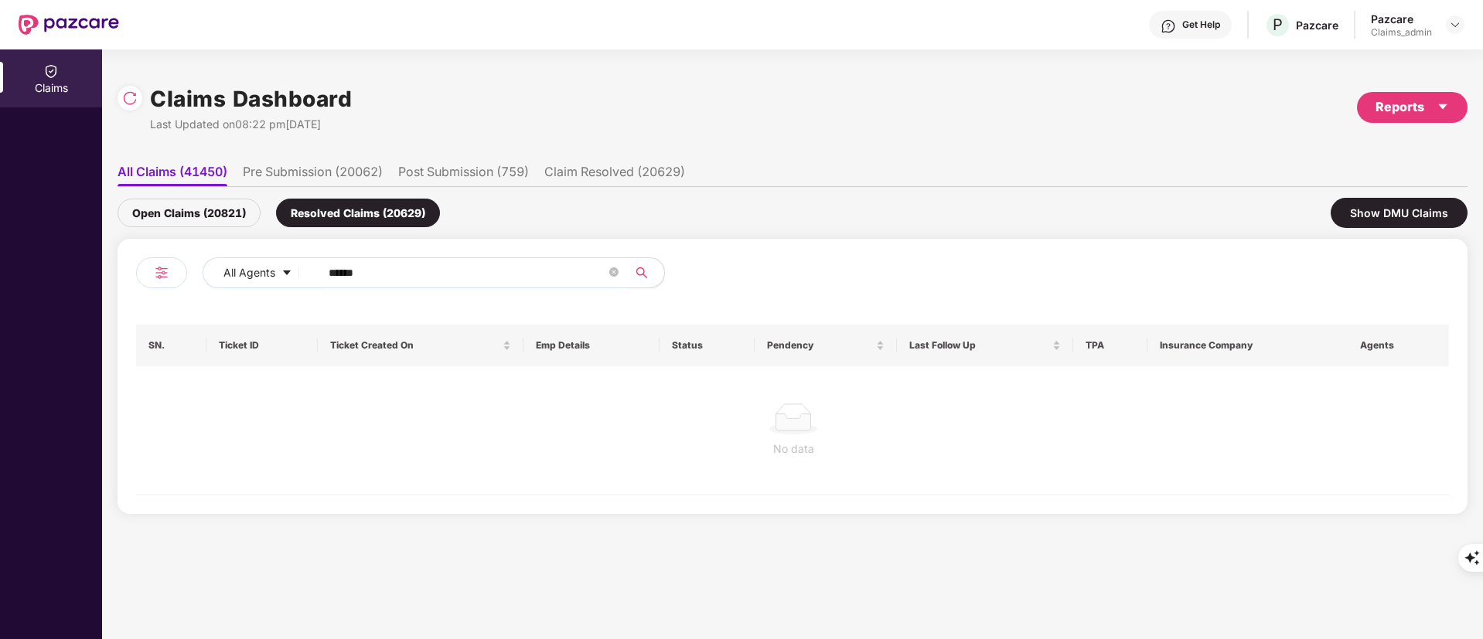
type input "******"
click at [200, 206] on div "Open Claims (20821)" at bounding box center [189, 213] width 143 height 29
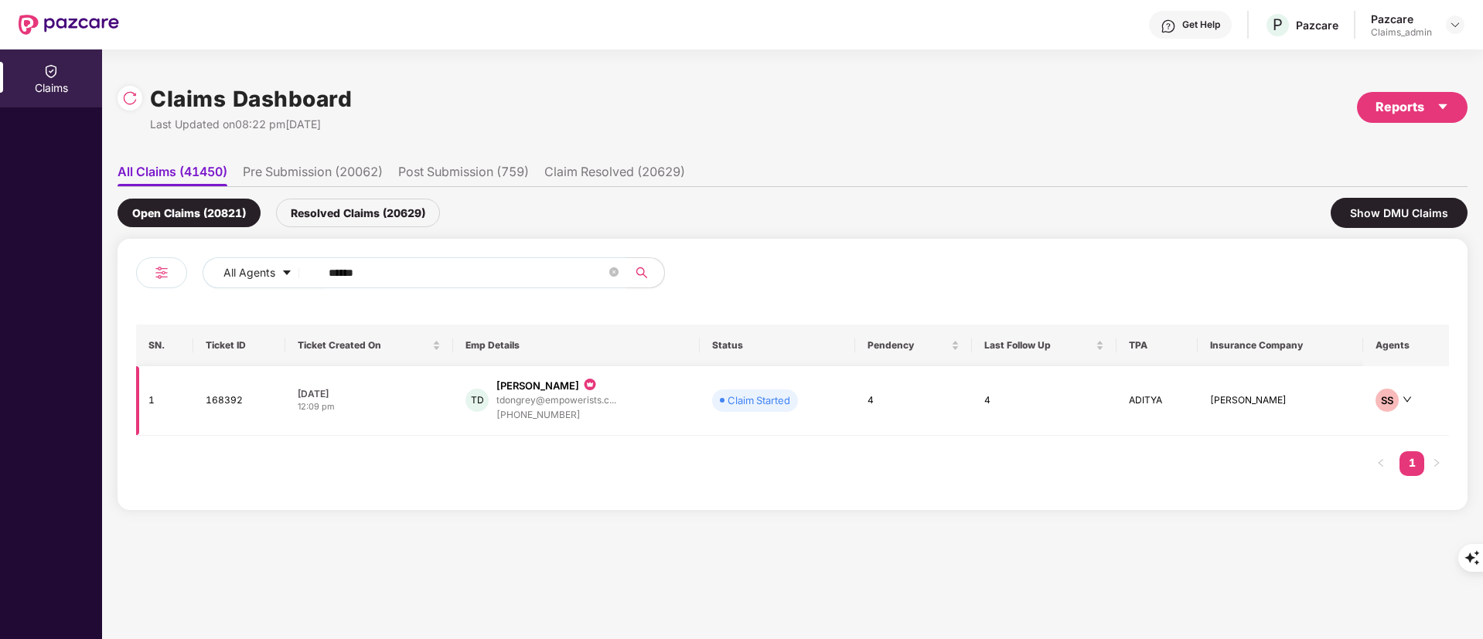
click at [544, 409] on div "[PHONE_NUMBER]" at bounding box center [556, 415] width 120 height 15
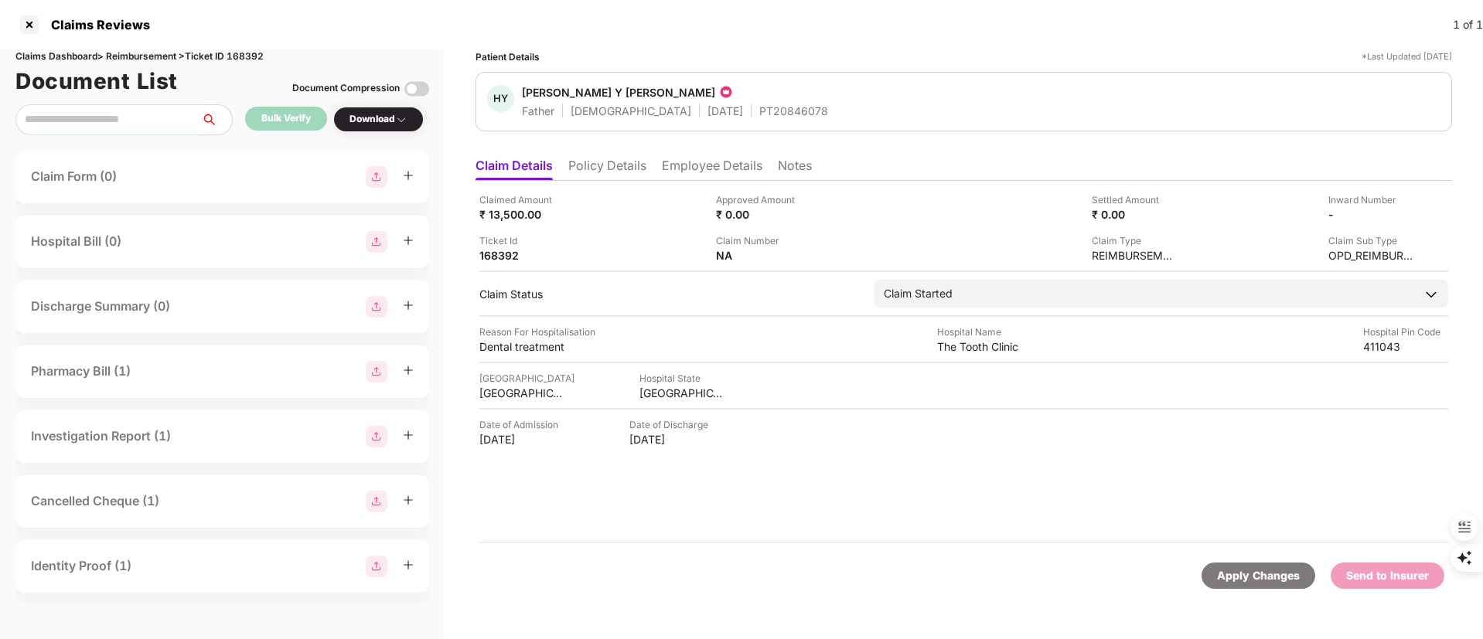
click at [622, 167] on li "Policy Details" at bounding box center [607, 169] width 78 height 22
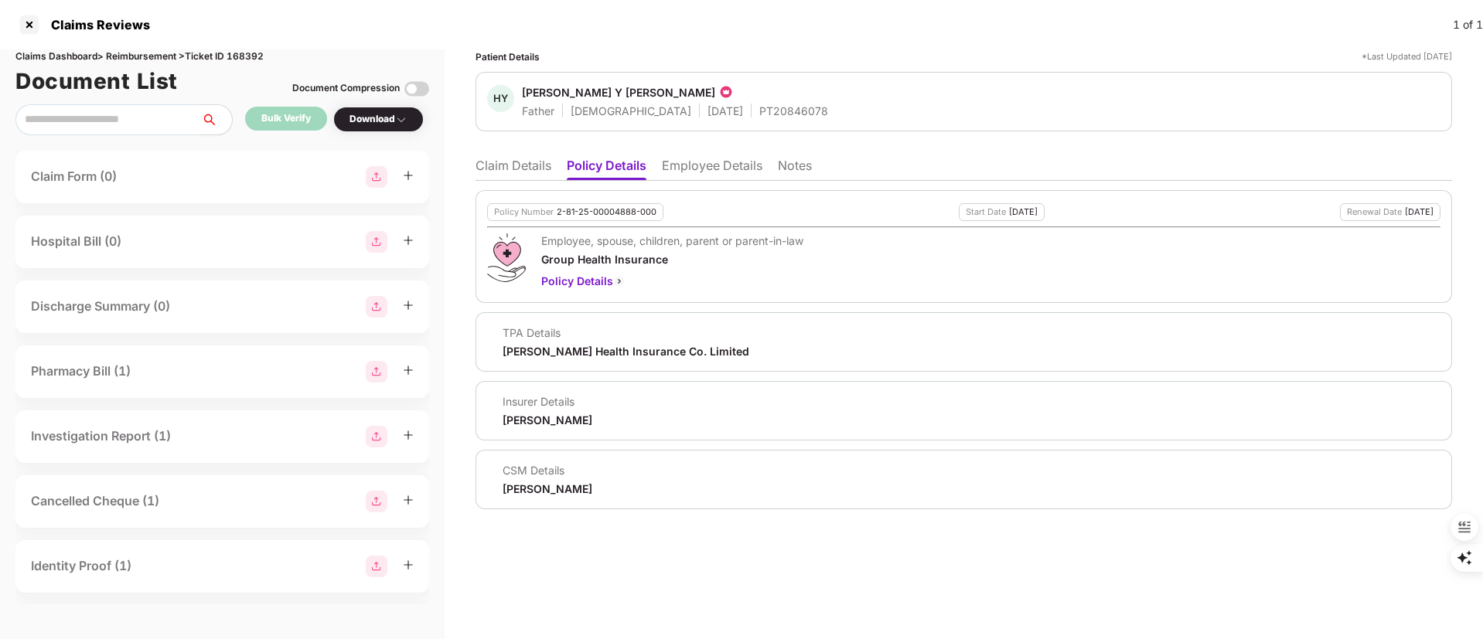
click at [694, 171] on li "Employee Details" at bounding box center [712, 169] width 101 height 22
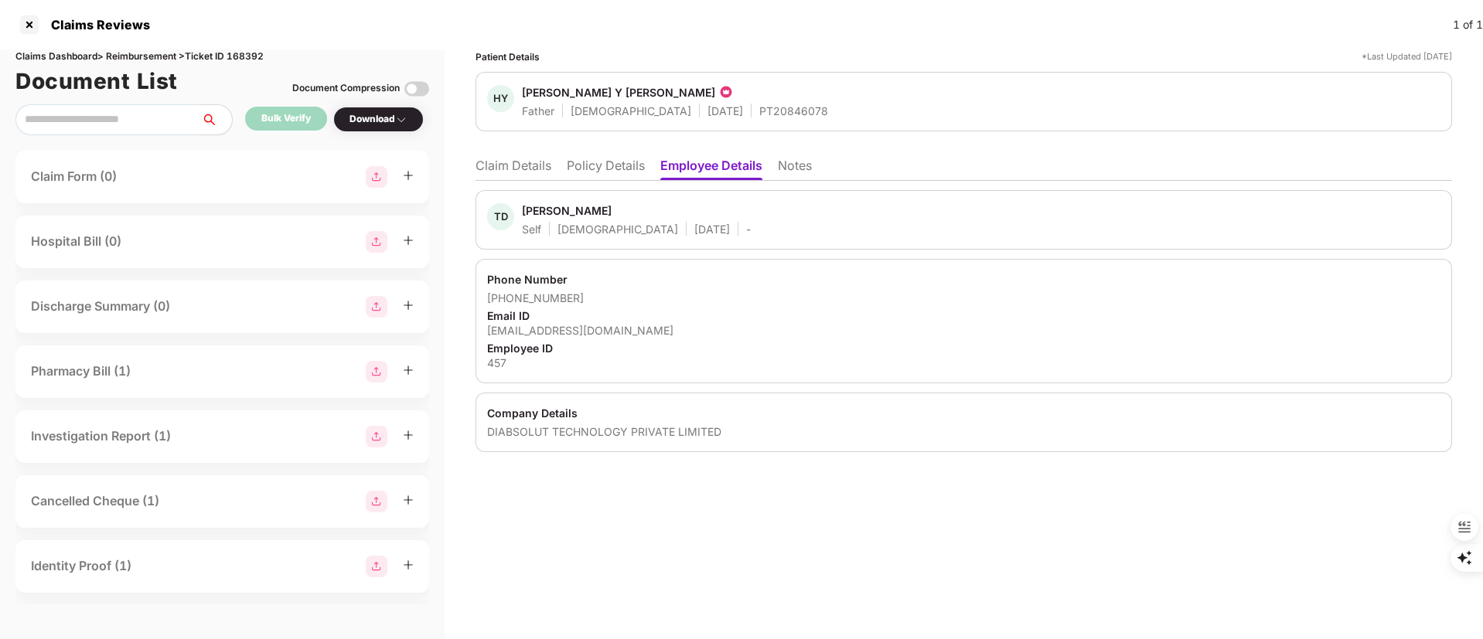
click at [605, 435] on div "DIABSOLUT TECHNOLOGY PRIVATE LIMITED" at bounding box center [963, 431] width 953 height 15
copy body "DIABSOLUT TECHNOLOGY PRIVATE LIMITED"
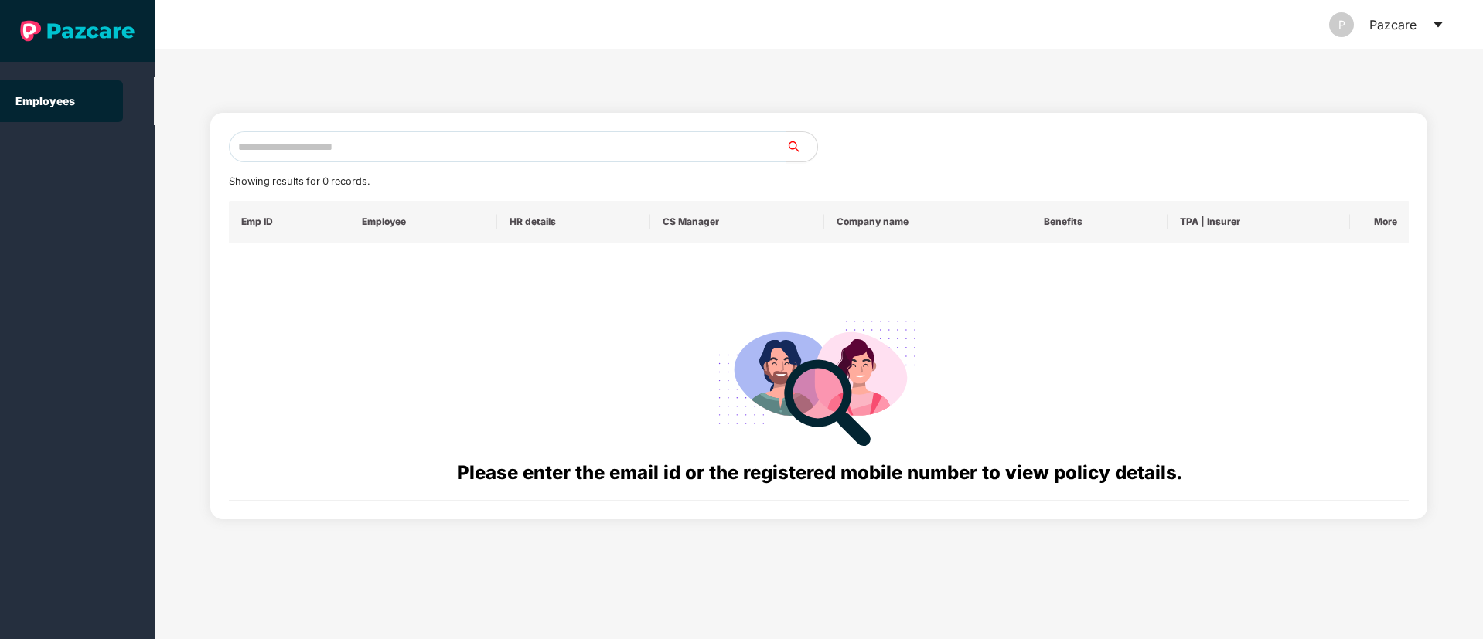
click at [368, 140] on input "text" at bounding box center [507, 146] width 557 height 31
paste input "**********"
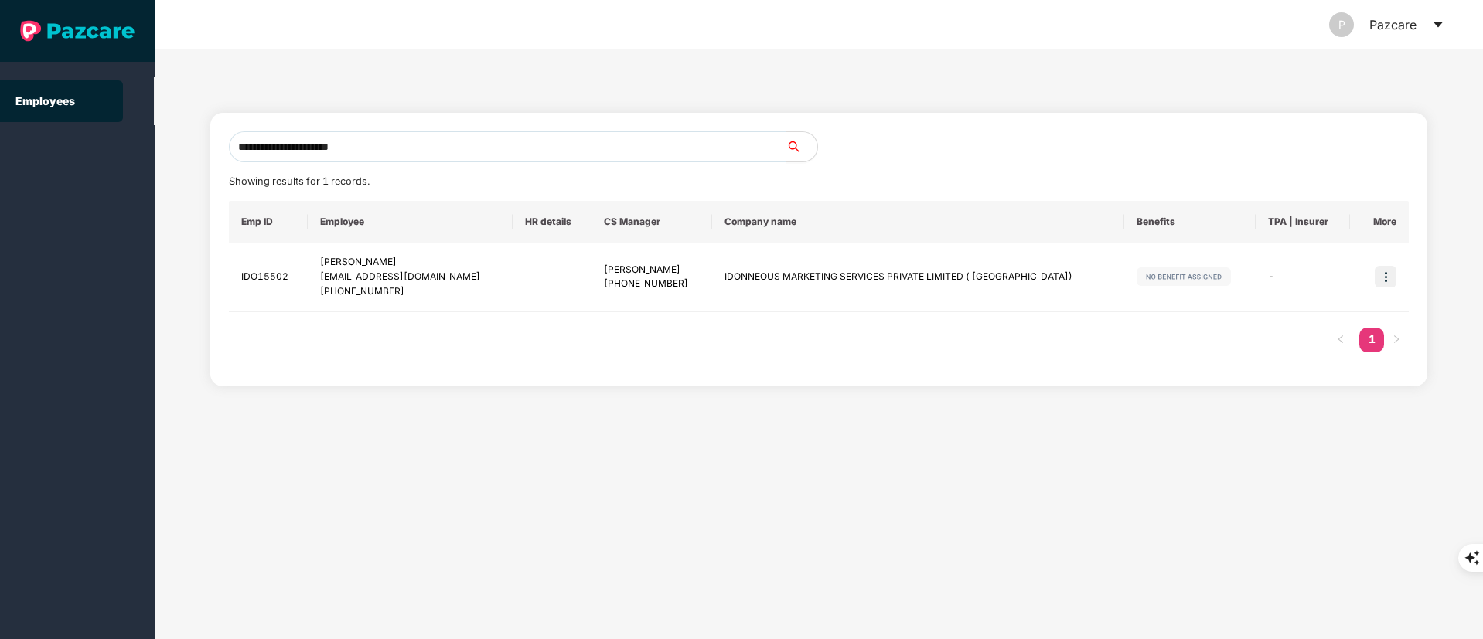
type input "**********"
